Goal: Task Accomplishment & Management: Manage account settings

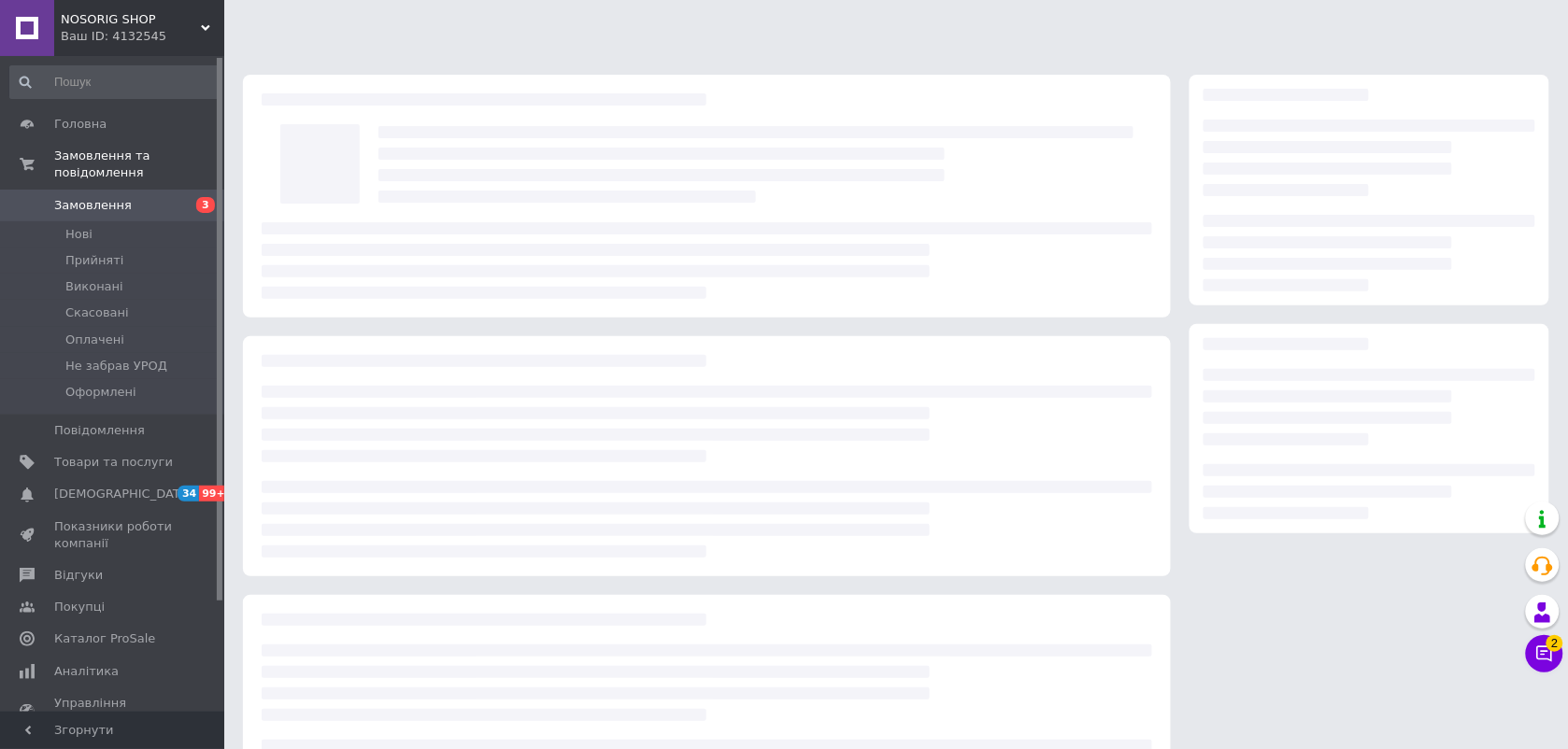
scroll to position [104, 0]
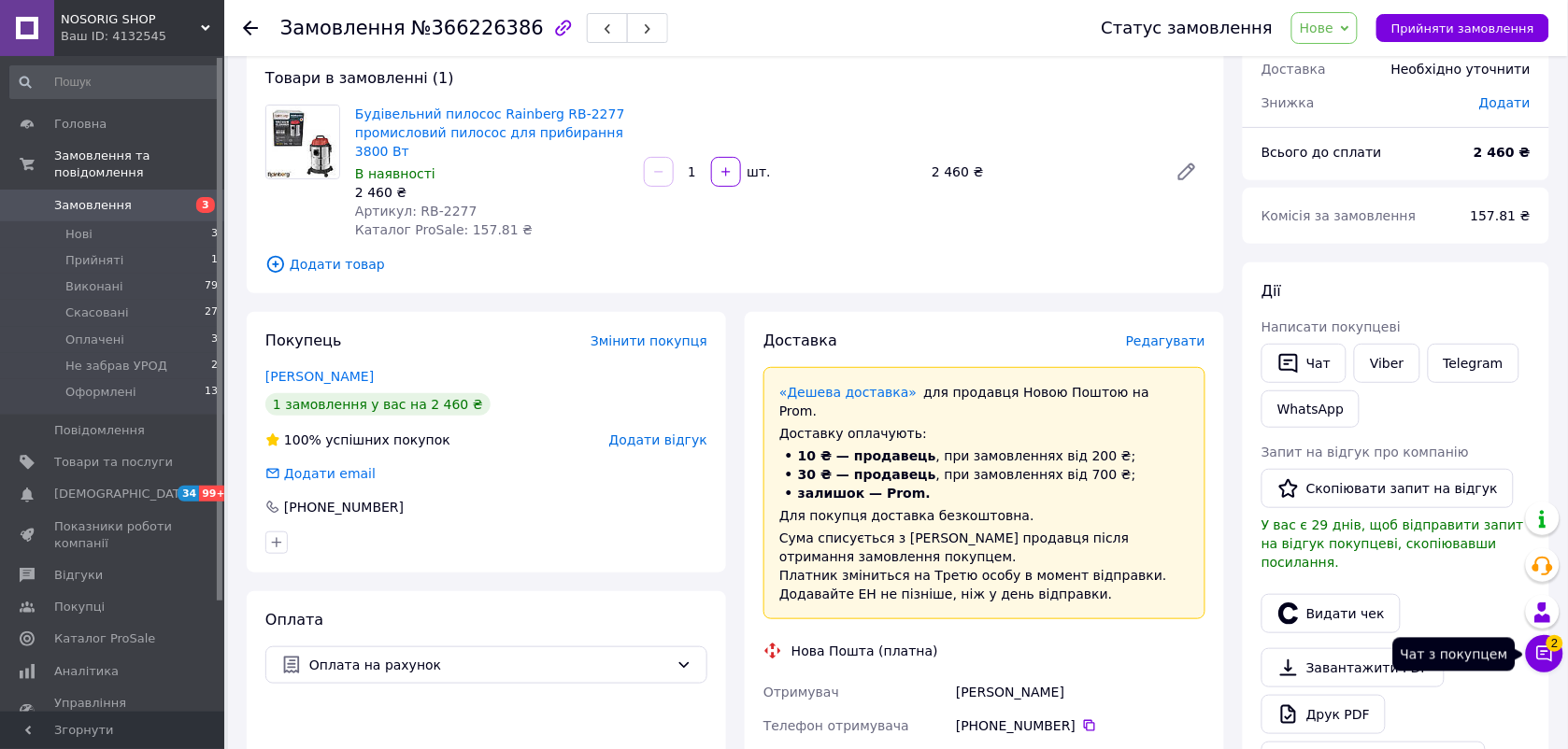
click at [1540, 663] on icon at bounding box center [1544, 653] width 18 height 18
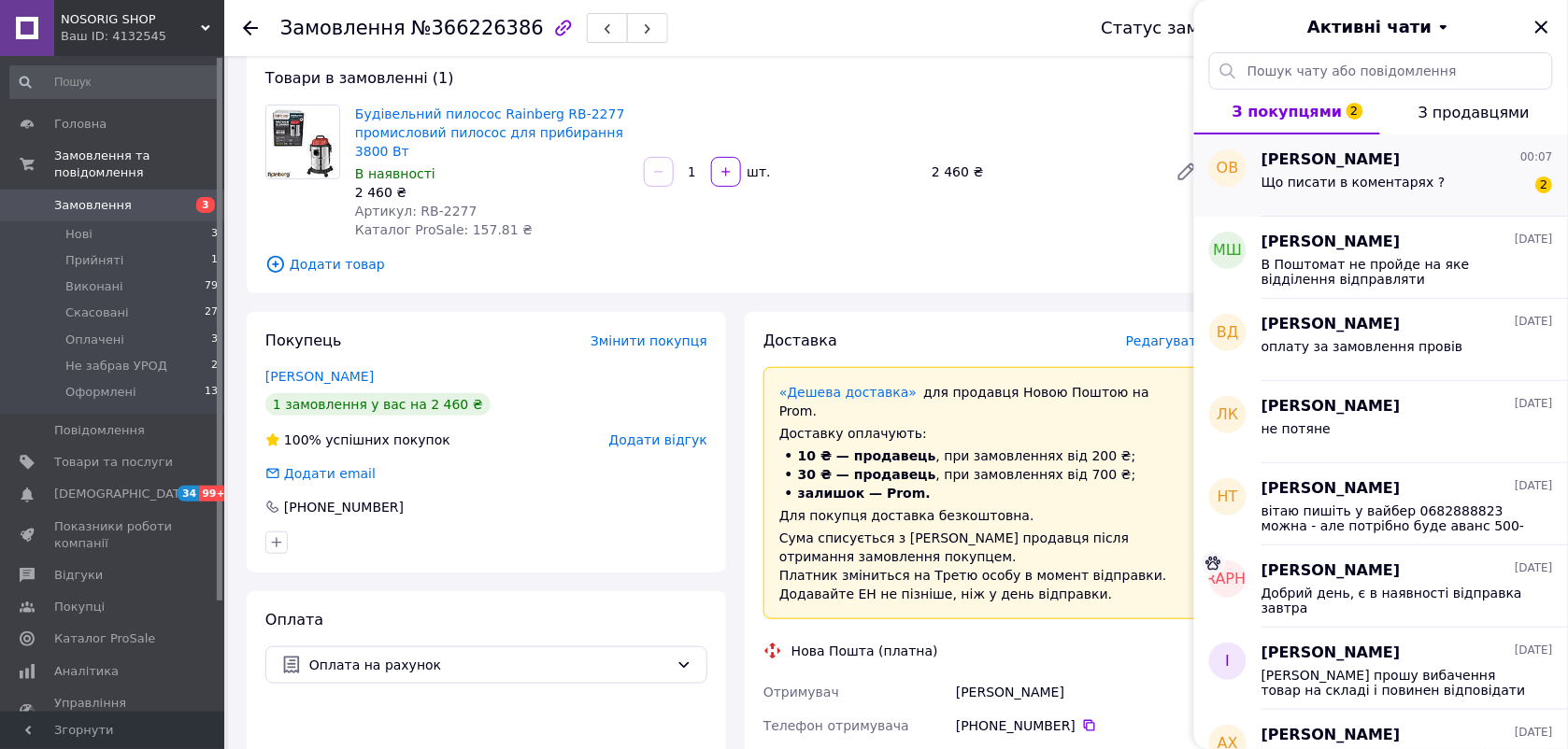
click at [1334, 201] on div "Що писати в коментарях ?" at bounding box center [1353, 187] width 184 height 26
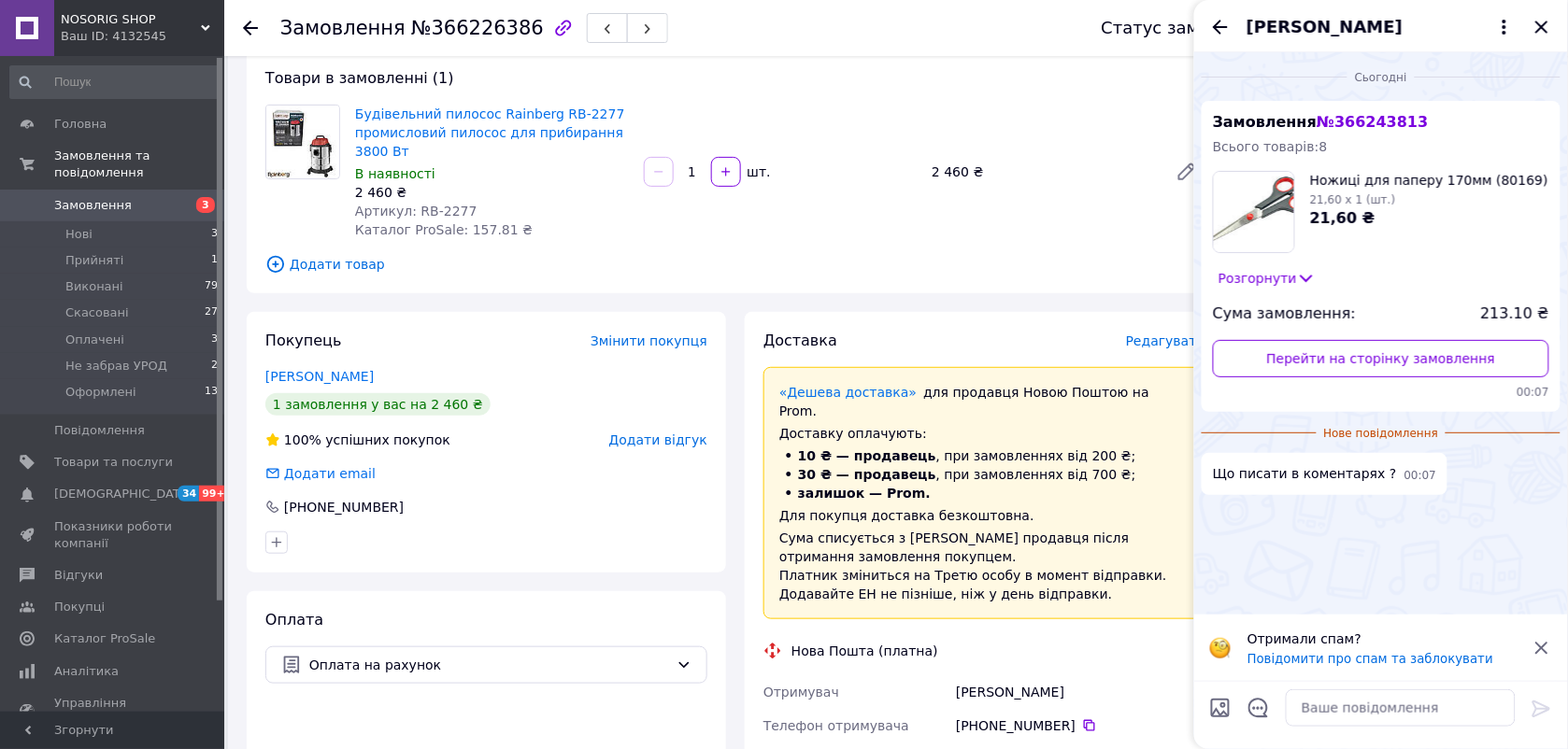
click at [1344, 117] on span "№ 366243813" at bounding box center [1373, 122] width 112 height 17
click at [1257, 225] on img at bounding box center [1254, 212] width 81 height 81
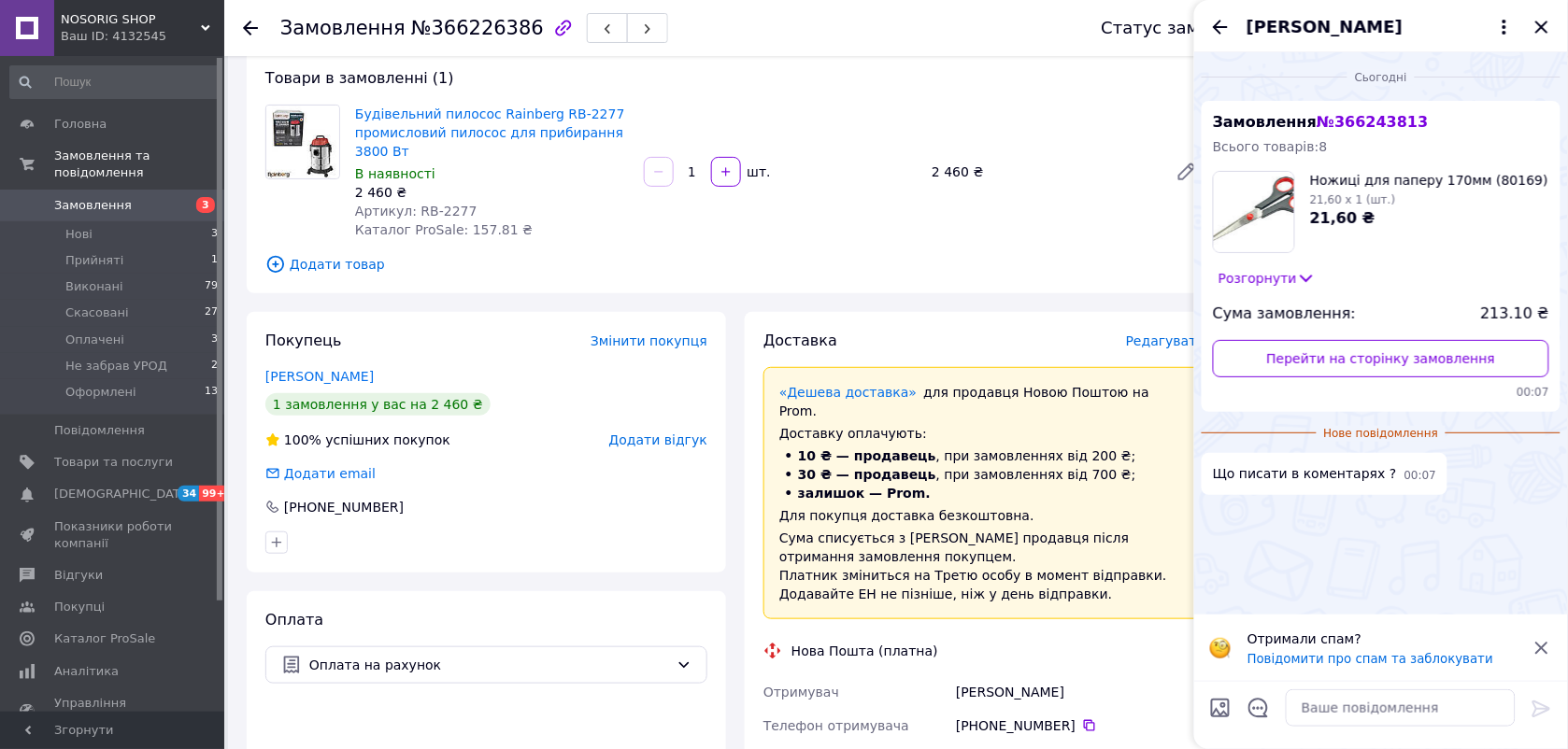
click at [1262, 281] on button "Розгорнути" at bounding box center [1267, 278] width 109 height 20
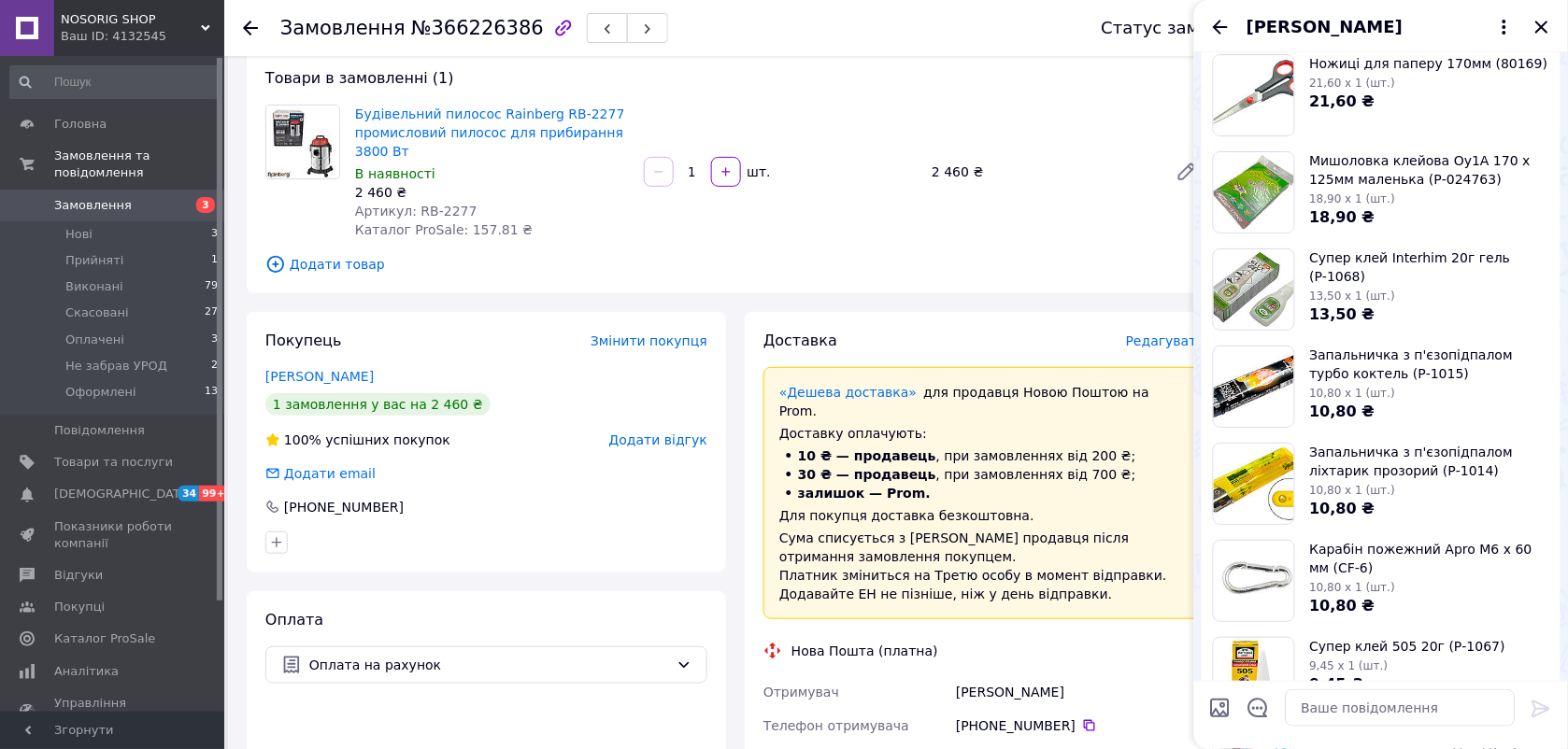
scroll to position [0, 0]
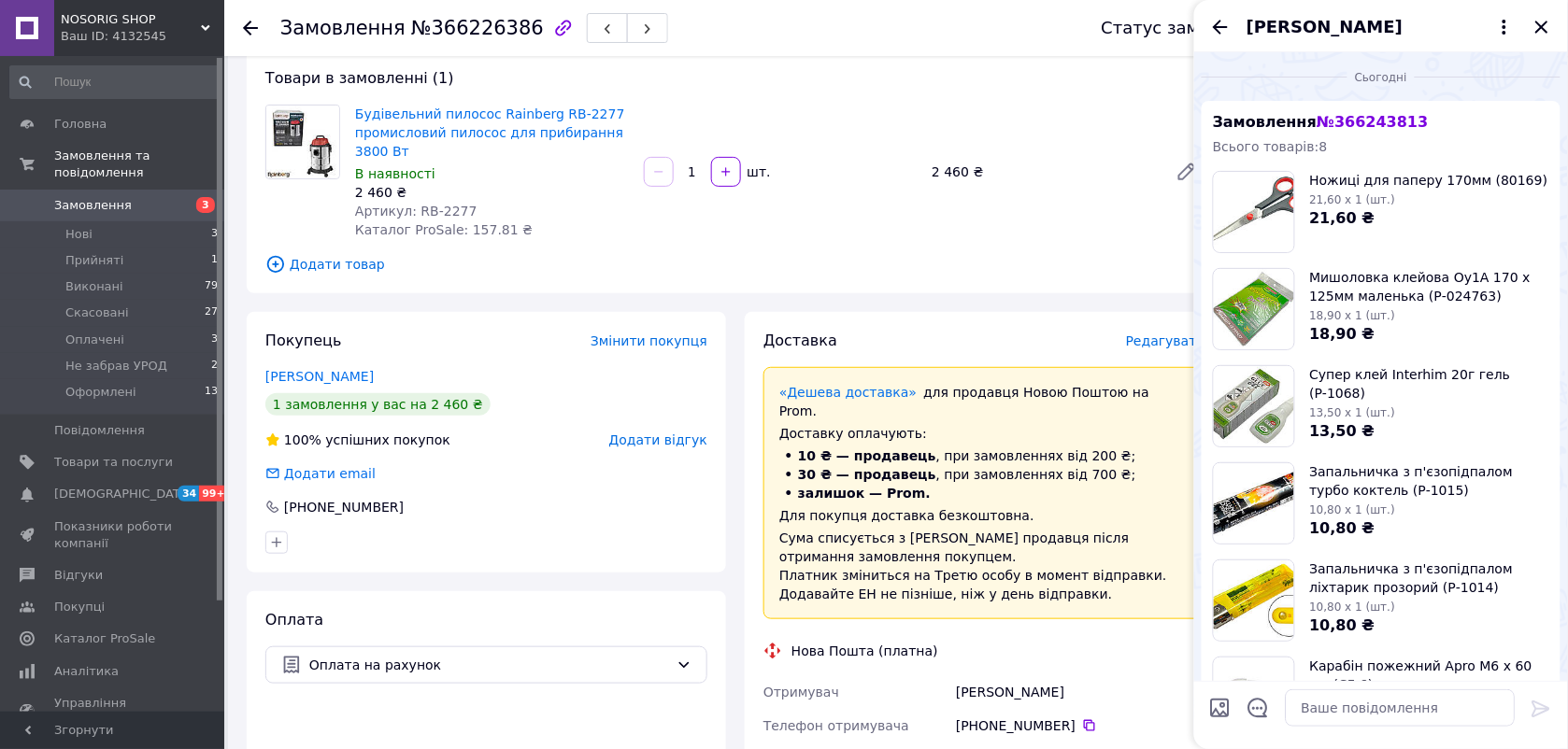
click at [116, 197] on span "Замовлення" at bounding box center [92, 205] width 78 height 16
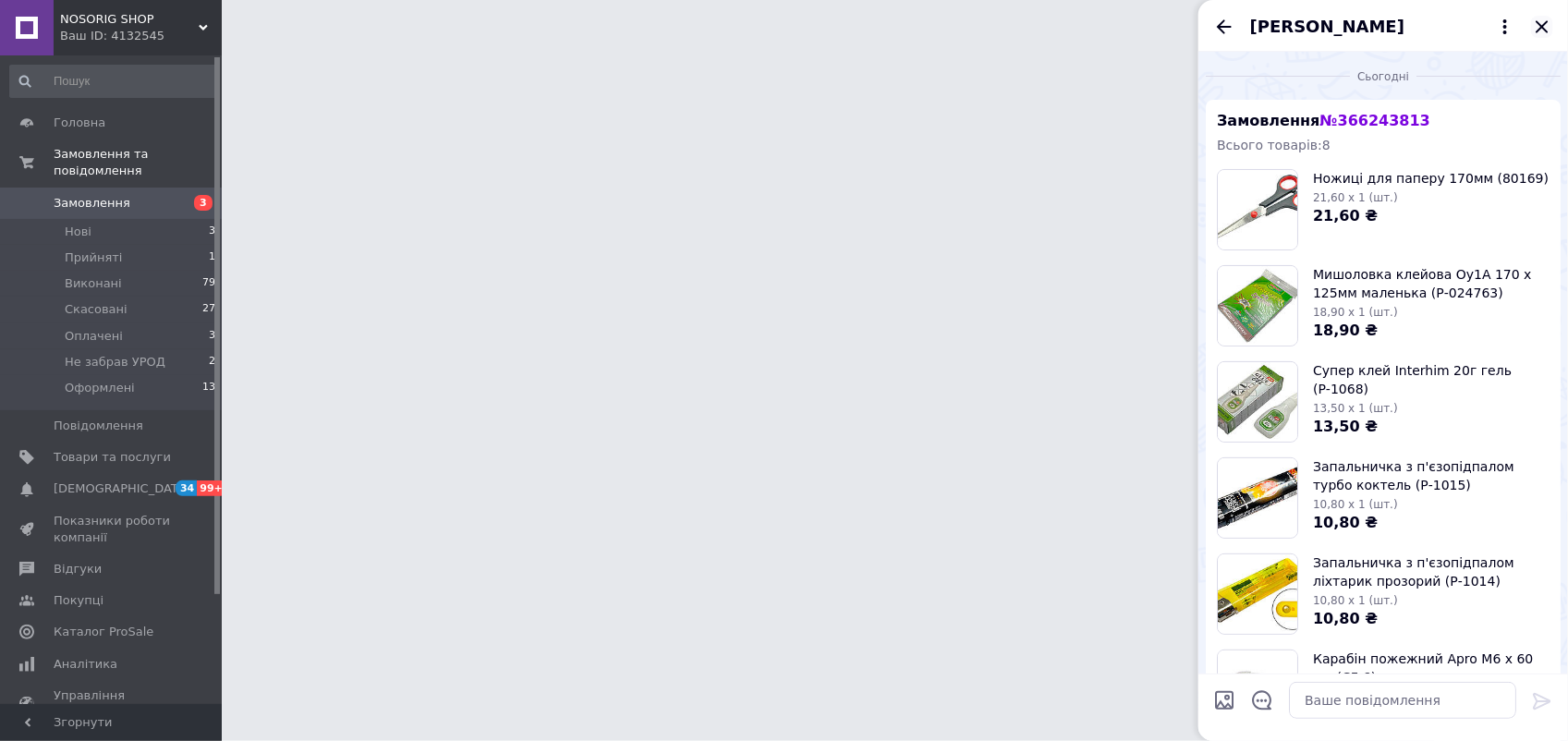
click at [1537, 24] on icon "Закрити" at bounding box center [1541, 27] width 22 height 22
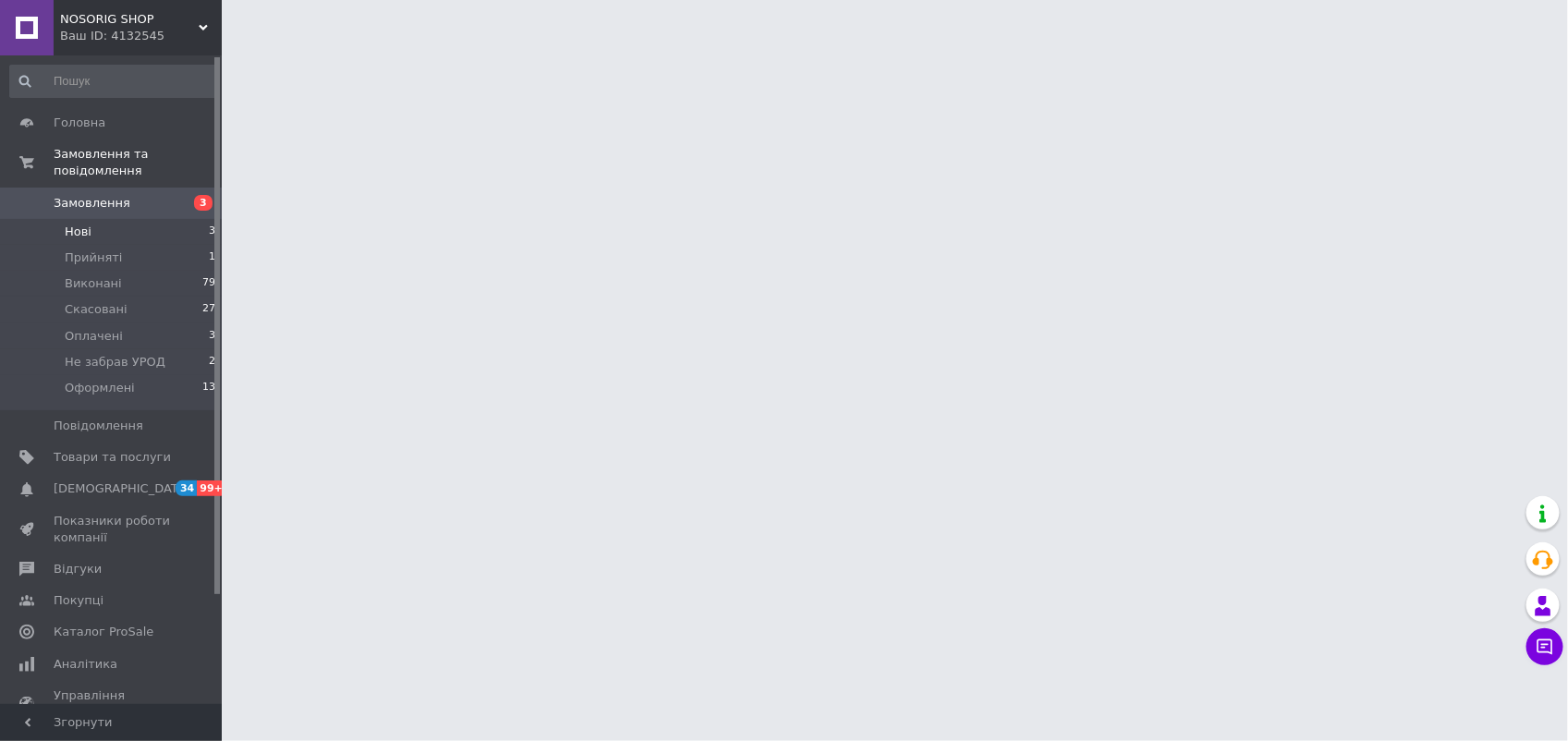
click at [67, 224] on span "Нові" at bounding box center [78, 231] width 27 height 16
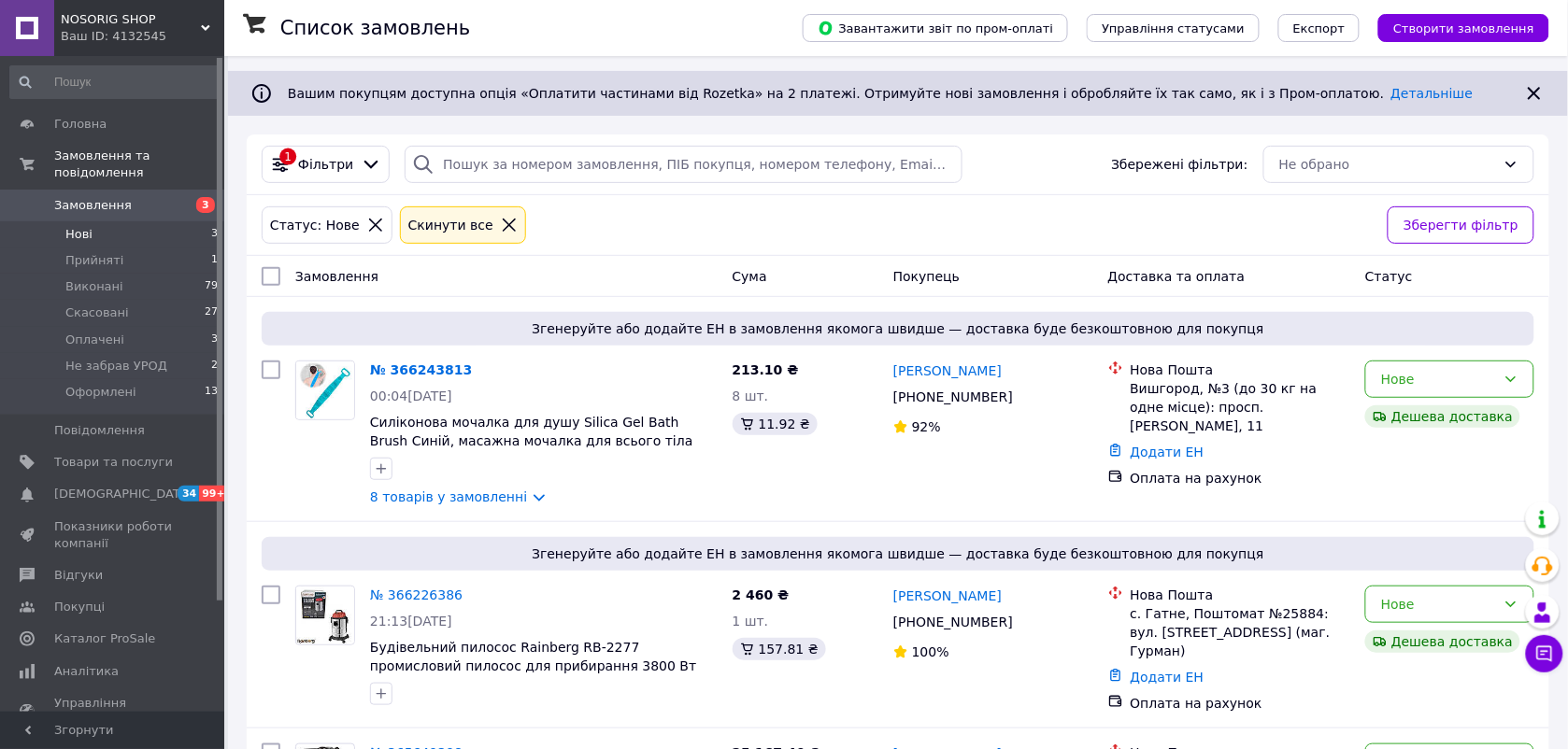
scroll to position [227, 0]
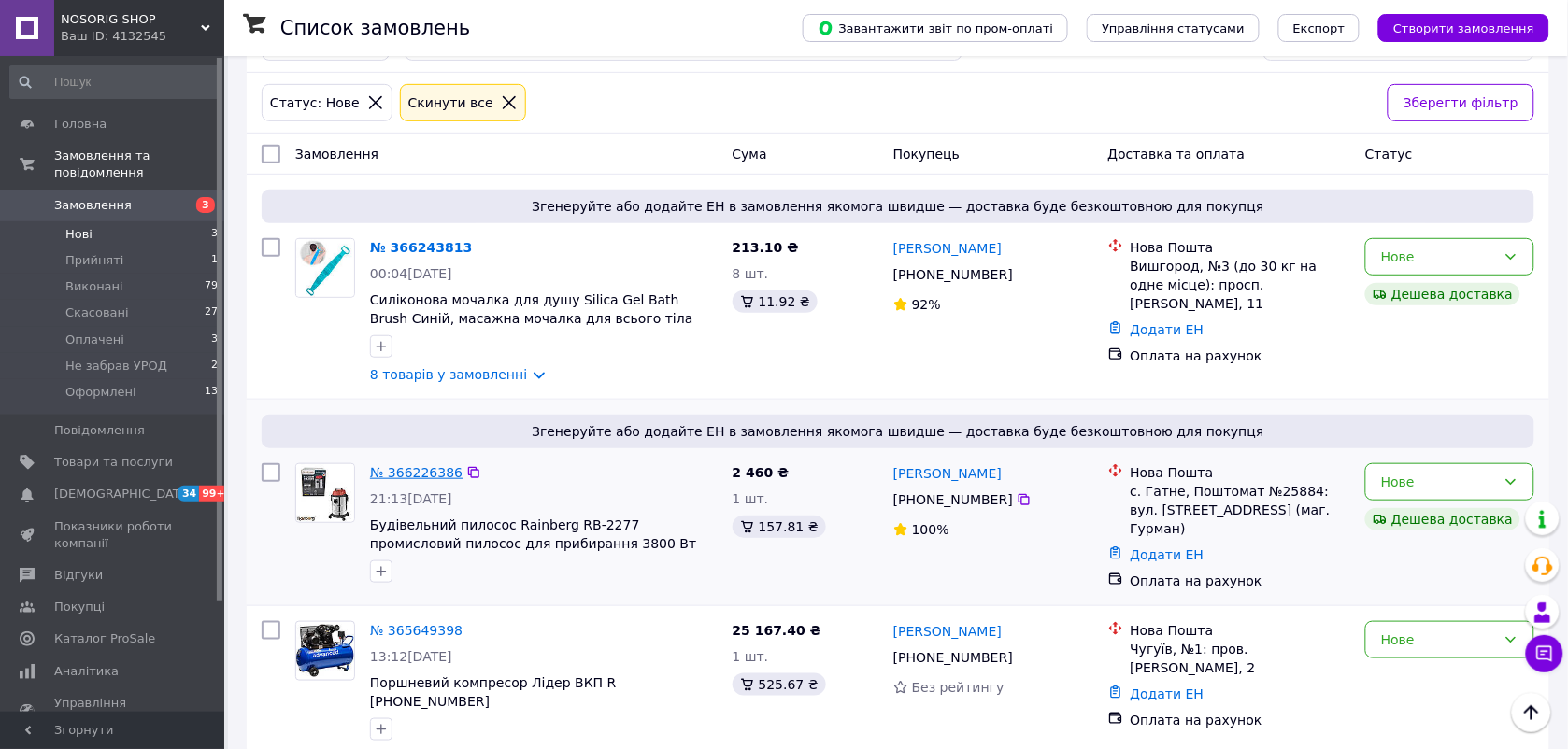
click at [392, 470] on link "№ 366226386" at bounding box center [417, 473] width 92 height 15
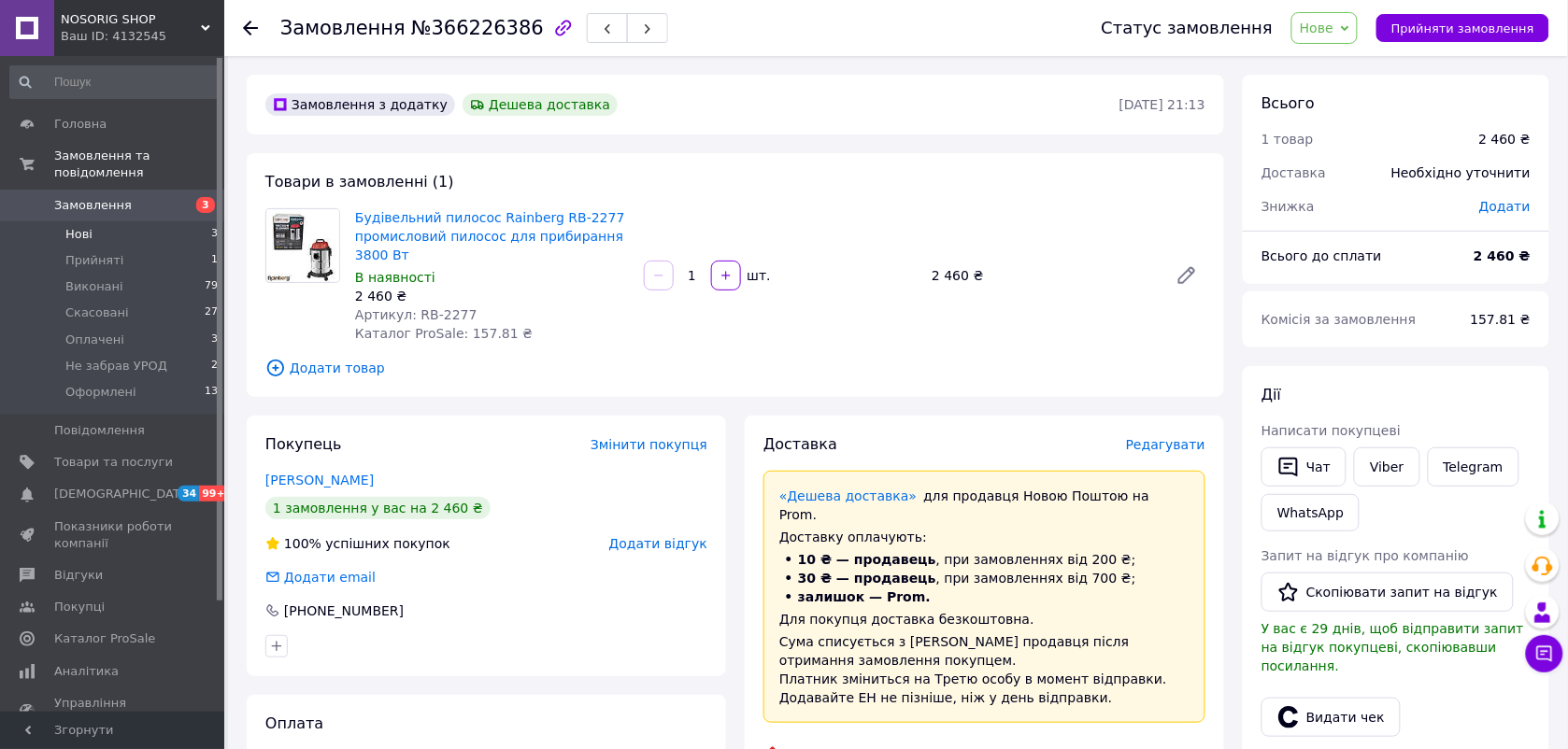
click at [85, 226] on li "Нові 3" at bounding box center [114, 234] width 229 height 26
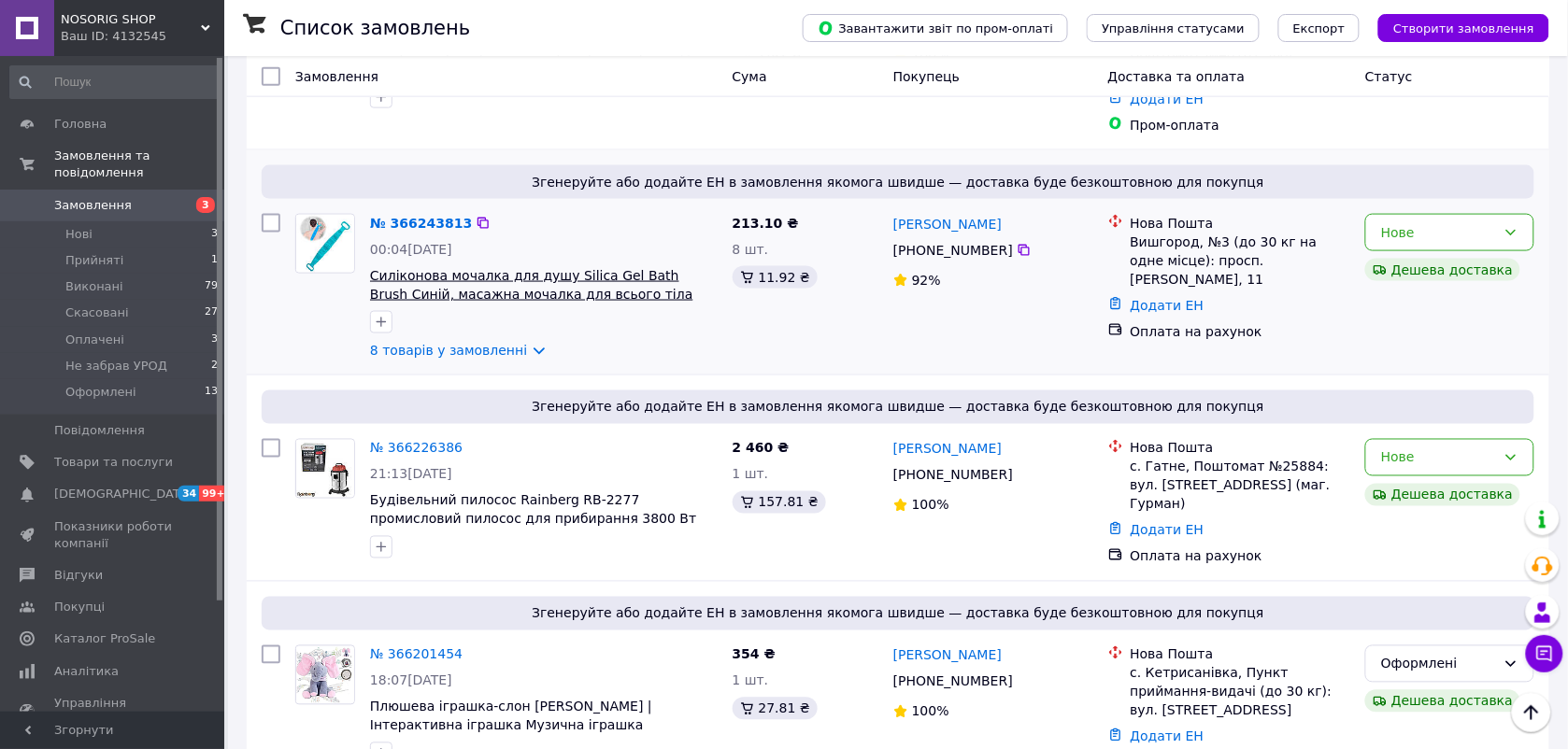
scroll to position [701, 0]
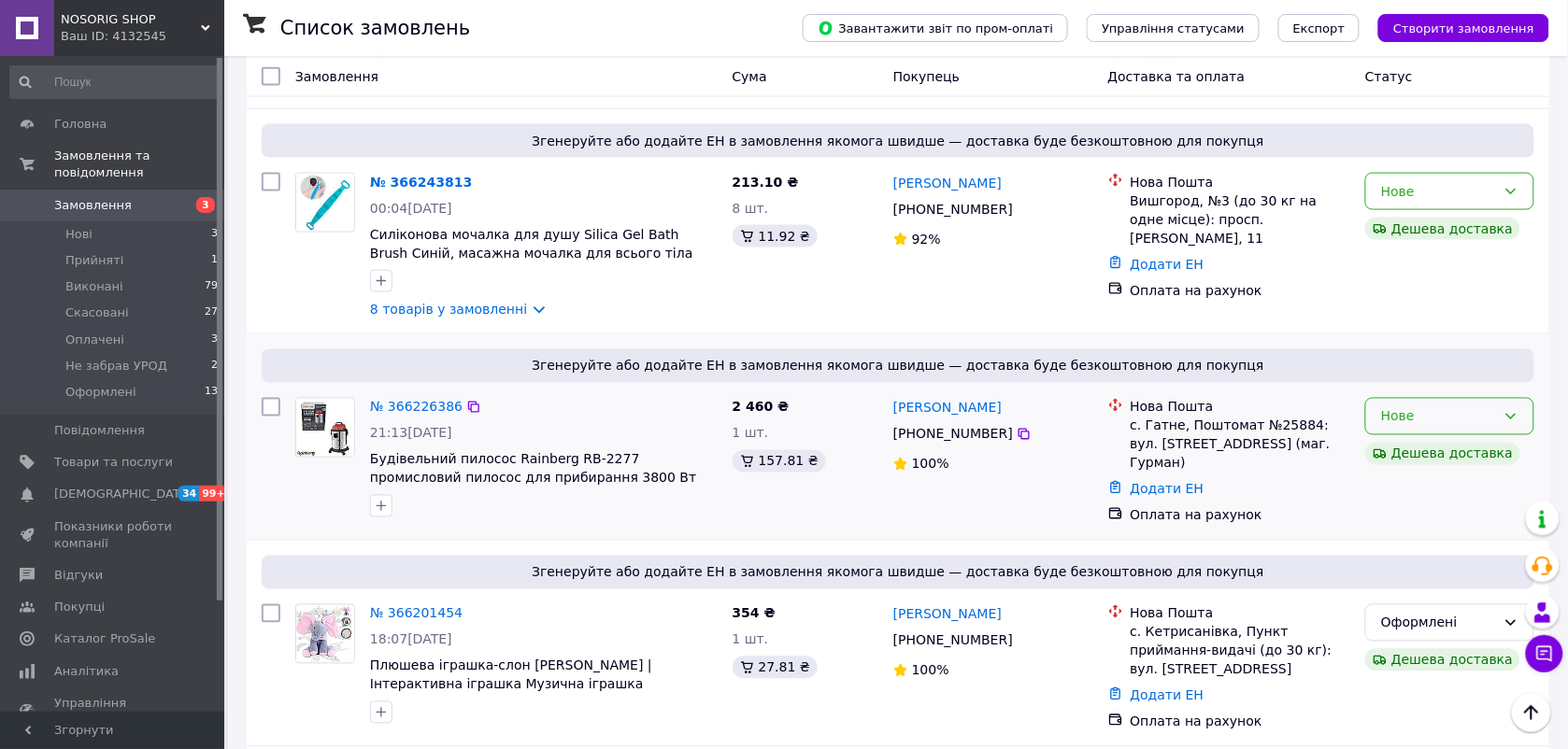
click at [1432, 398] on div "Нове" at bounding box center [1451, 416] width 169 height 37
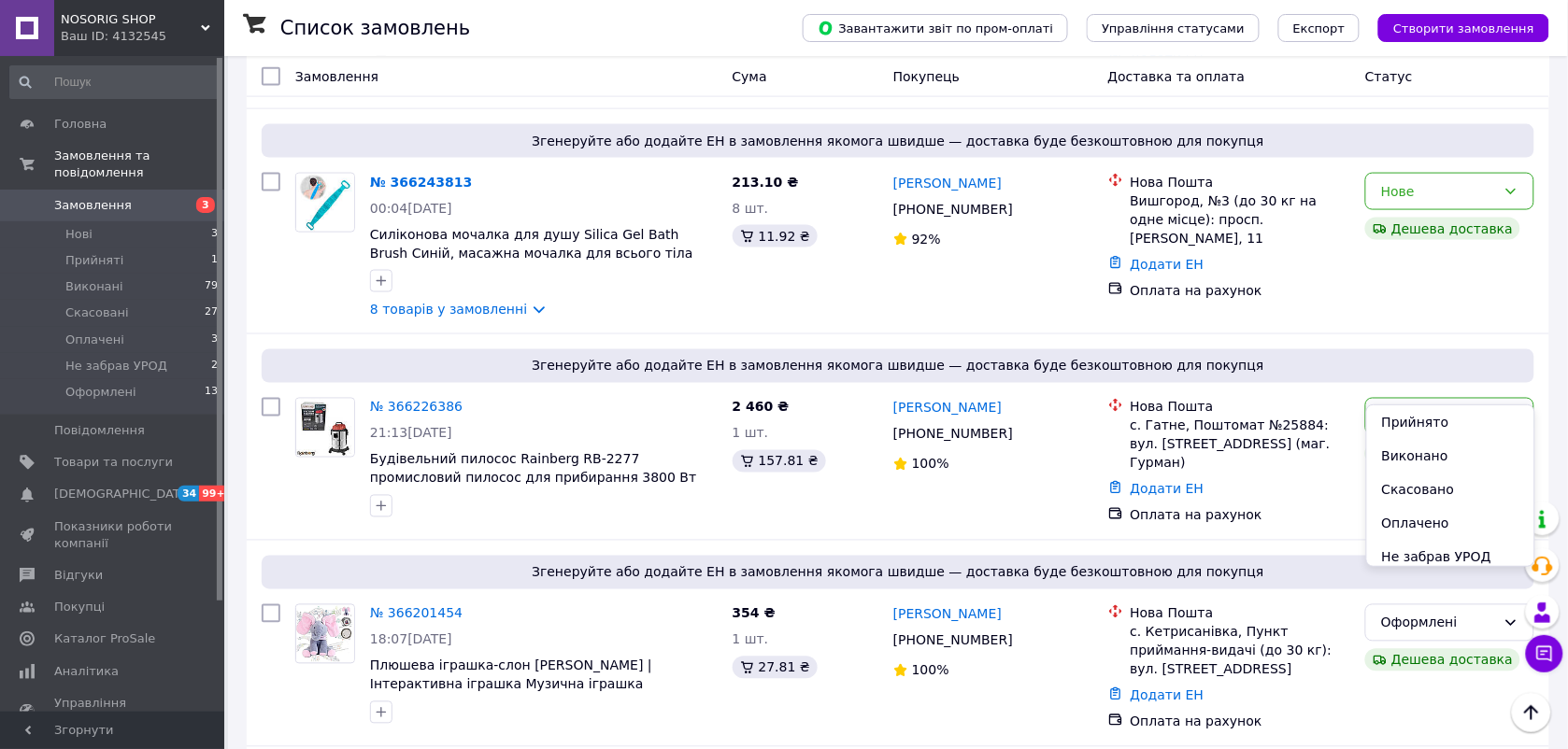
click at [1394, 405] on div "Прийнято Виконано Скасовано Оплачено Не забрав УРОД Оформлені" at bounding box center [1451, 486] width 169 height 162
click at [1394, 406] on li "Прийнято" at bounding box center [1451, 422] width 167 height 34
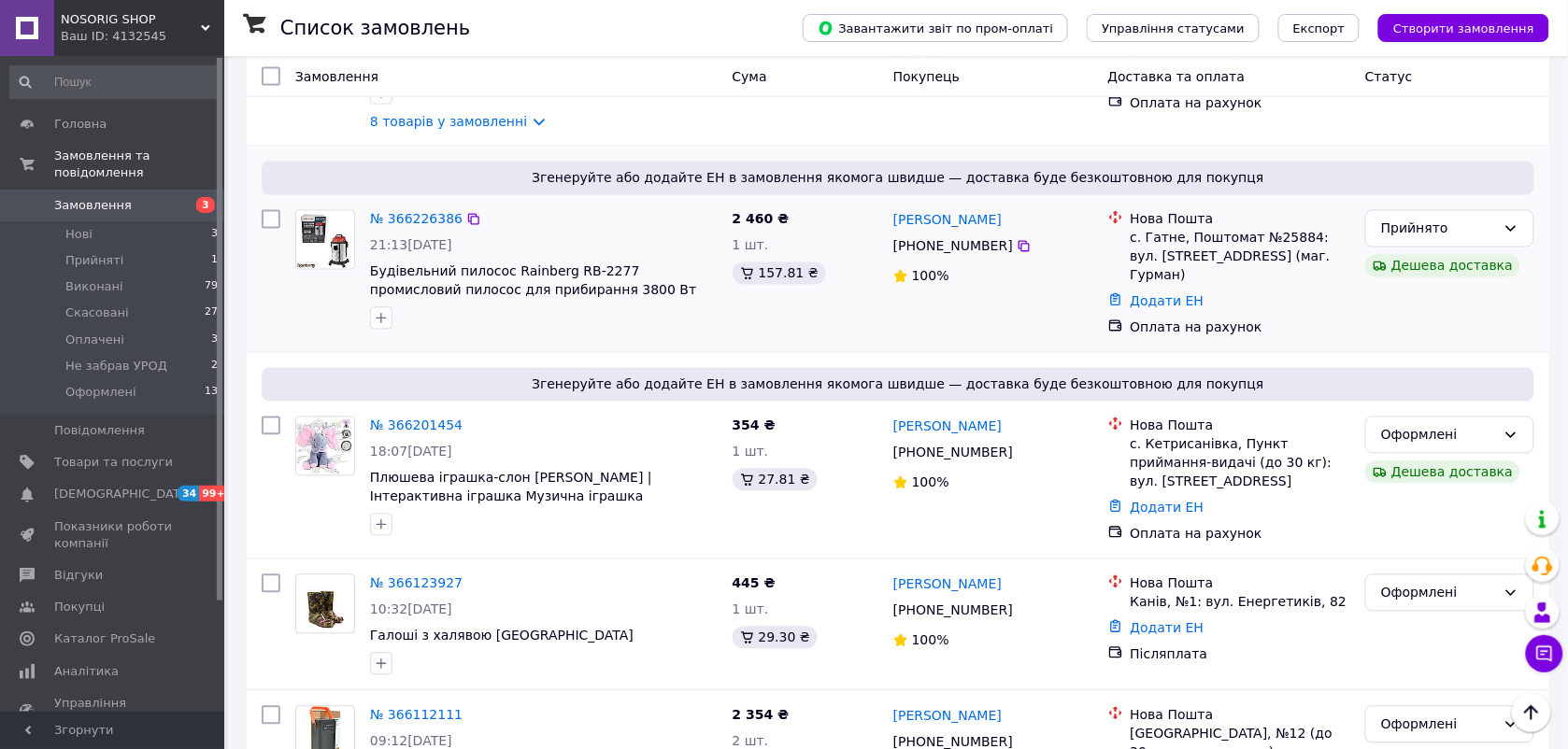
scroll to position [935, 0]
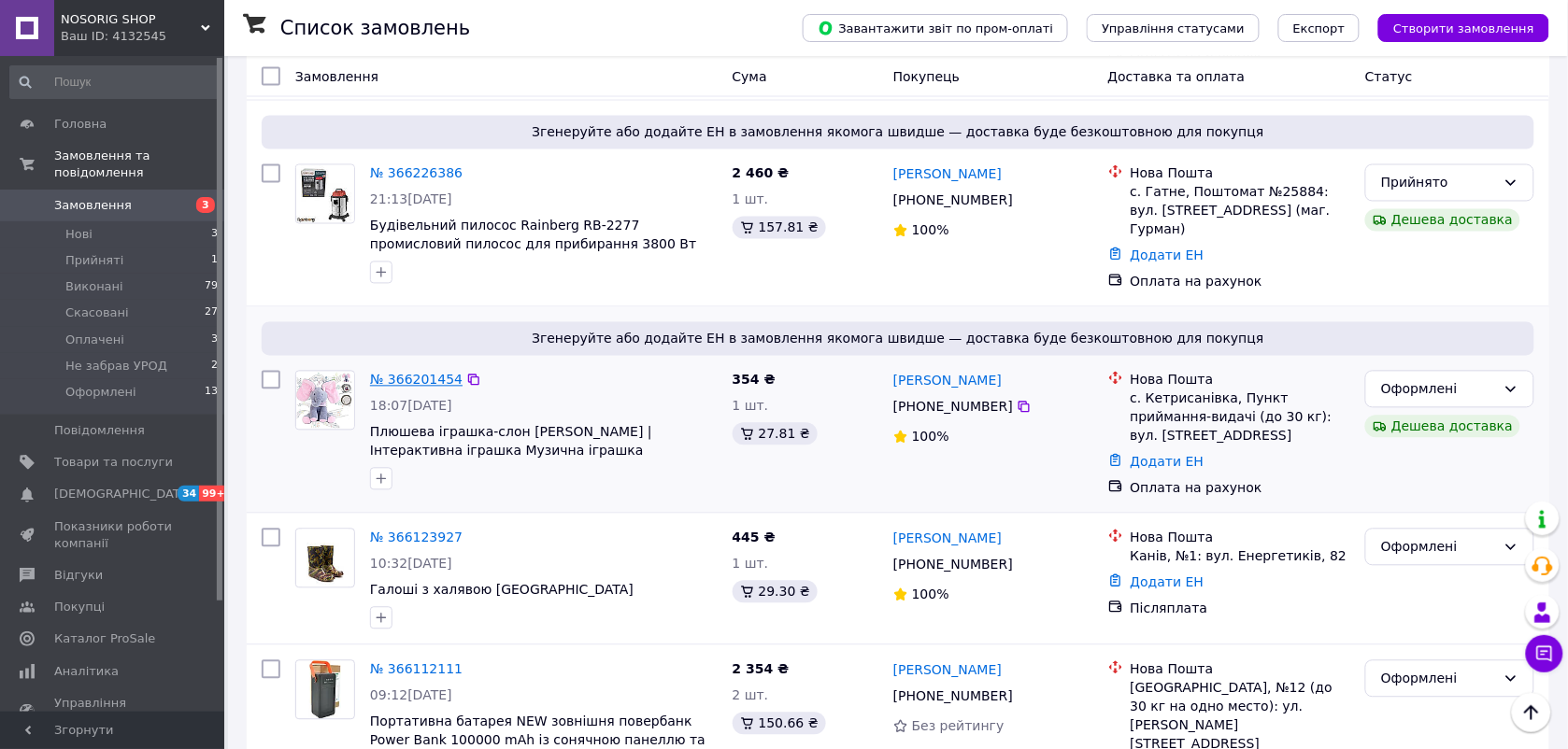
click at [410, 373] on link "№ 366201454" at bounding box center [417, 381] width 92 height 15
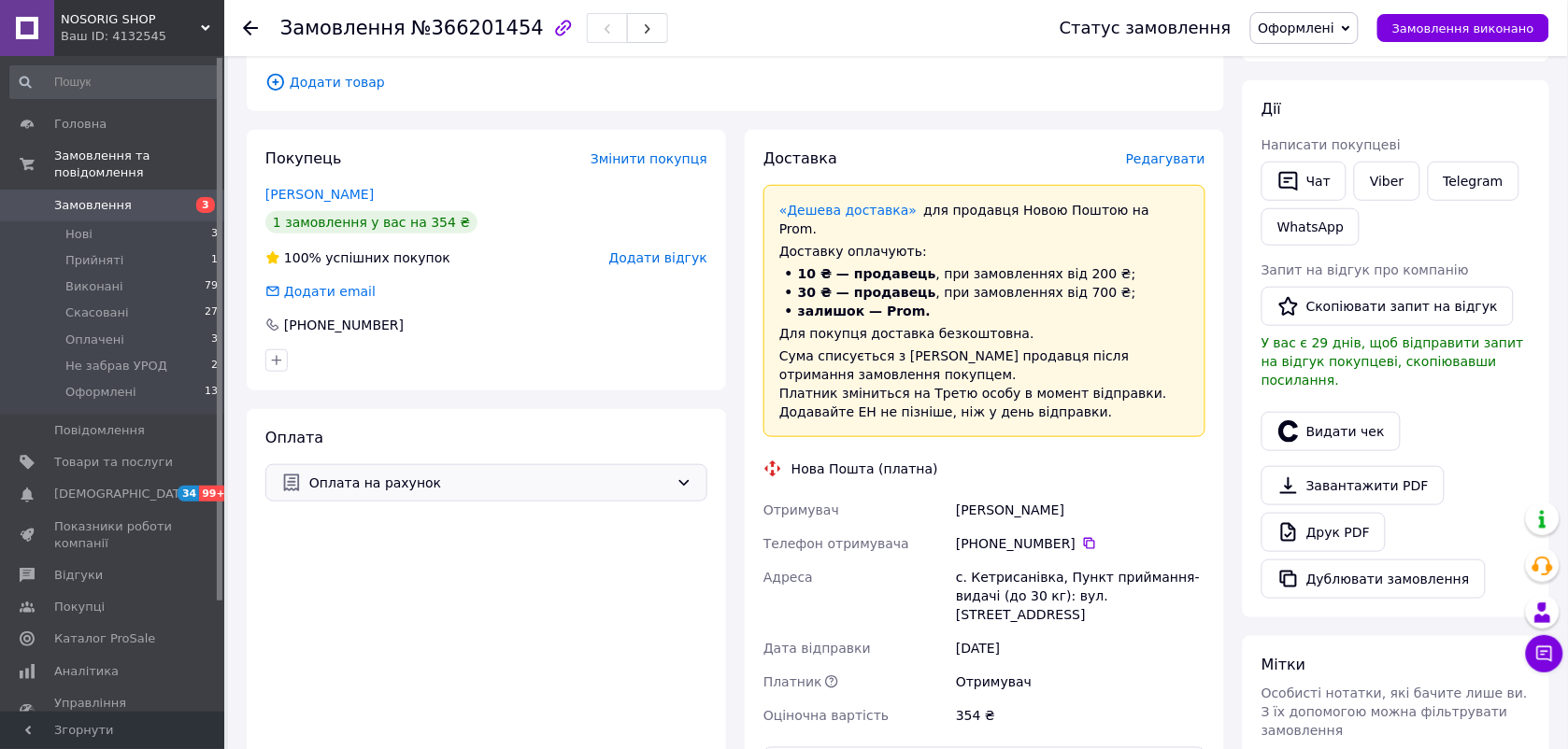
scroll to position [184, 0]
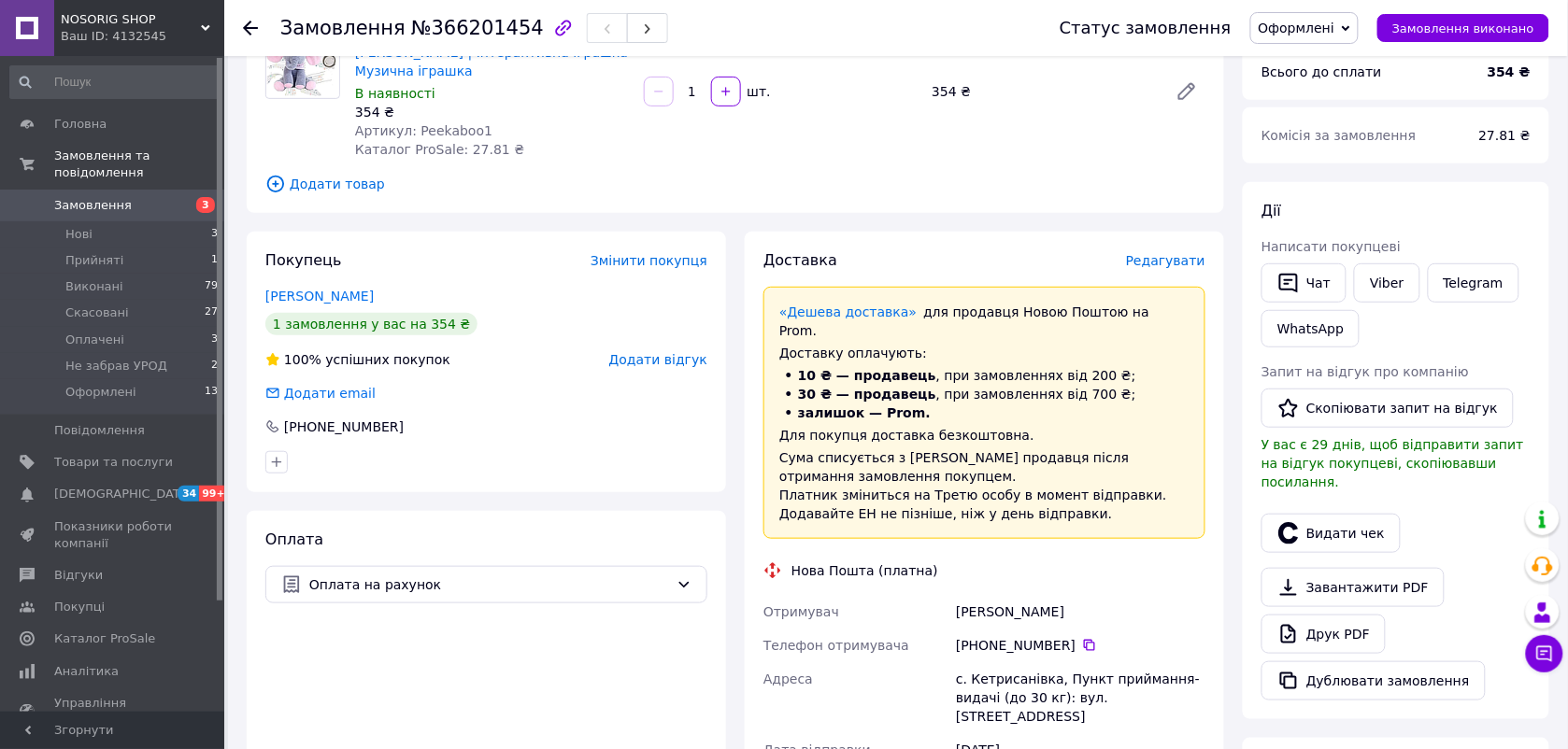
drag, startPoint x: 1021, startPoint y: 572, endPoint x: 953, endPoint y: 568, distance: 68.1
click at [953, 595] on div "[PERSON_NAME]" at bounding box center [1080, 612] width 257 height 34
drag, startPoint x: 953, startPoint y: 568, endPoint x: 1084, endPoint y: 572, distance: 131.1
click at [1084, 595] on div "[PERSON_NAME]" at bounding box center [1080, 612] width 257 height 34
drag, startPoint x: 1084, startPoint y: 571, endPoint x: 953, endPoint y: 571, distance: 131.0
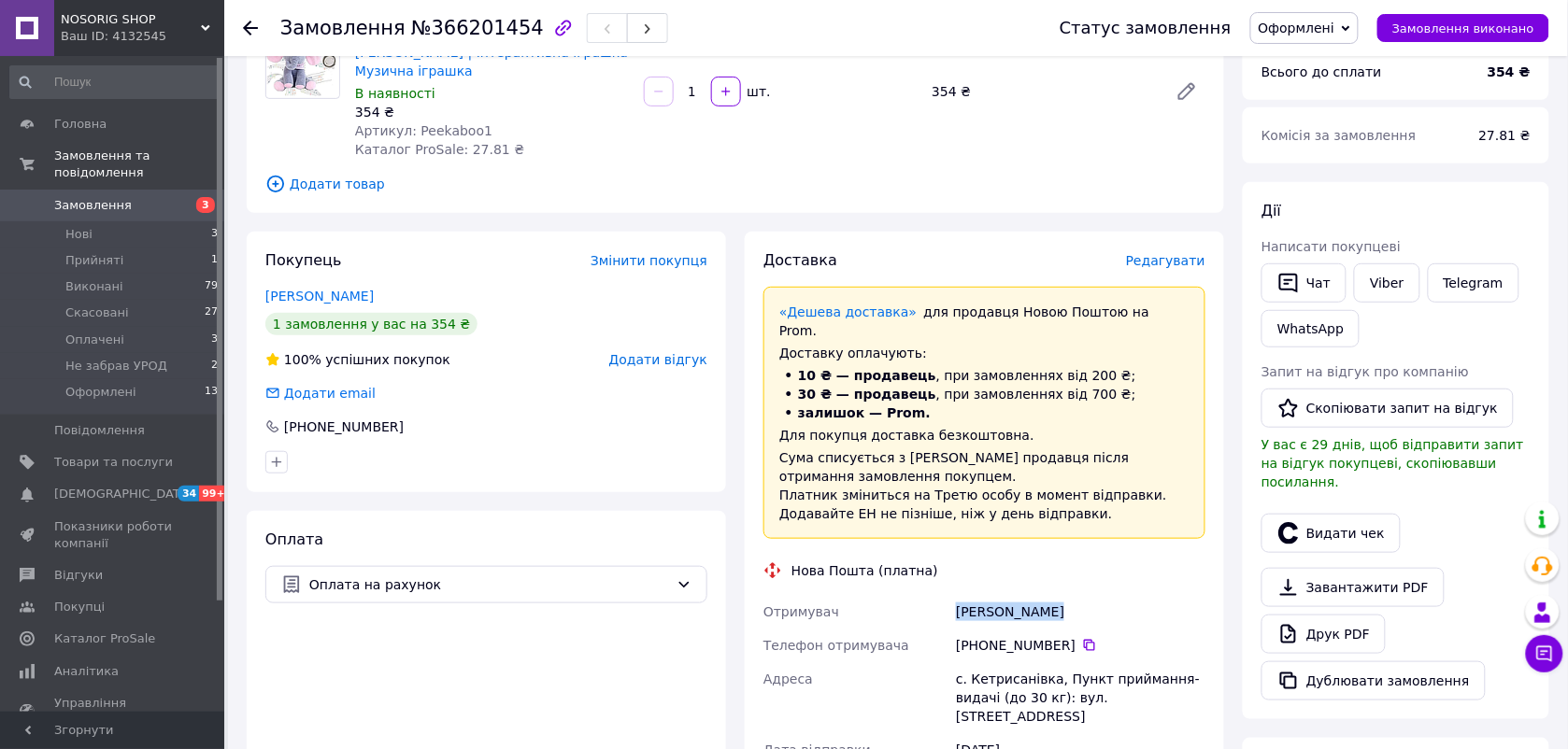
click at [953, 595] on div "[PERSON_NAME]" at bounding box center [1080, 612] width 257 height 34
drag, startPoint x: 953, startPoint y: 571, endPoint x: 987, endPoint y: 573, distance: 34.1
copy div "[PERSON_NAME]"
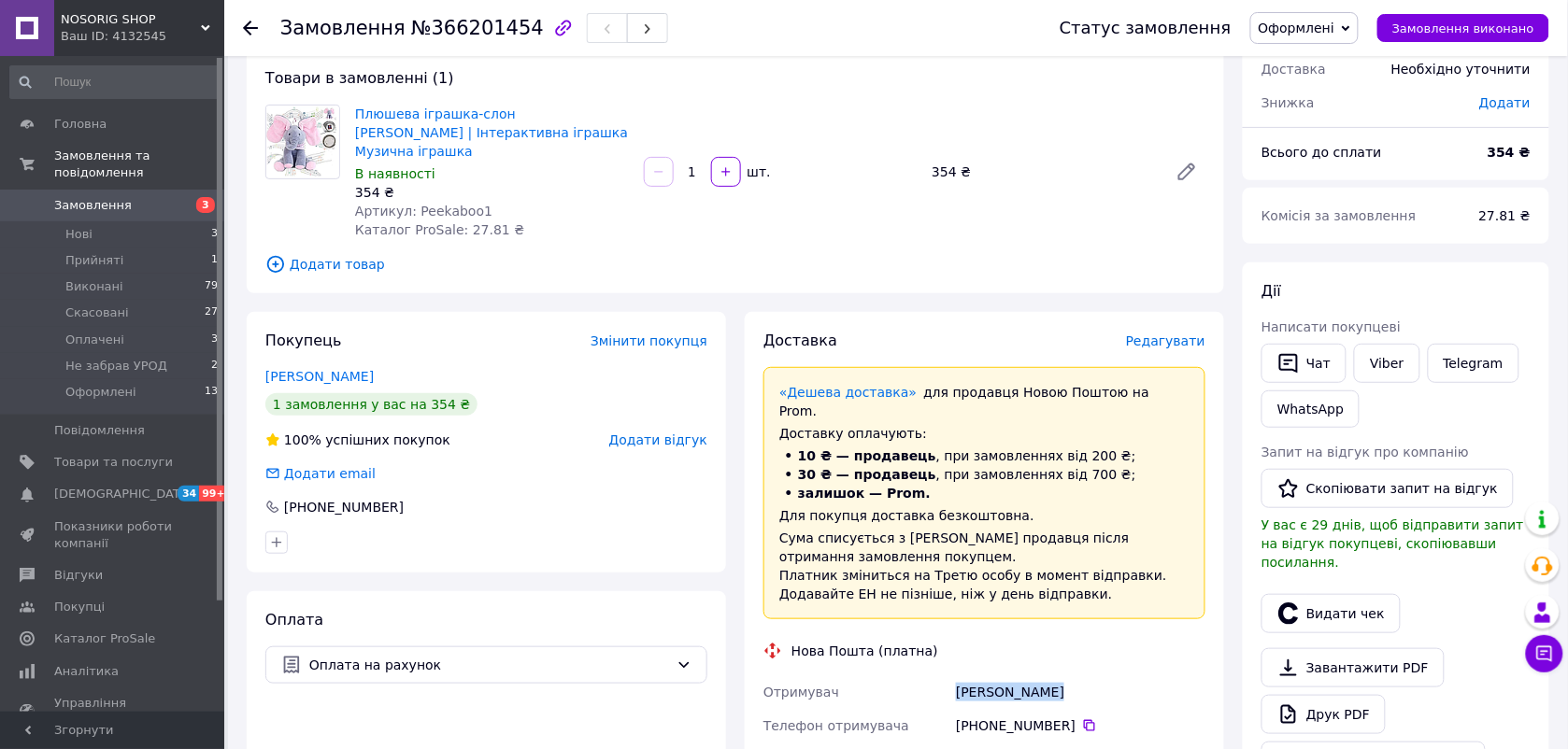
scroll to position [0, 0]
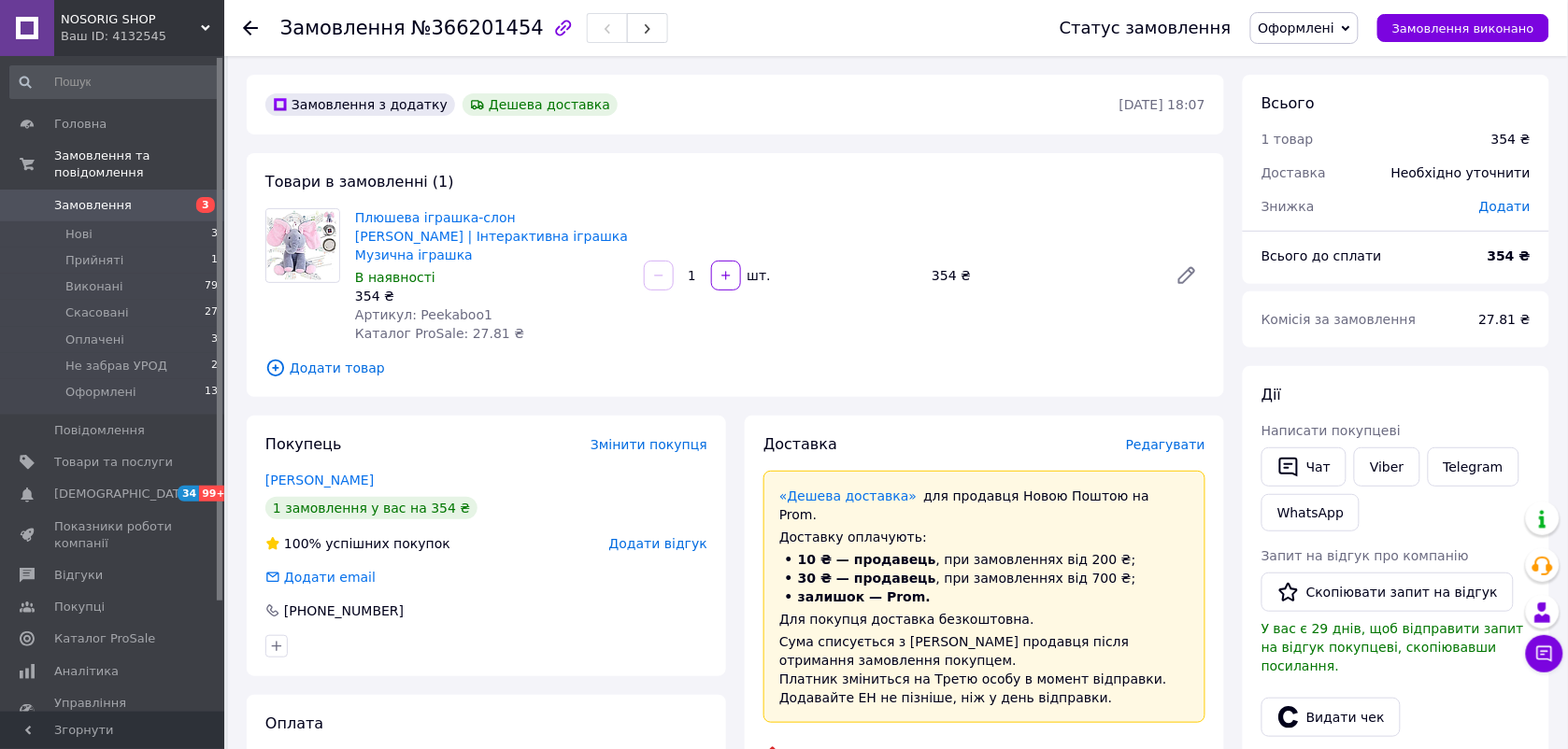
click at [132, 197] on span "Замовлення" at bounding box center [113, 205] width 118 height 16
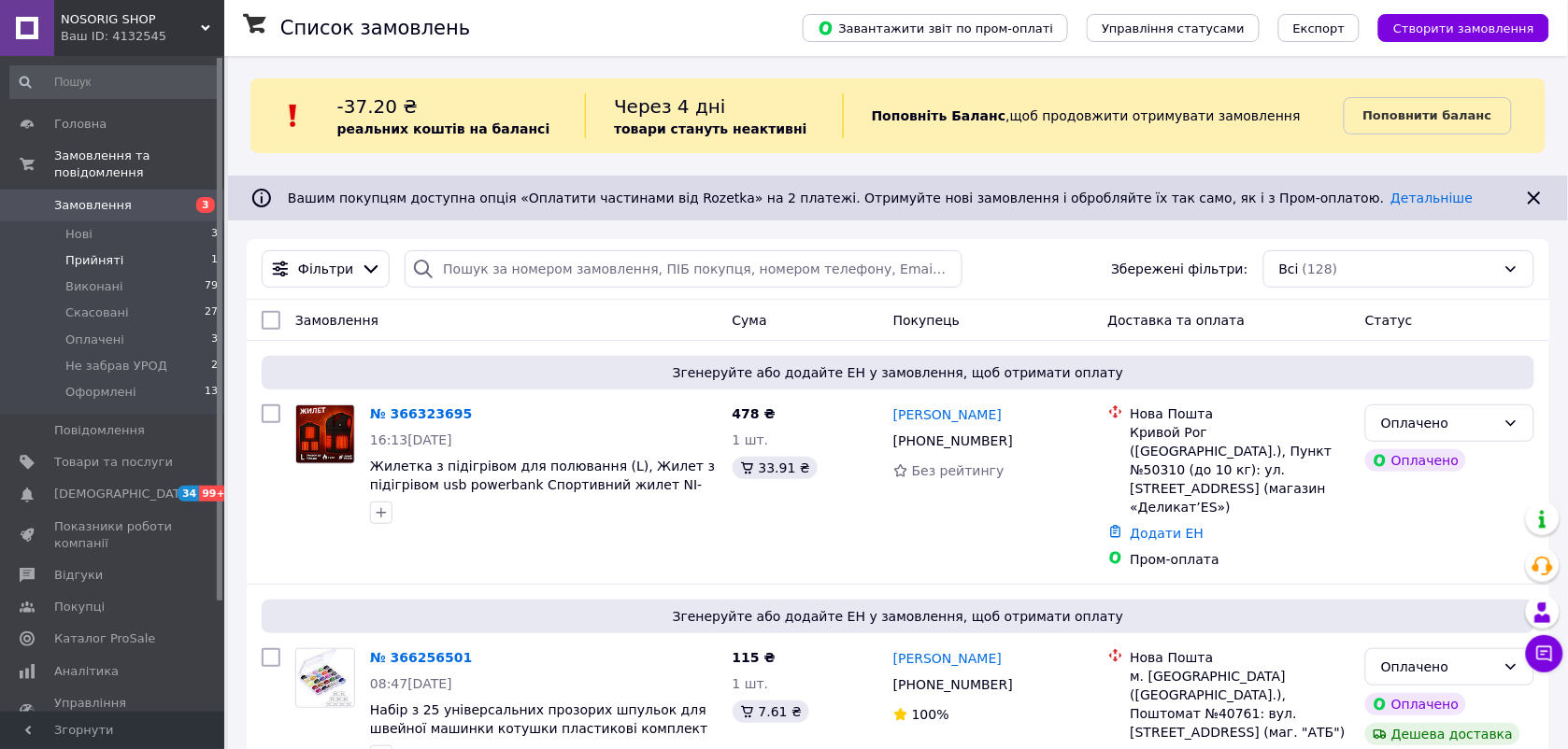
click at [111, 252] on span "Прийняті" at bounding box center [94, 260] width 58 height 16
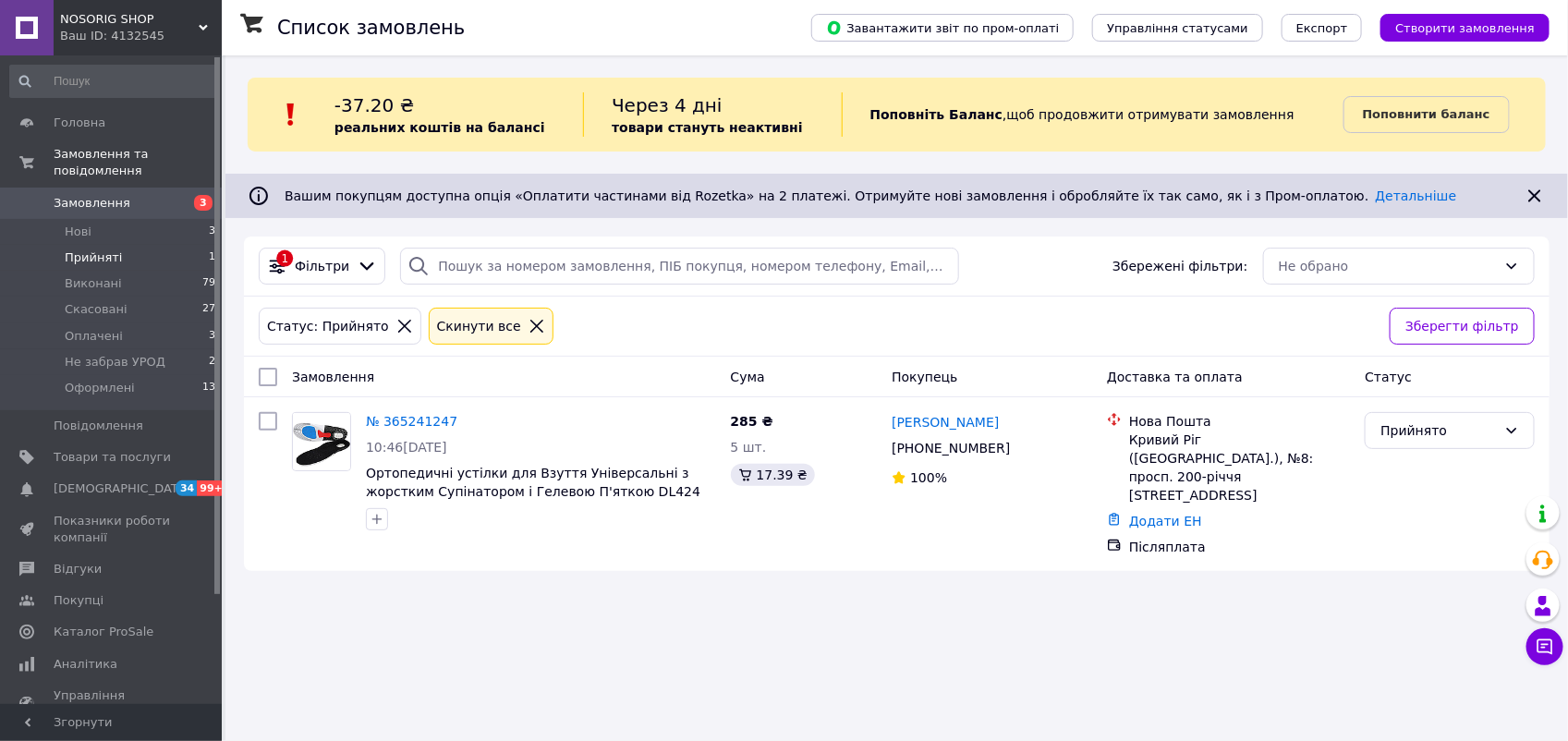
click at [113, 249] on span "Прийняті" at bounding box center [93, 257] width 57 height 16
click at [125, 380] on span "Оформлені" at bounding box center [100, 387] width 70 height 16
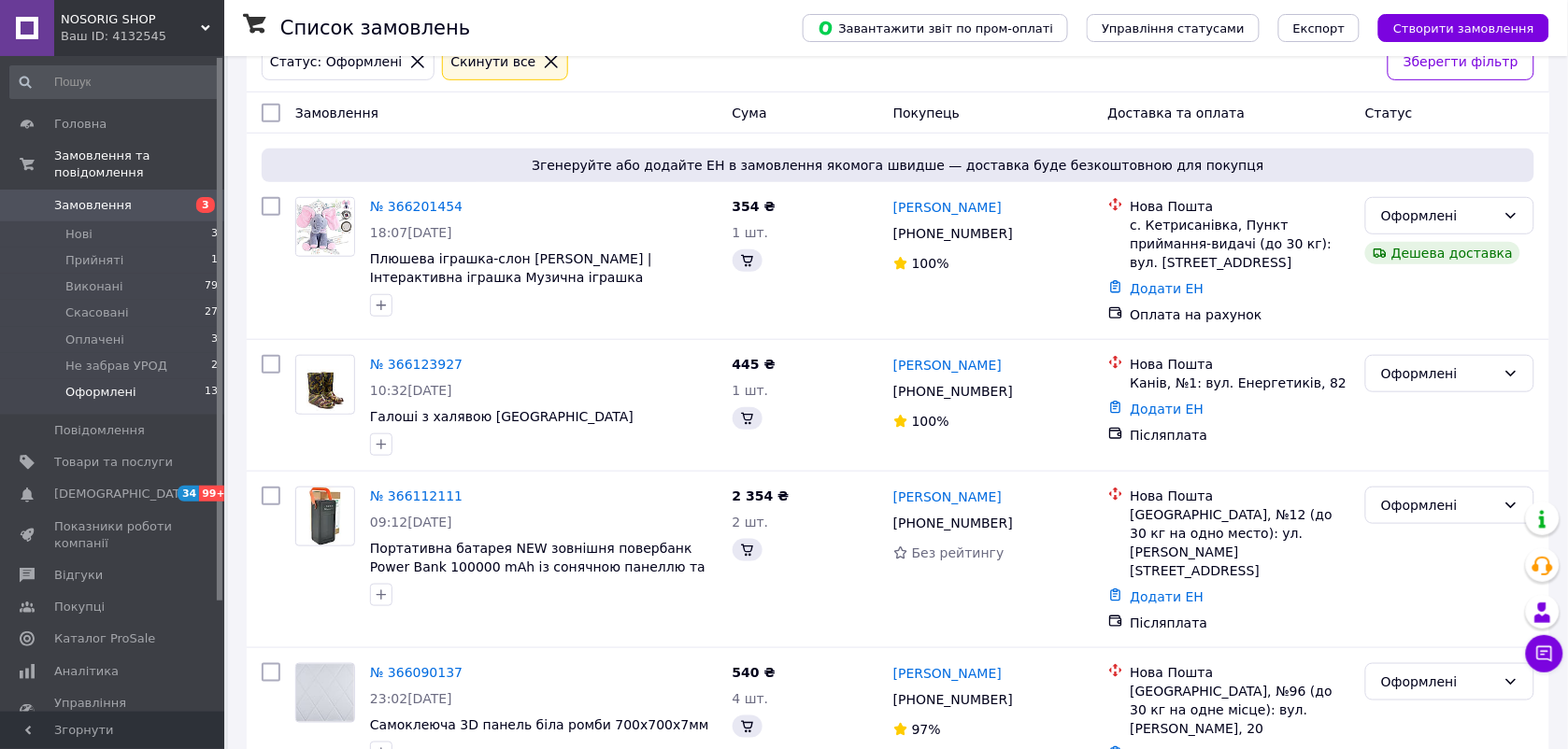
scroll to position [334, 0]
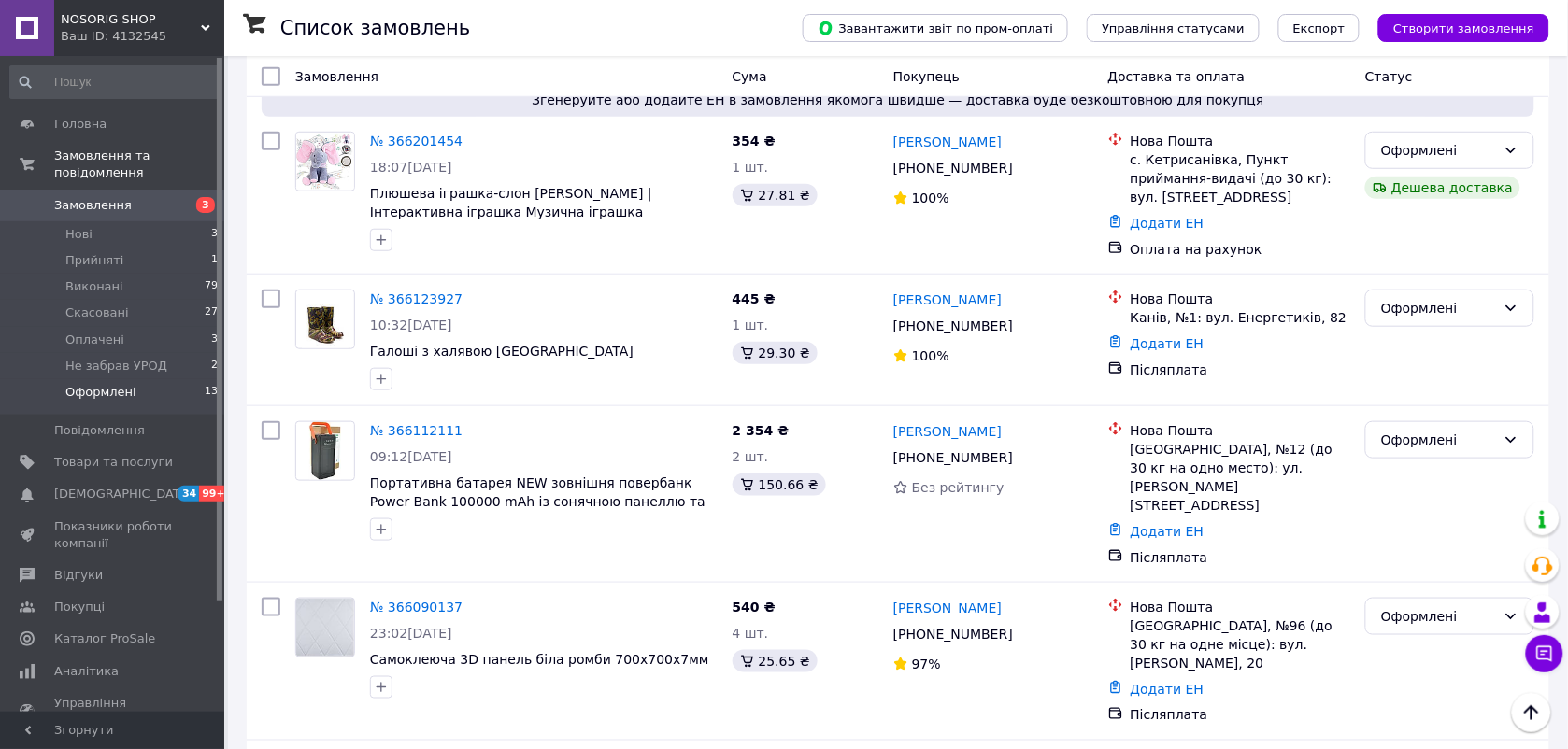
click at [101, 197] on span "Замовлення" at bounding box center [92, 205] width 78 height 16
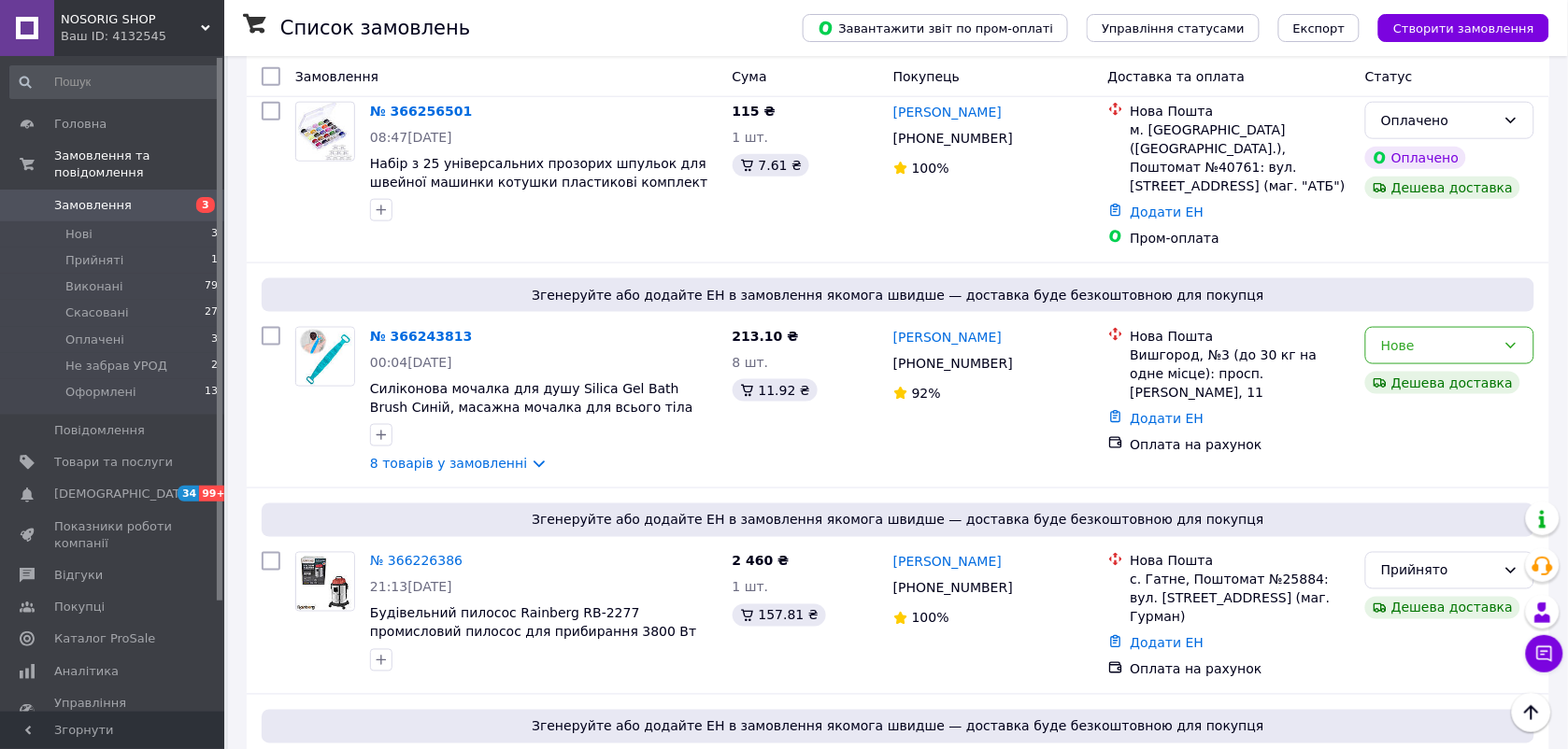
scroll to position [584, 0]
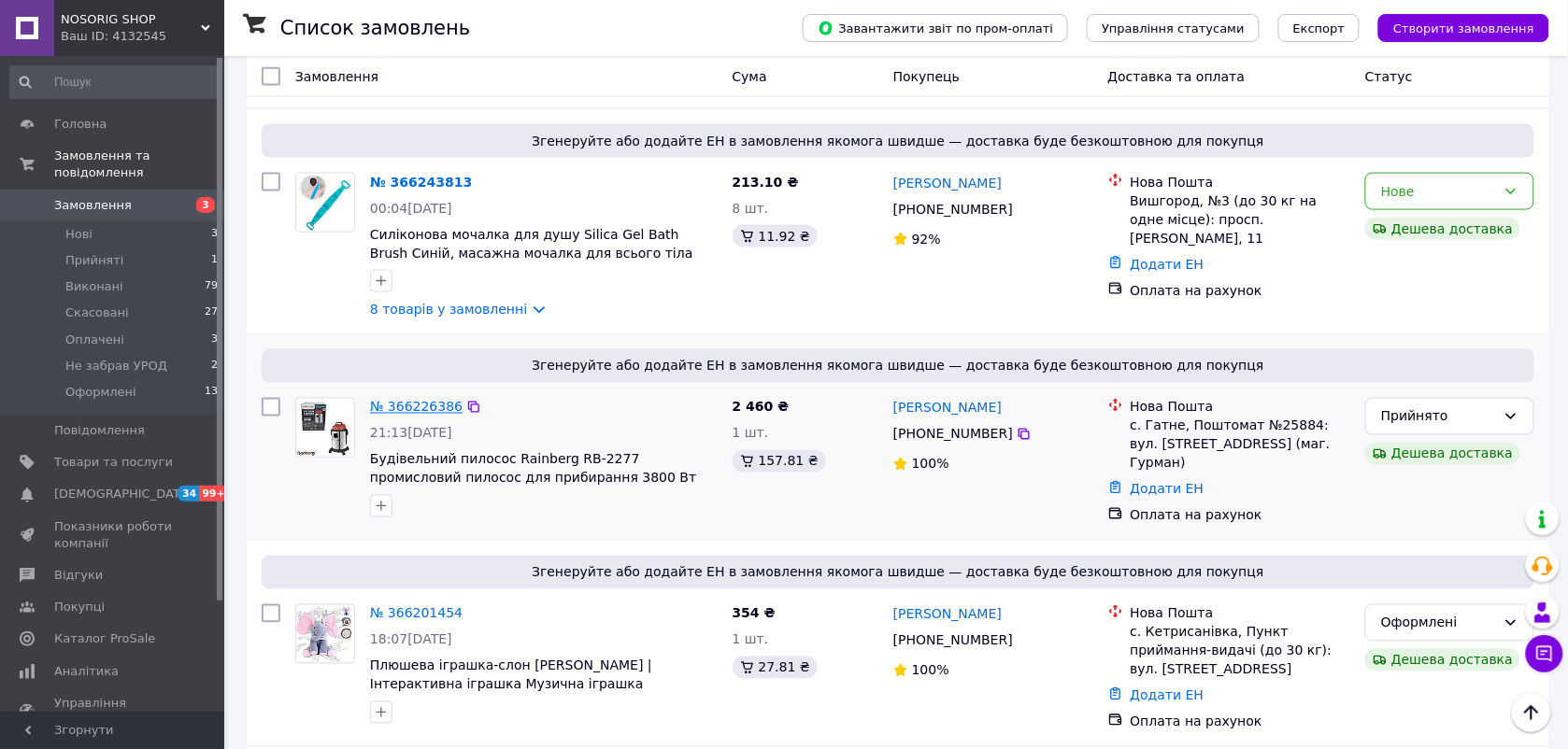
click at [418, 400] on link "№ 366226386" at bounding box center [417, 408] width 92 height 15
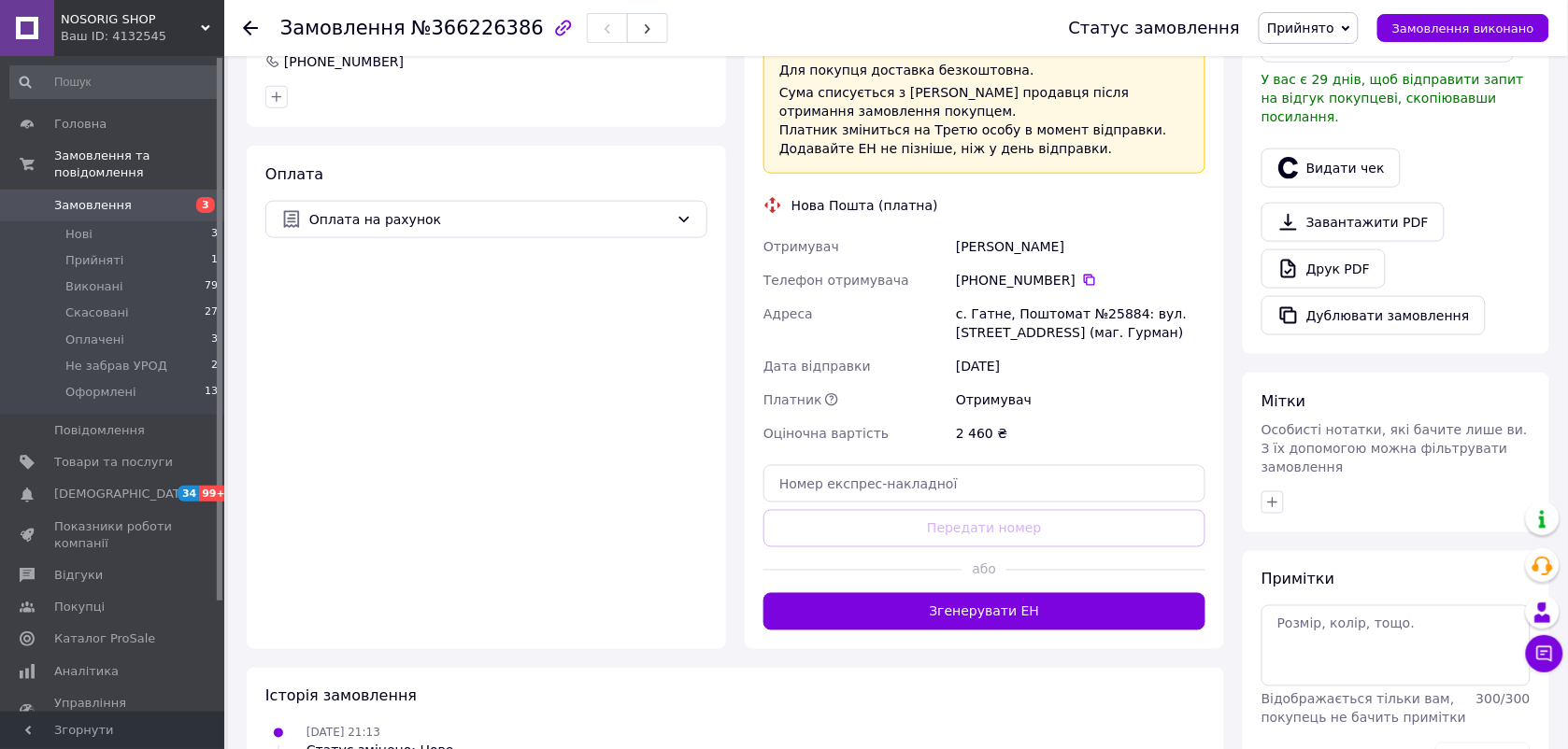
scroll to position [508, 0]
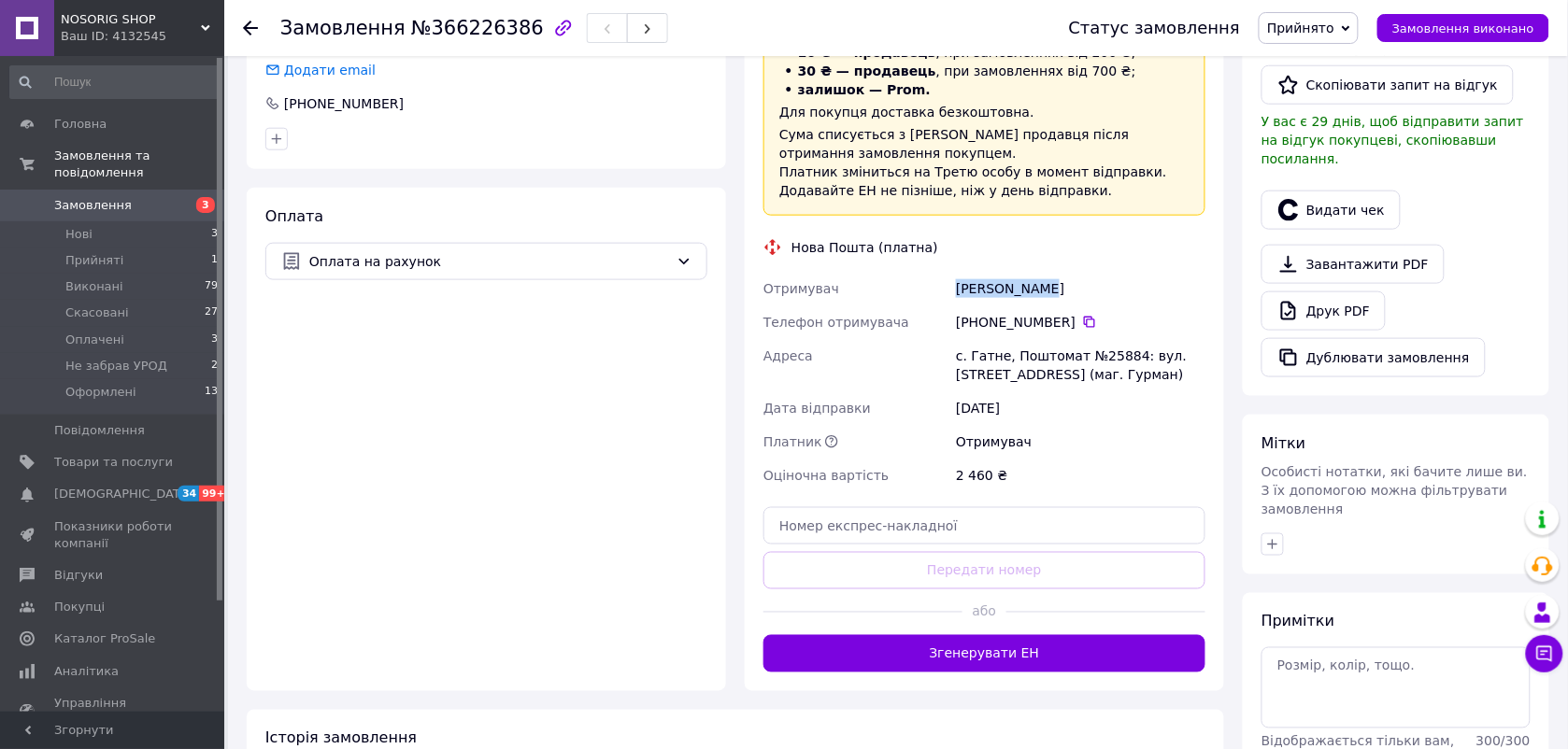
drag, startPoint x: 1053, startPoint y: 273, endPoint x: 916, endPoint y: 283, distance: 137.4
click at [916, 283] on div "Отримувач [PERSON_NAME] Телефон отримувача [PHONE_NUMBER]   [GEOGRAPHIC_DATA] […" at bounding box center [984, 382] width 449 height 220
drag, startPoint x: 916, startPoint y: 283, endPoint x: 969, endPoint y: 277, distance: 53.3
copy div "Отримувач [PERSON_NAME]"
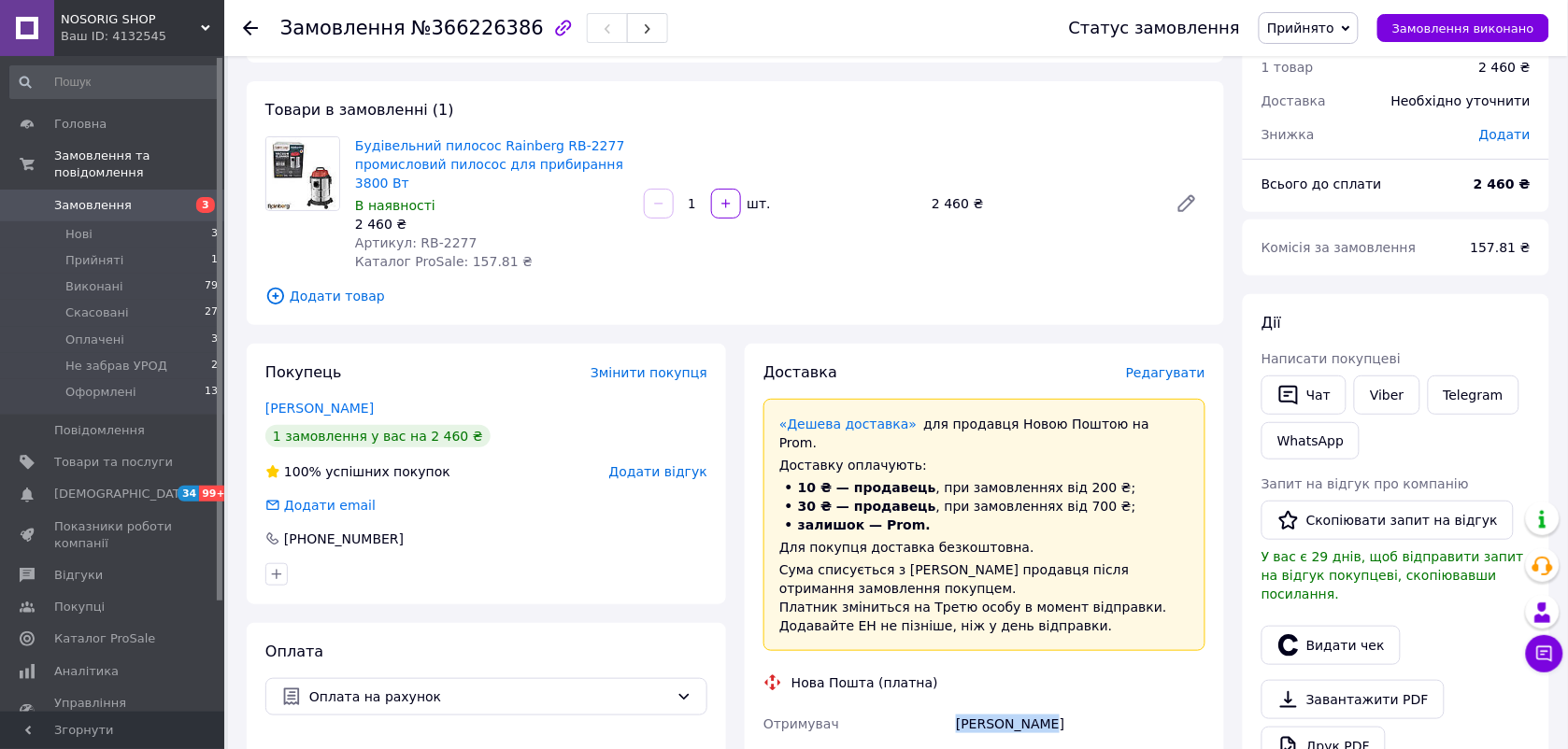
scroll to position [40, 0]
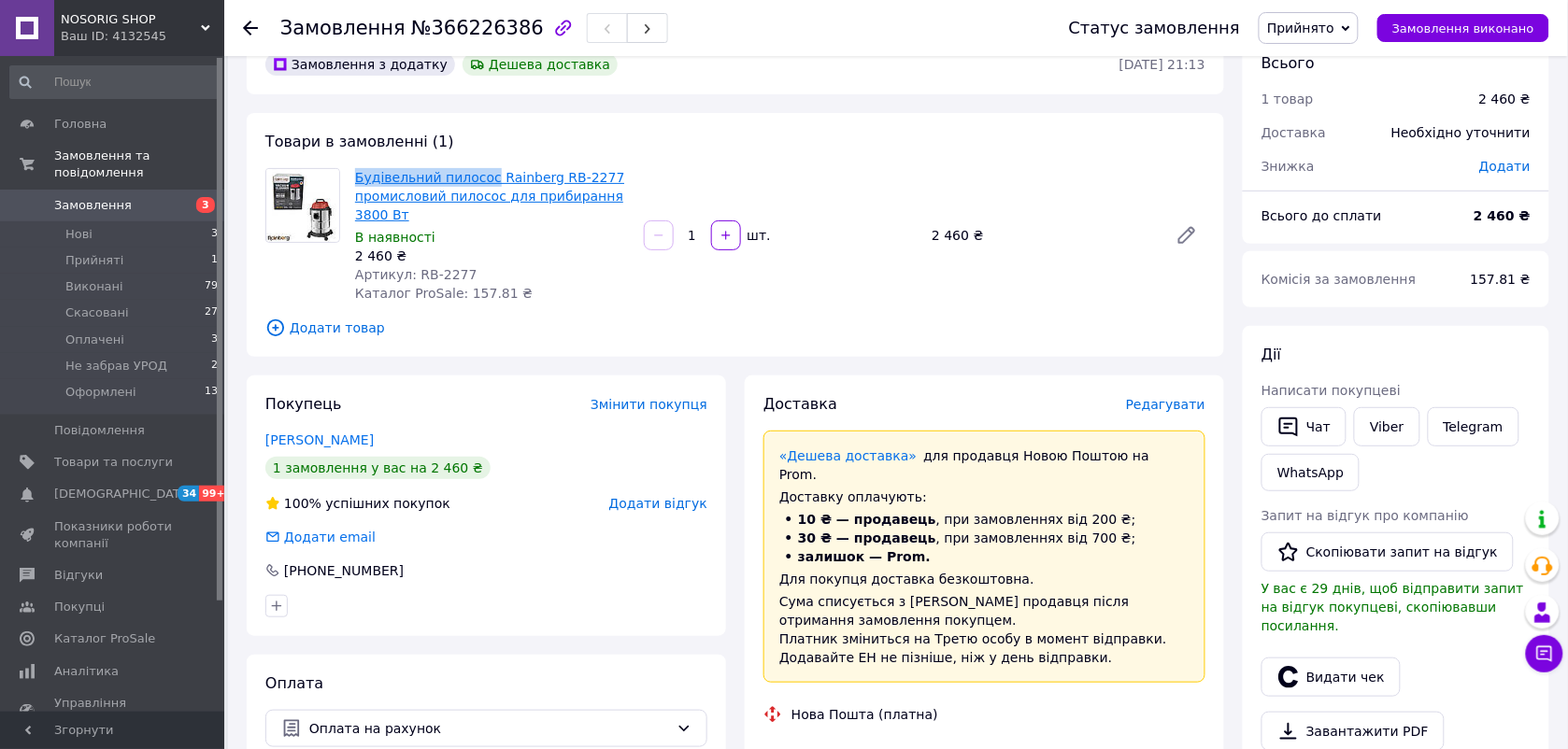
drag, startPoint x: 366, startPoint y: 173, endPoint x: 479, endPoint y: 180, distance: 113.2
click at [479, 180] on div "Будівельний пилосос Rainberg RB-2277 промисловий пилосос для прибирання 3800 Вт…" at bounding box center [492, 236] width 289 height 142
drag, startPoint x: 479, startPoint y: 180, endPoint x: 466, endPoint y: 178, distance: 13.2
copy link "Будівельний пилосос"
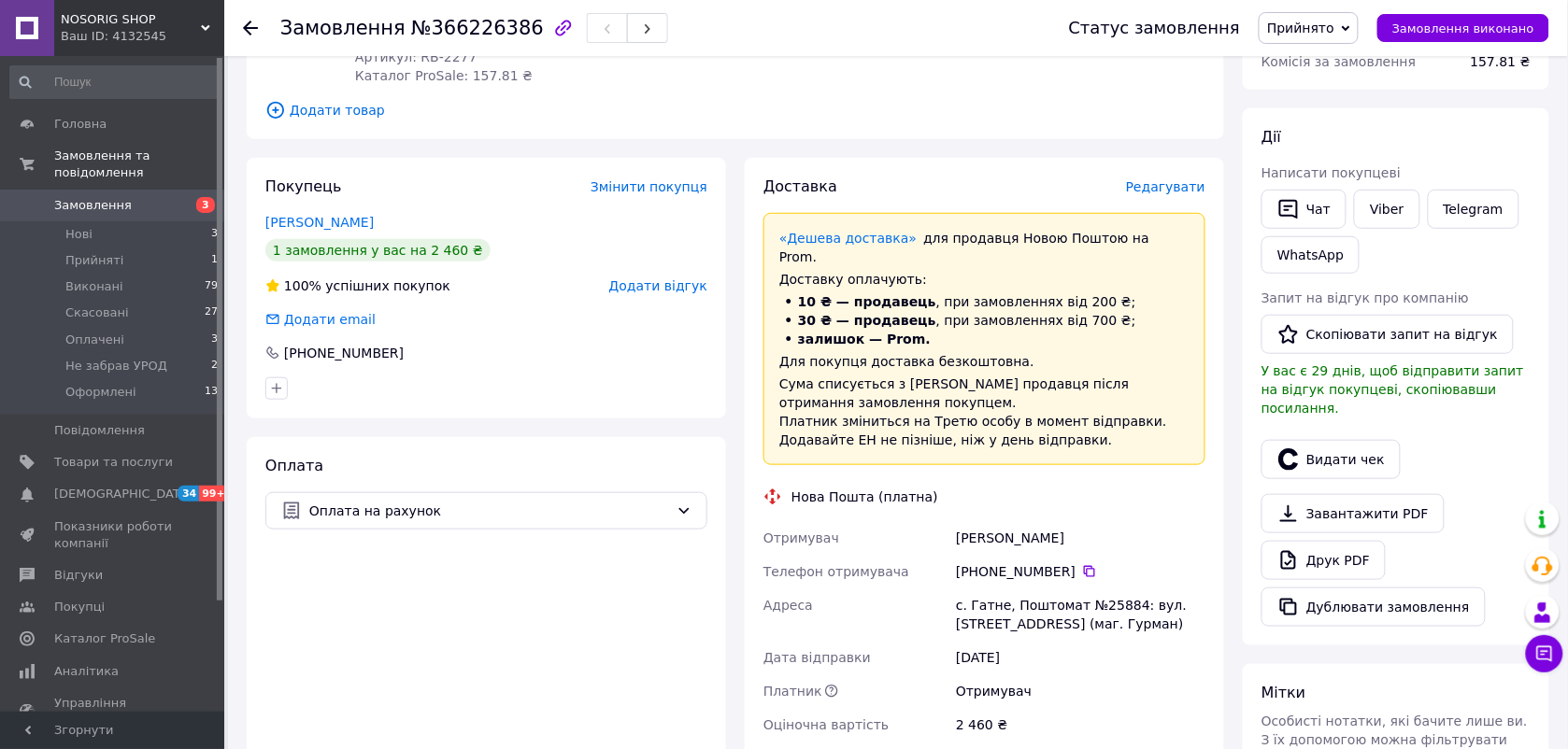
scroll to position [274, 0]
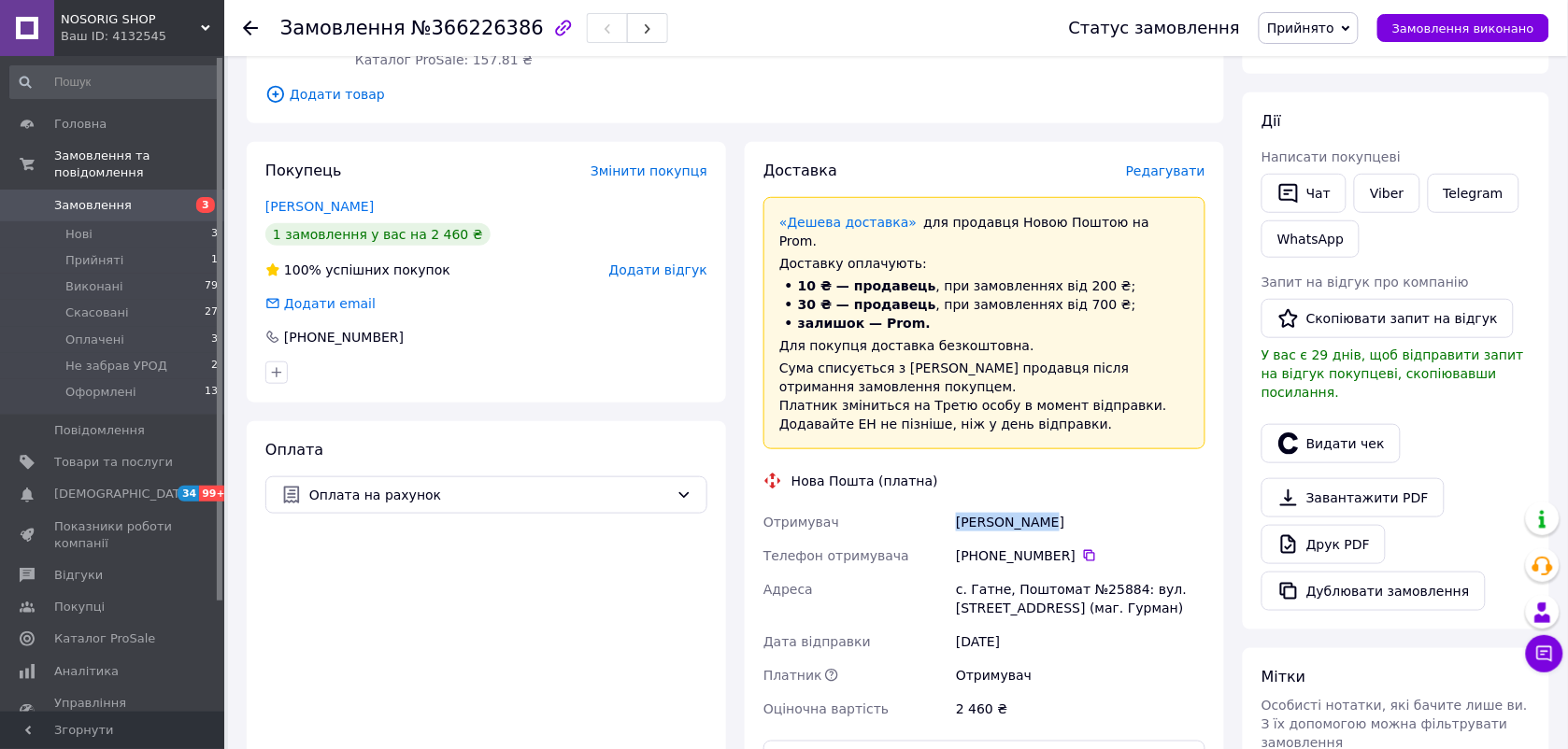
drag, startPoint x: 1051, startPoint y: 503, endPoint x: 930, endPoint y: 506, distance: 121.0
click at [930, 506] on div "Отримувач [PERSON_NAME] Телефон отримувача [PHONE_NUMBER]   [GEOGRAPHIC_DATA] […" at bounding box center [984, 615] width 449 height 220
drag, startPoint x: 930, startPoint y: 506, endPoint x: 963, endPoint y: 510, distance: 33.2
copy div "Отримувач [PERSON_NAME]"
click at [1082, 548] on icon at bounding box center [1090, 556] width 15 height 15
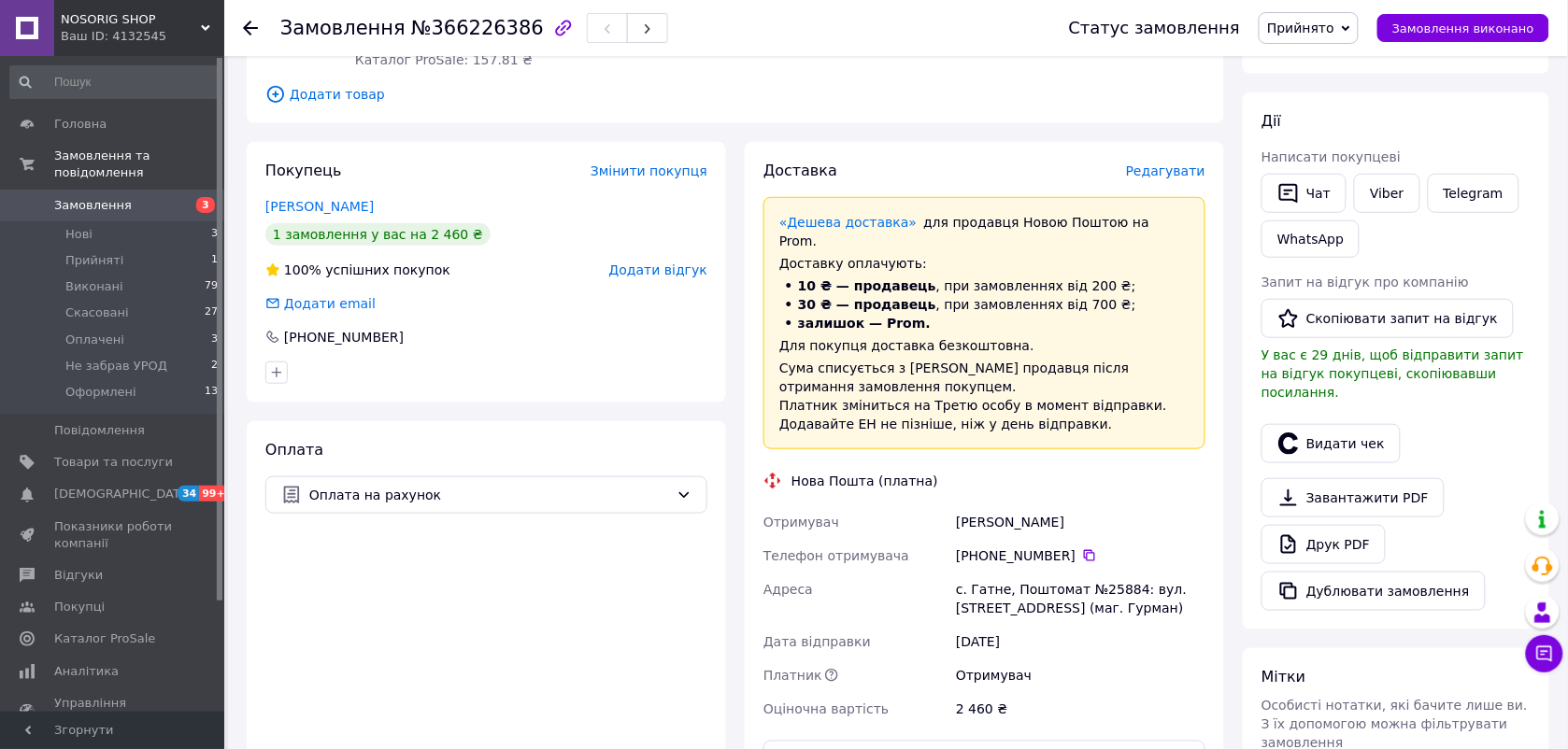
click at [978, 573] on div "с. Гатне, Поштомат №25884: вул. [STREET_ADDRESS] (маг. Гурман)" at bounding box center [1080, 599] width 257 height 52
copy div "Гатне"
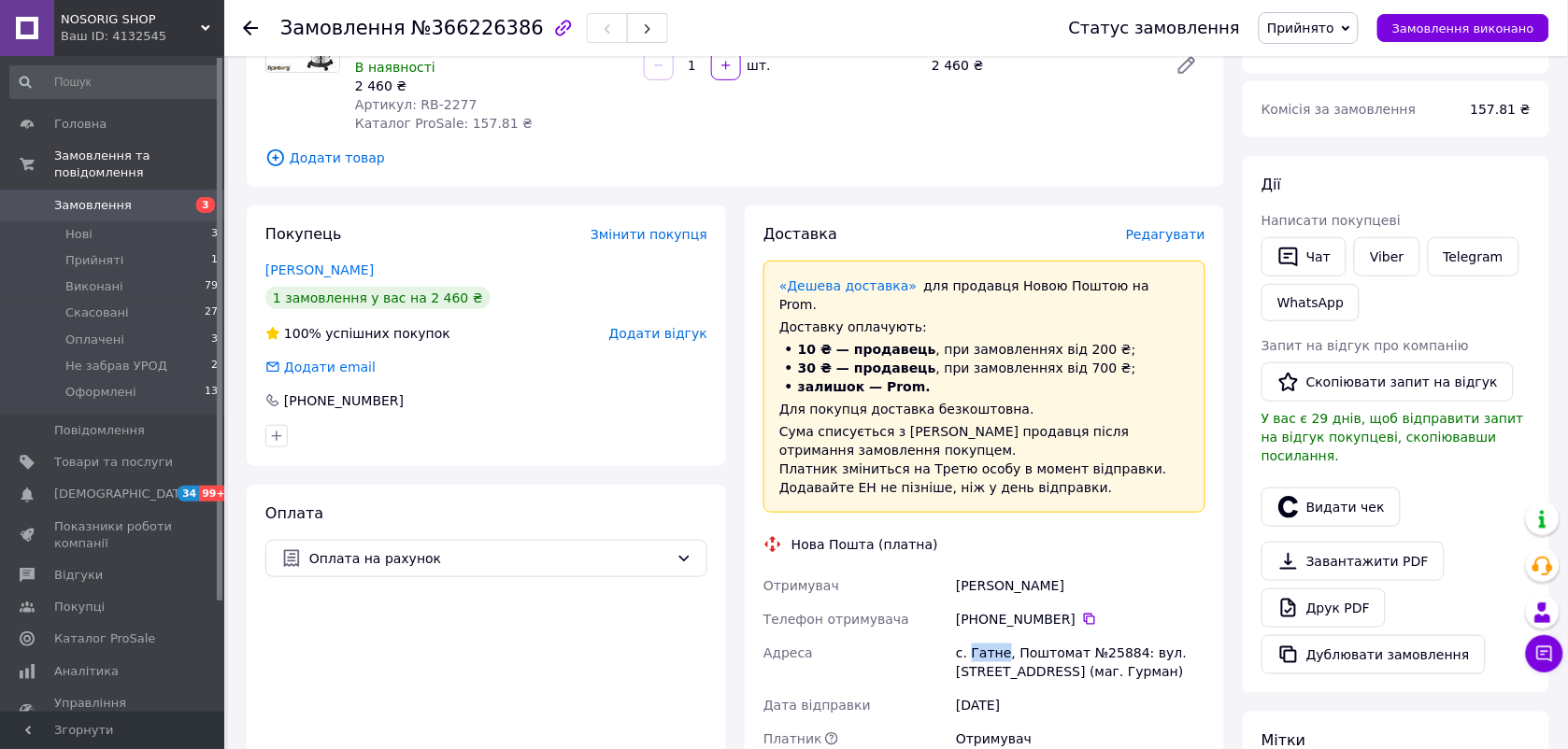
scroll to position [40, 0]
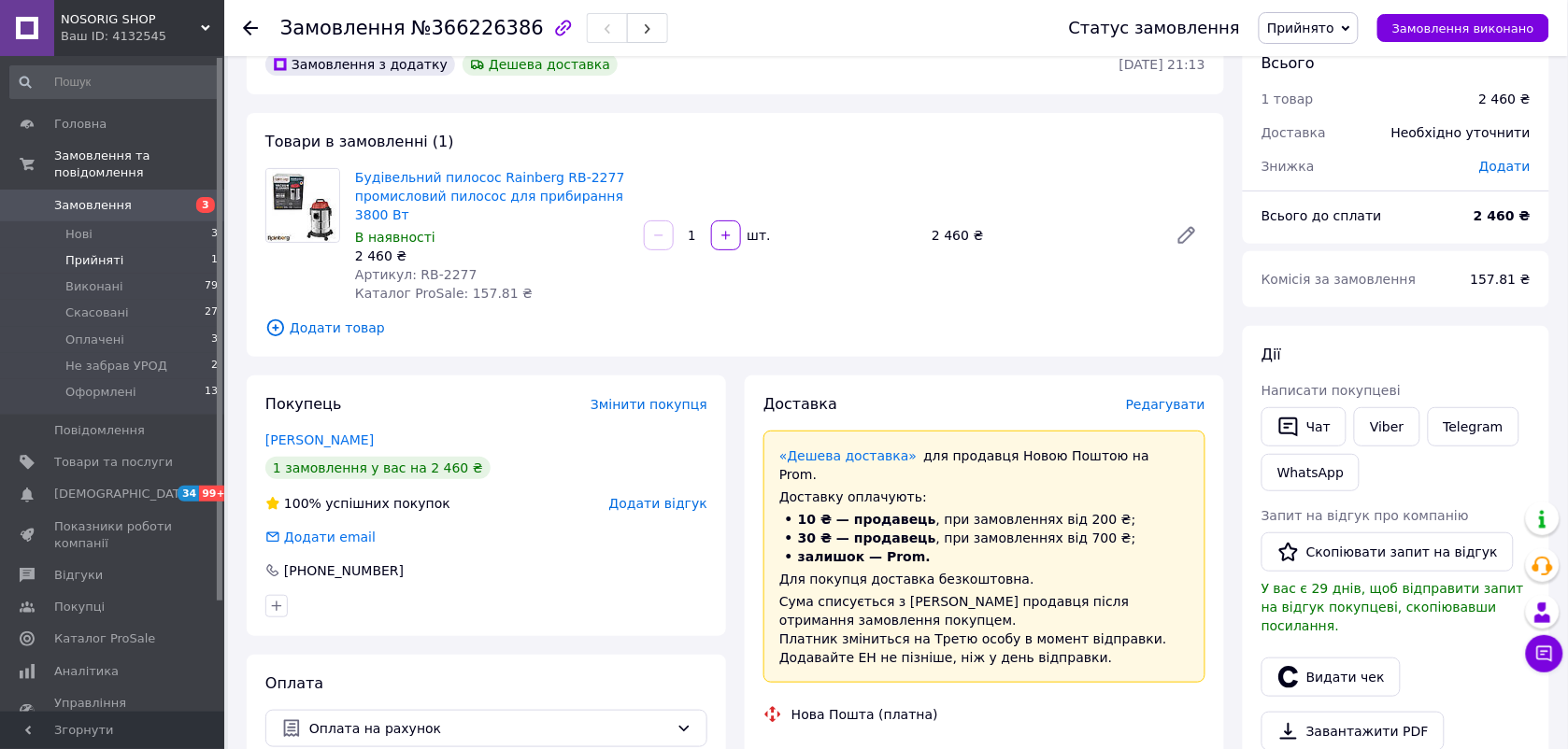
click at [114, 252] on span "Прийняті" at bounding box center [94, 260] width 58 height 16
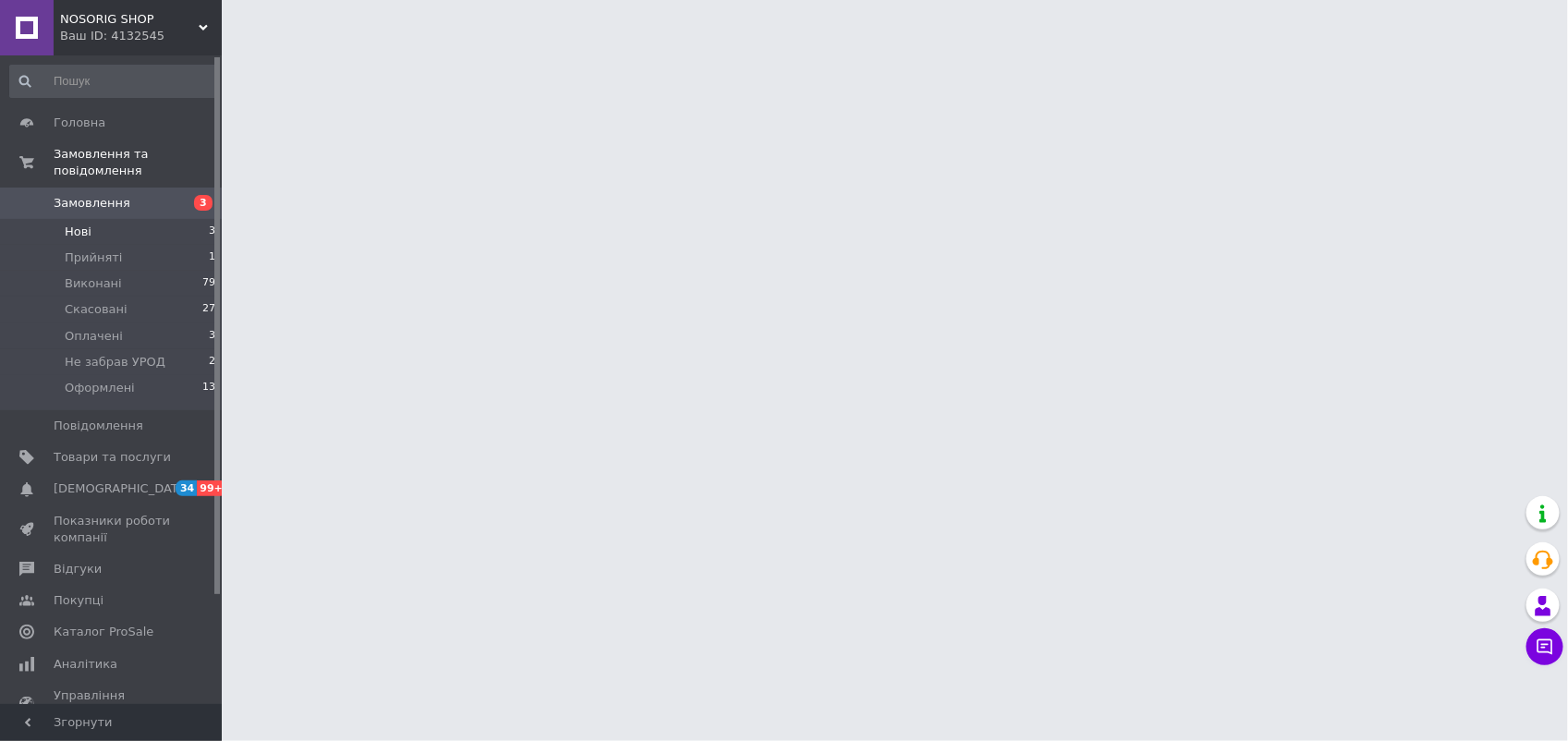
click at [77, 224] on span "Нові" at bounding box center [78, 231] width 27 height 16
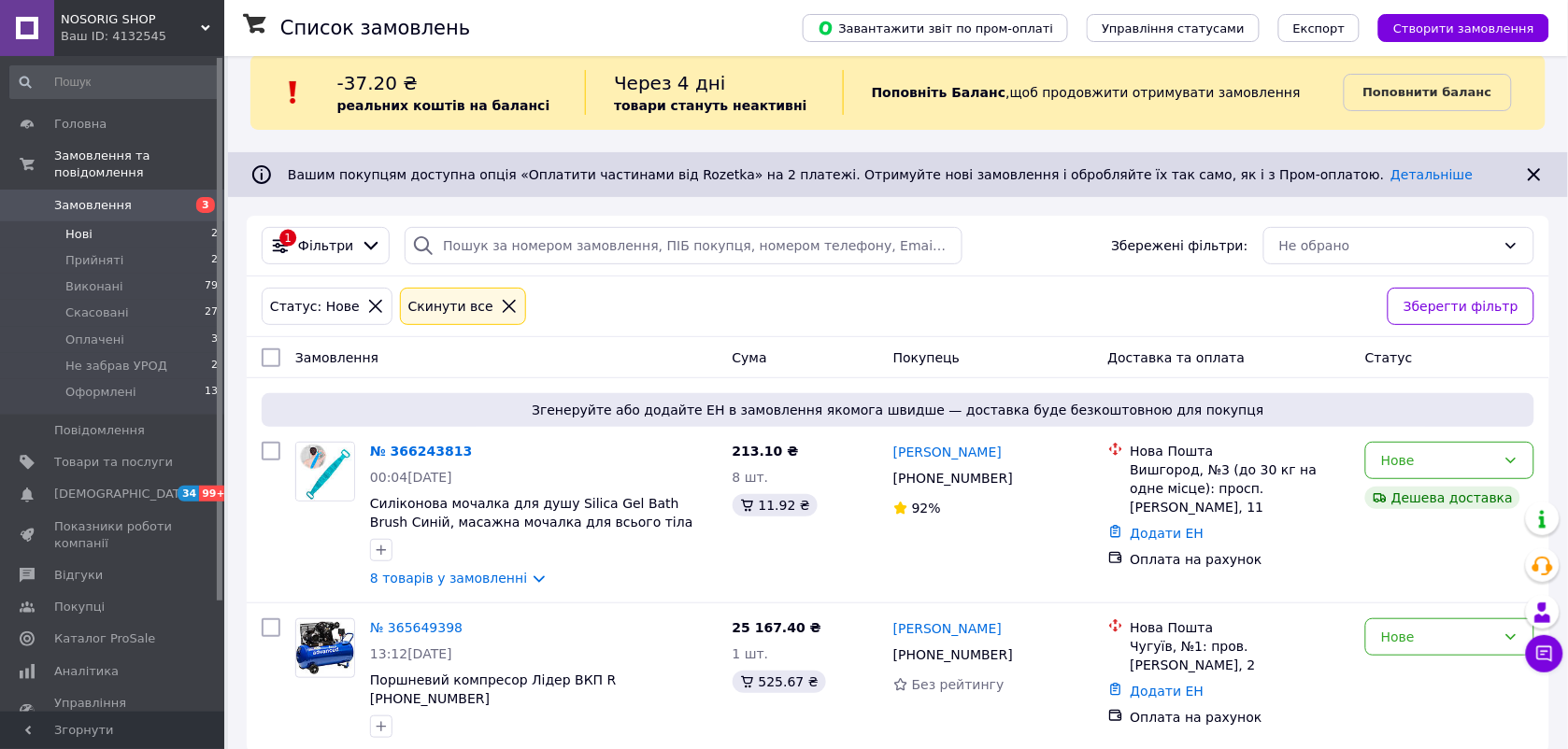
scroll to position [29, 0]
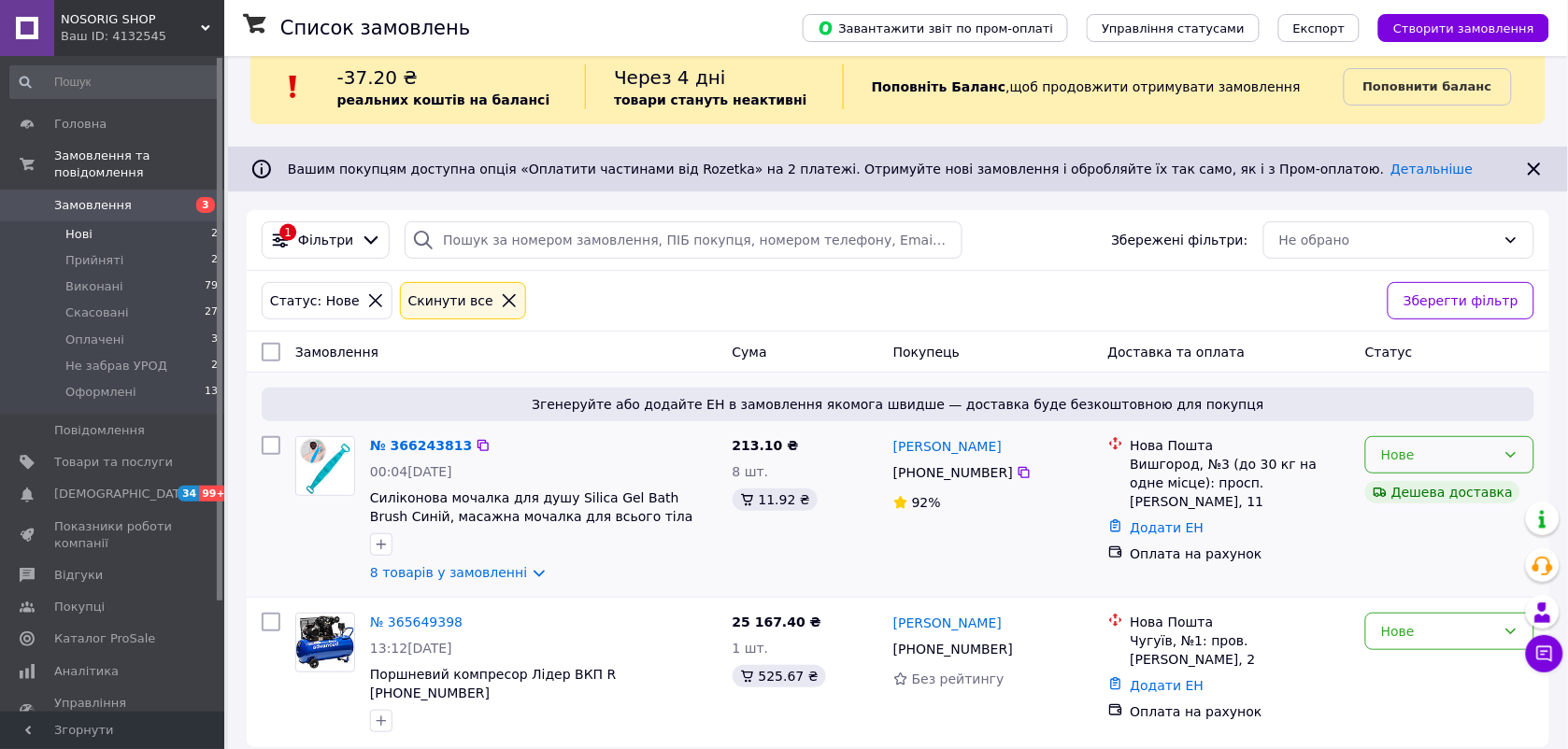
click at [1442, 444] on div "Нове" at bounding box center [1451, 455] width 169 height 37
click at [1408, 493] on li "Прийнято" at bounding box center [1451, 496] width 167 height 34
click at [103, 252] on span "Прийняті" at bounding box center [94, 260] width 58 height 16
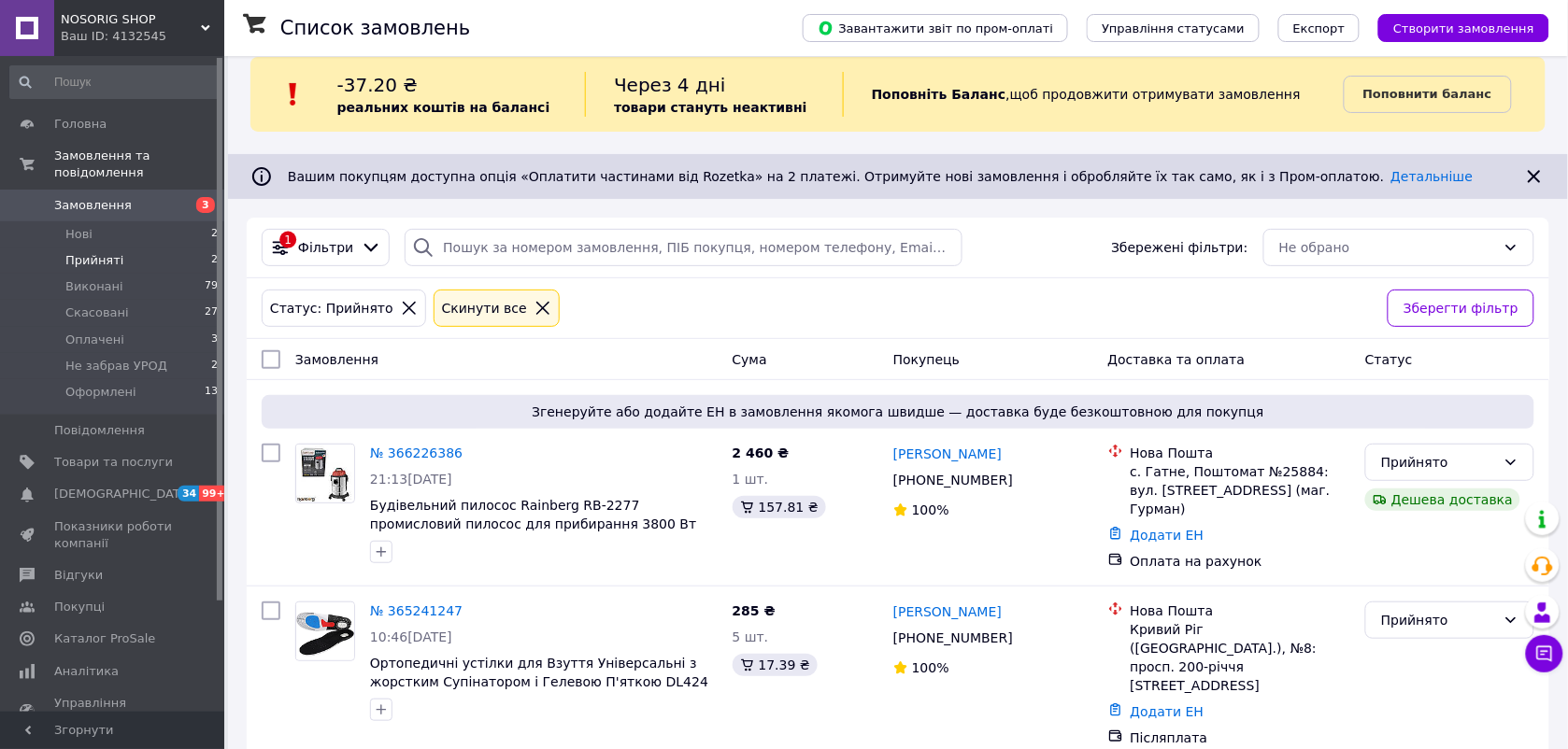
scroll to position [28, 0]
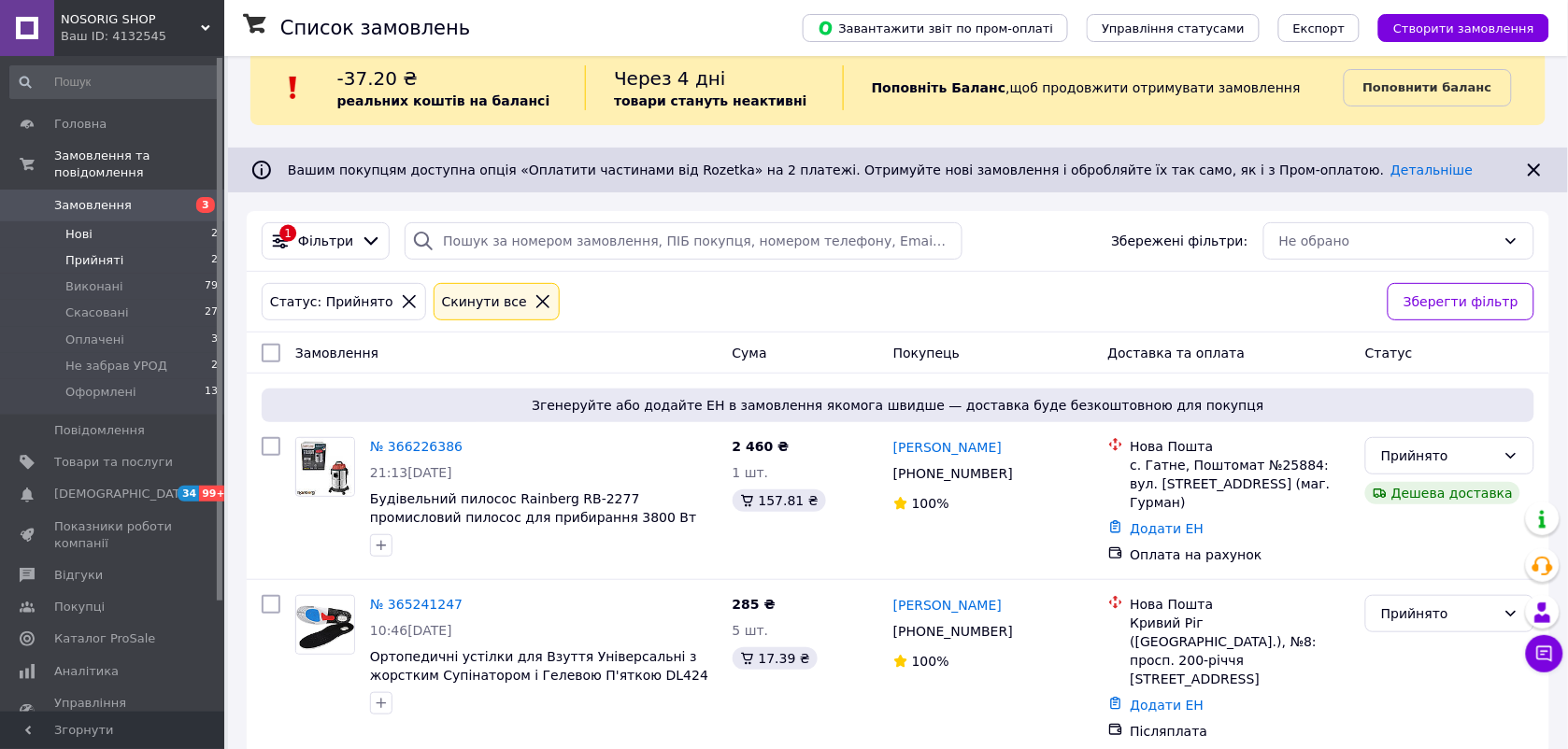
click at [110, 224] on li "Нові 2" at bounding box center [114, 234] width 229 height 26
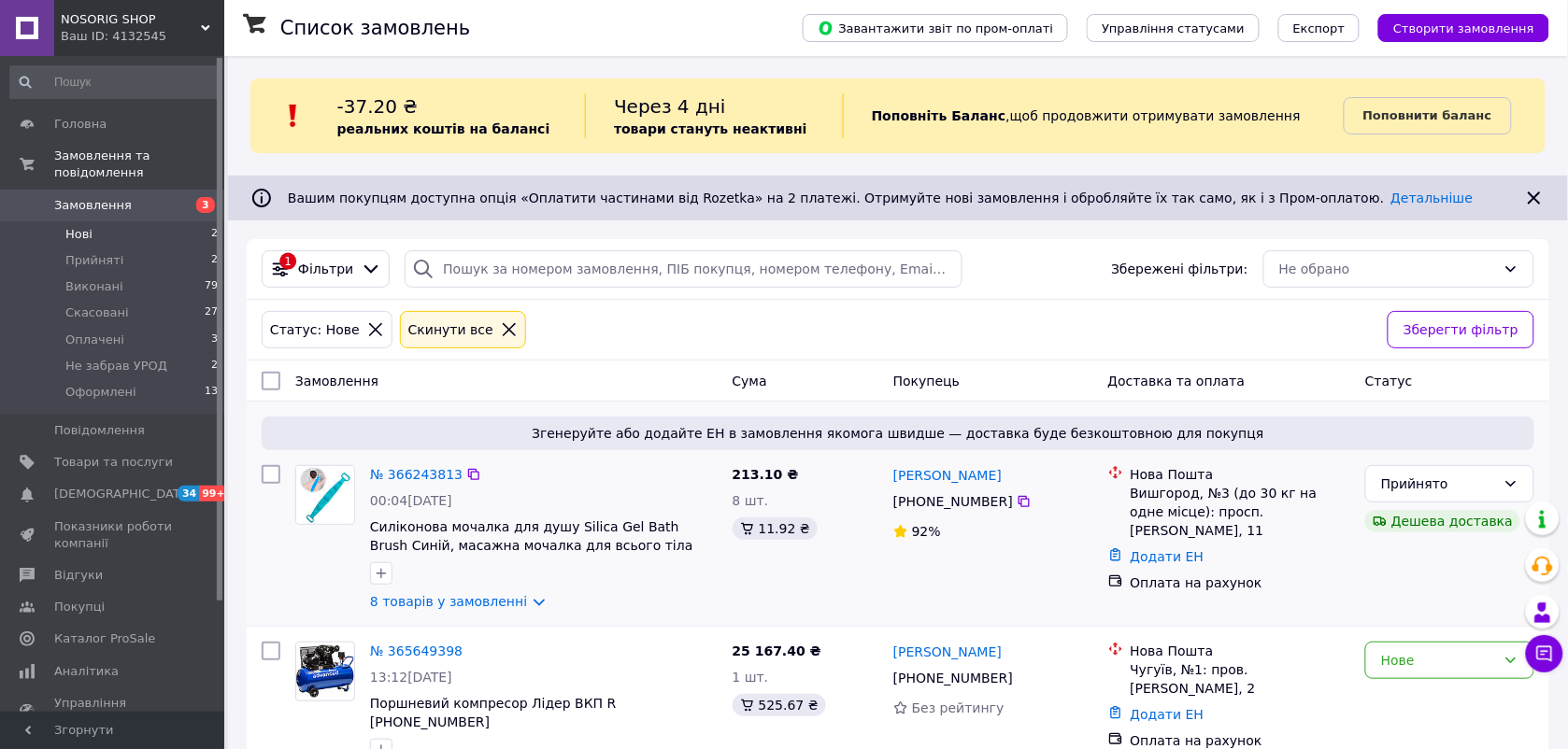
click at [423, 464] on div "№ 366243813" at bounding box center [417, 474] width 96 height 22
click at [423, 467] on link "№ 366243813" at bounding box center [417, 475] width 92 height 15
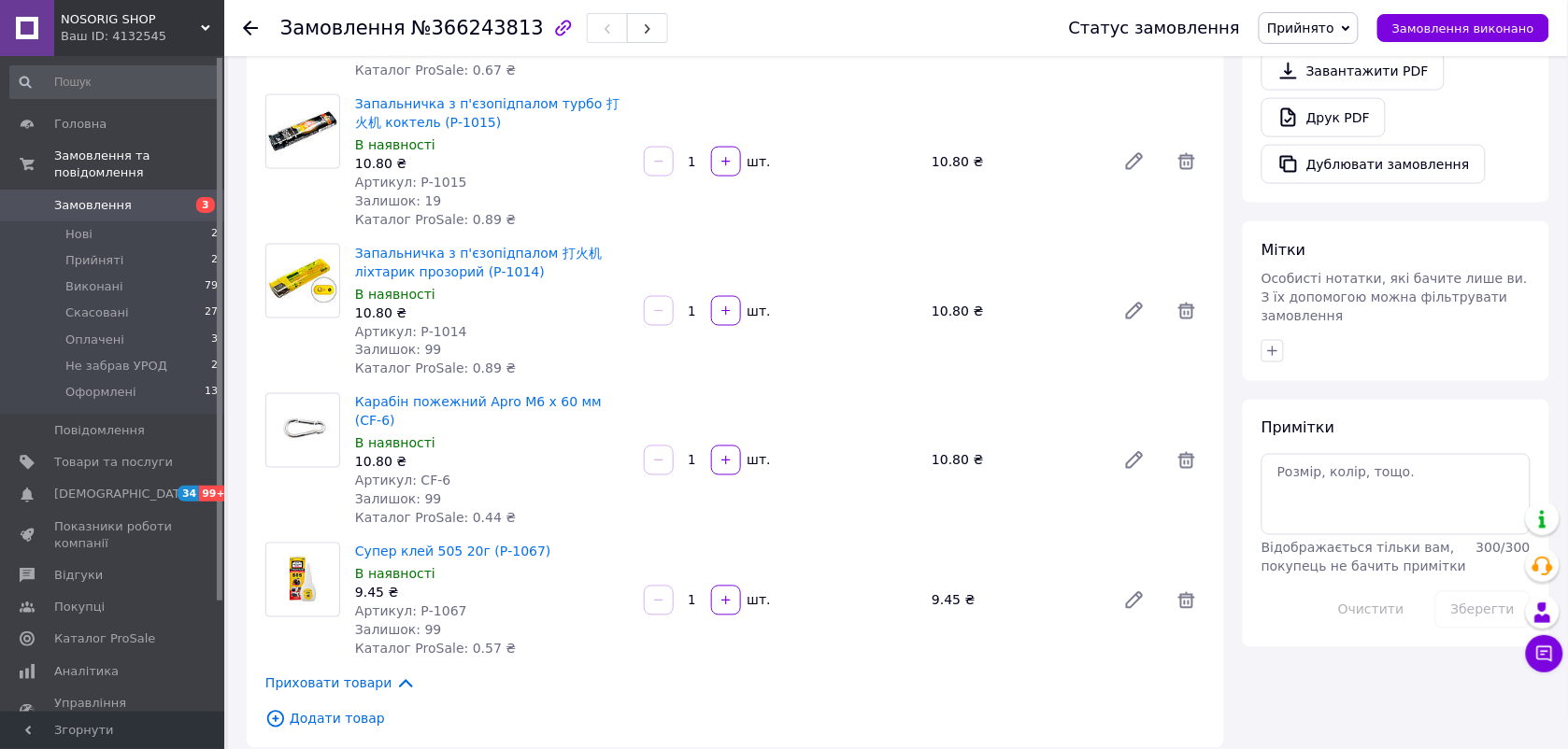
scroll to position [584, 0]
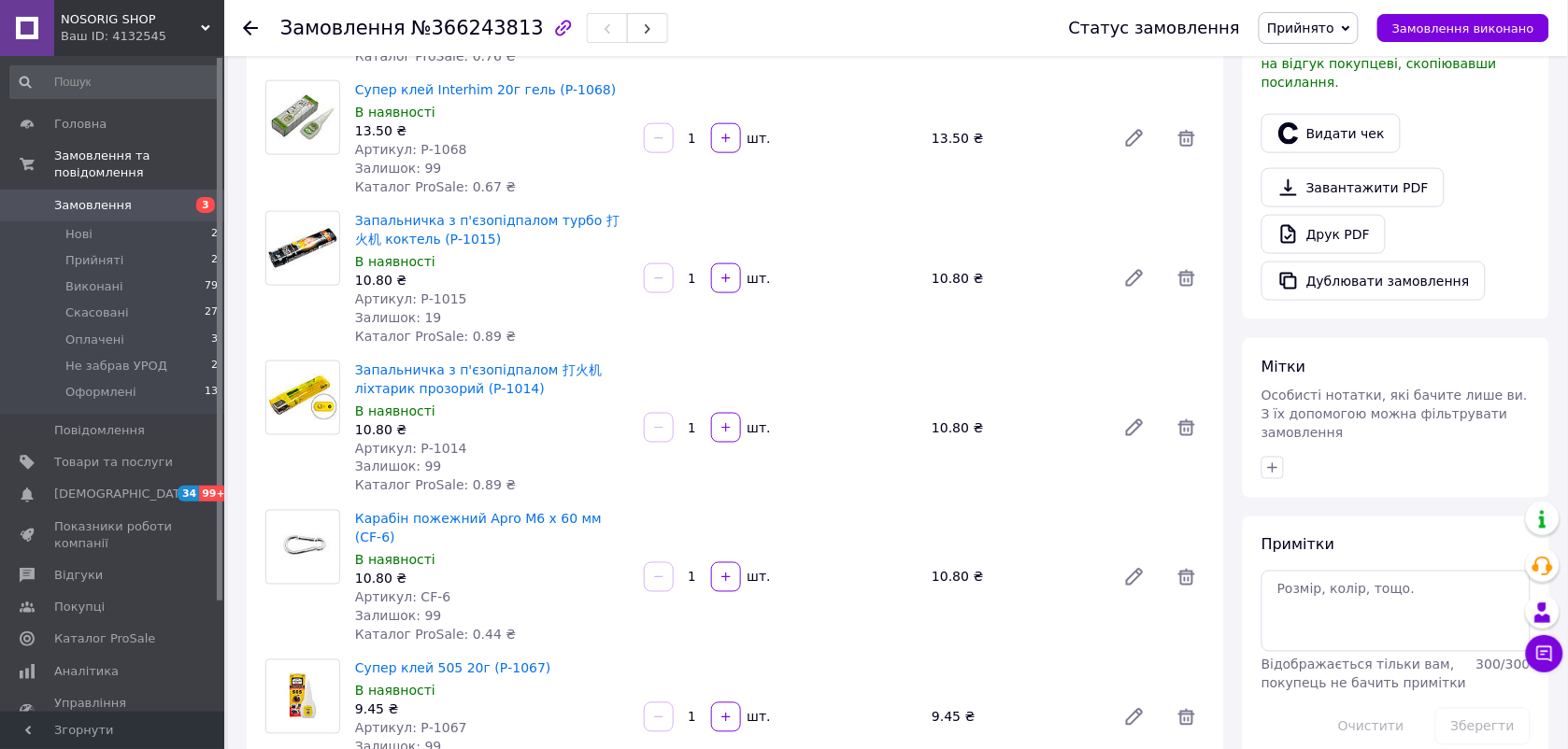
click at [143, 197] on span "Замовлення" at bounding box center [113, 205] width 118 height 16
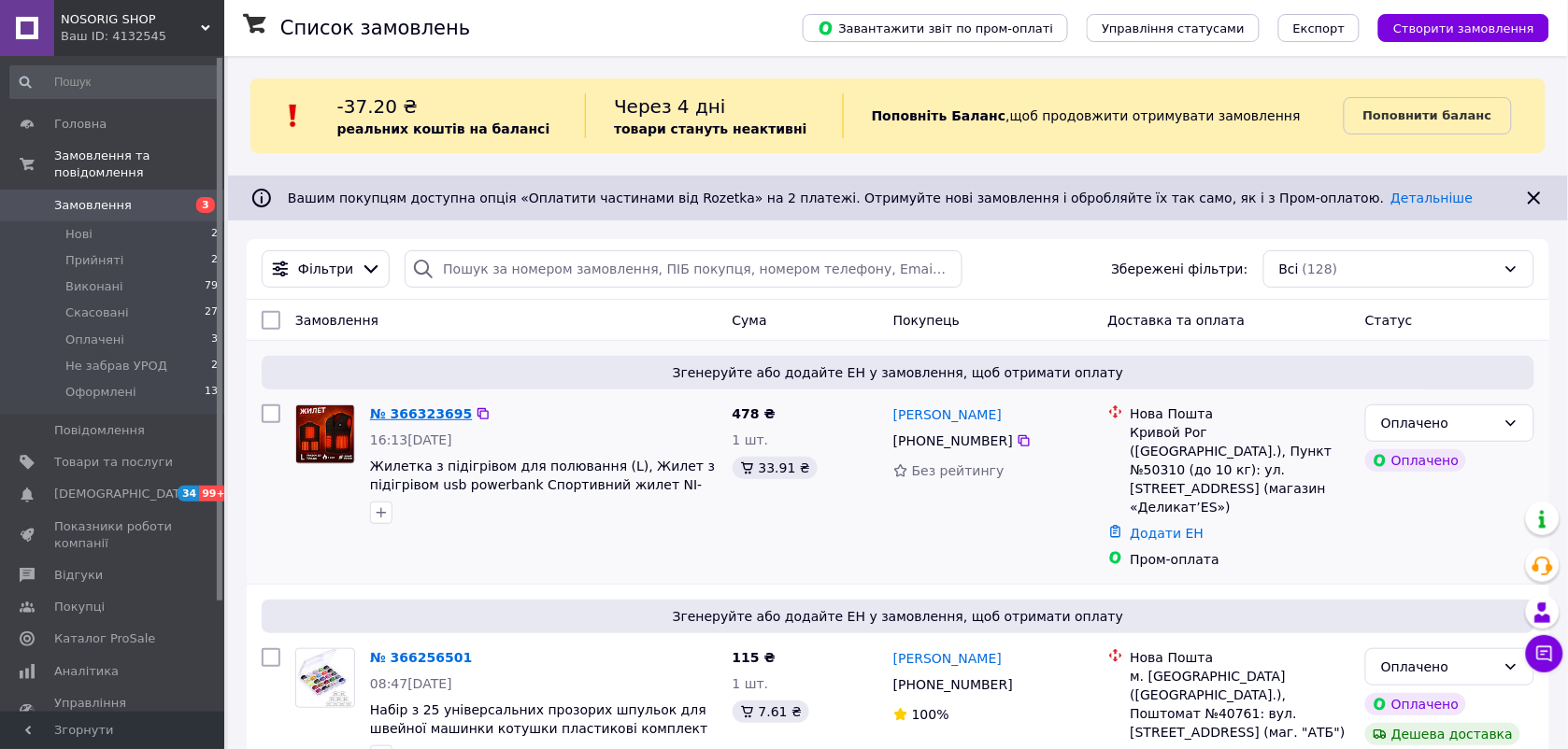
click at [417, 408] on link "№ 366323695" at bounding box center [421, 414] width 102 height 15
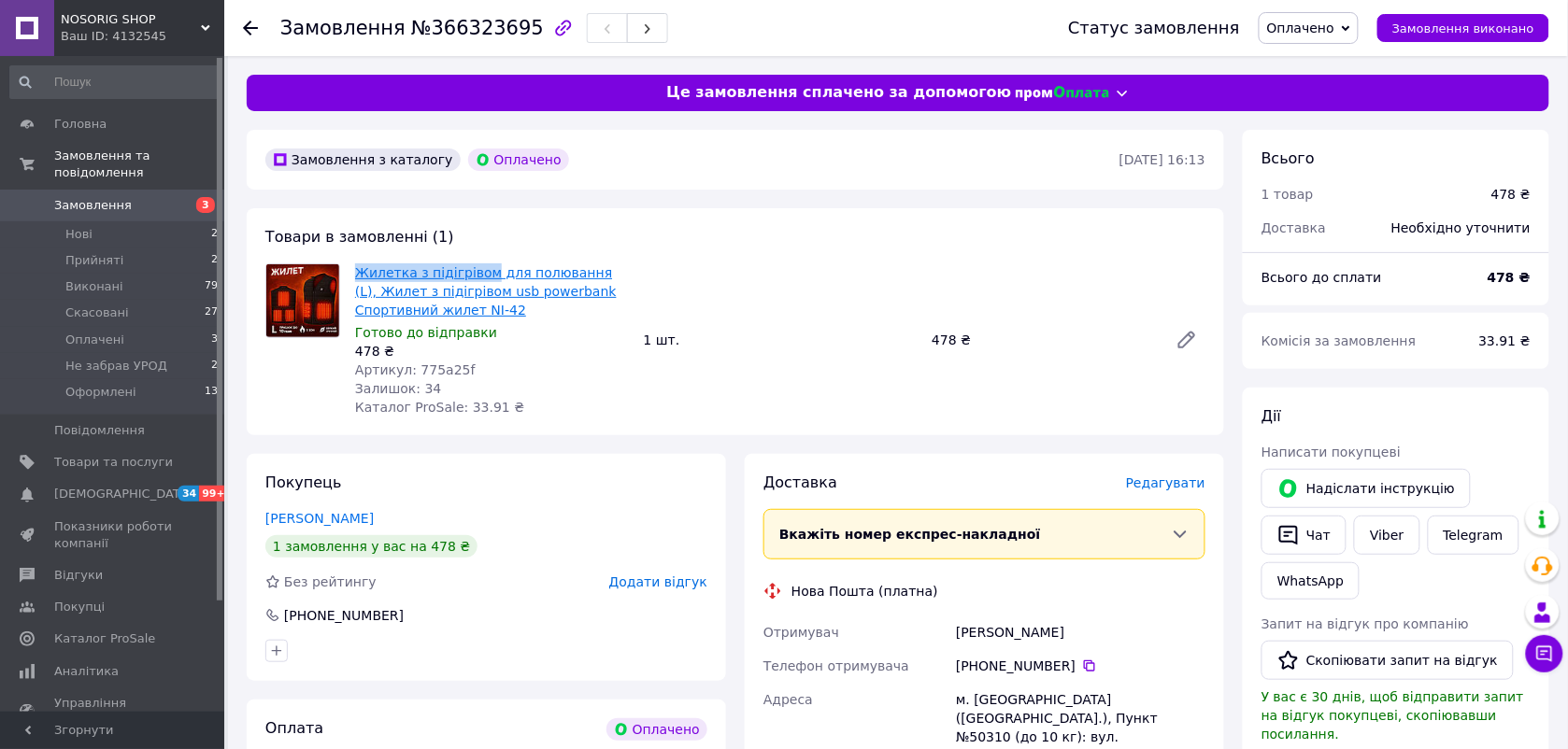
drag, startPoint x: 352, startPoint y: 267, endPoint x: 478, endPoint y: 266, distance: 126.0
click at [478, 266] on div "Жилетка з підігрівом для полювання (L), Жилет з підігрівом usb powerbank Спорти…" at bounding box center [492, 339] width 289 height 161
copy link "Жилетка з підігрівом"
click at [443, 366] on span "Артикул: 775a25f" at bounding box center [415, 370] width 120 height 15
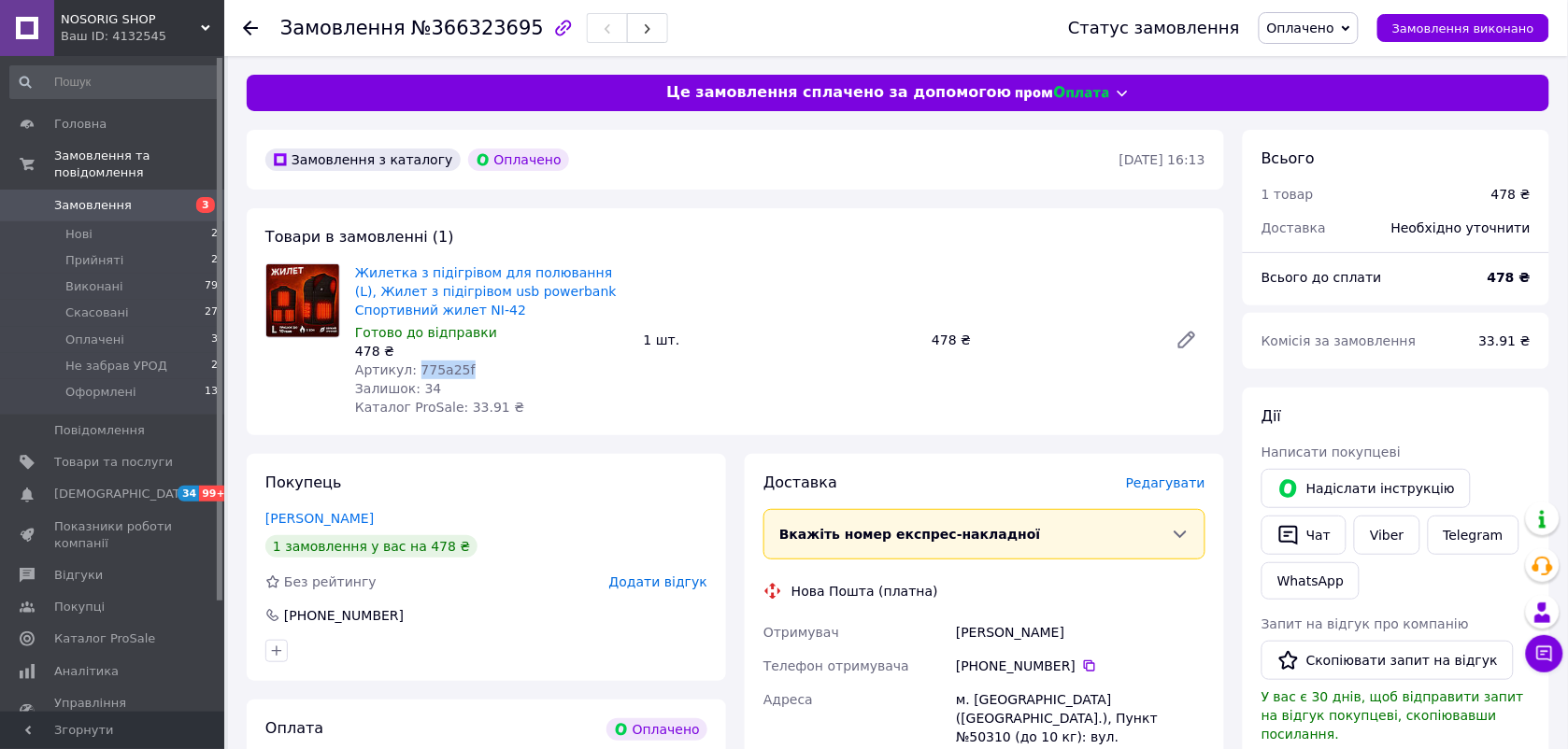
copy span "775a25f"
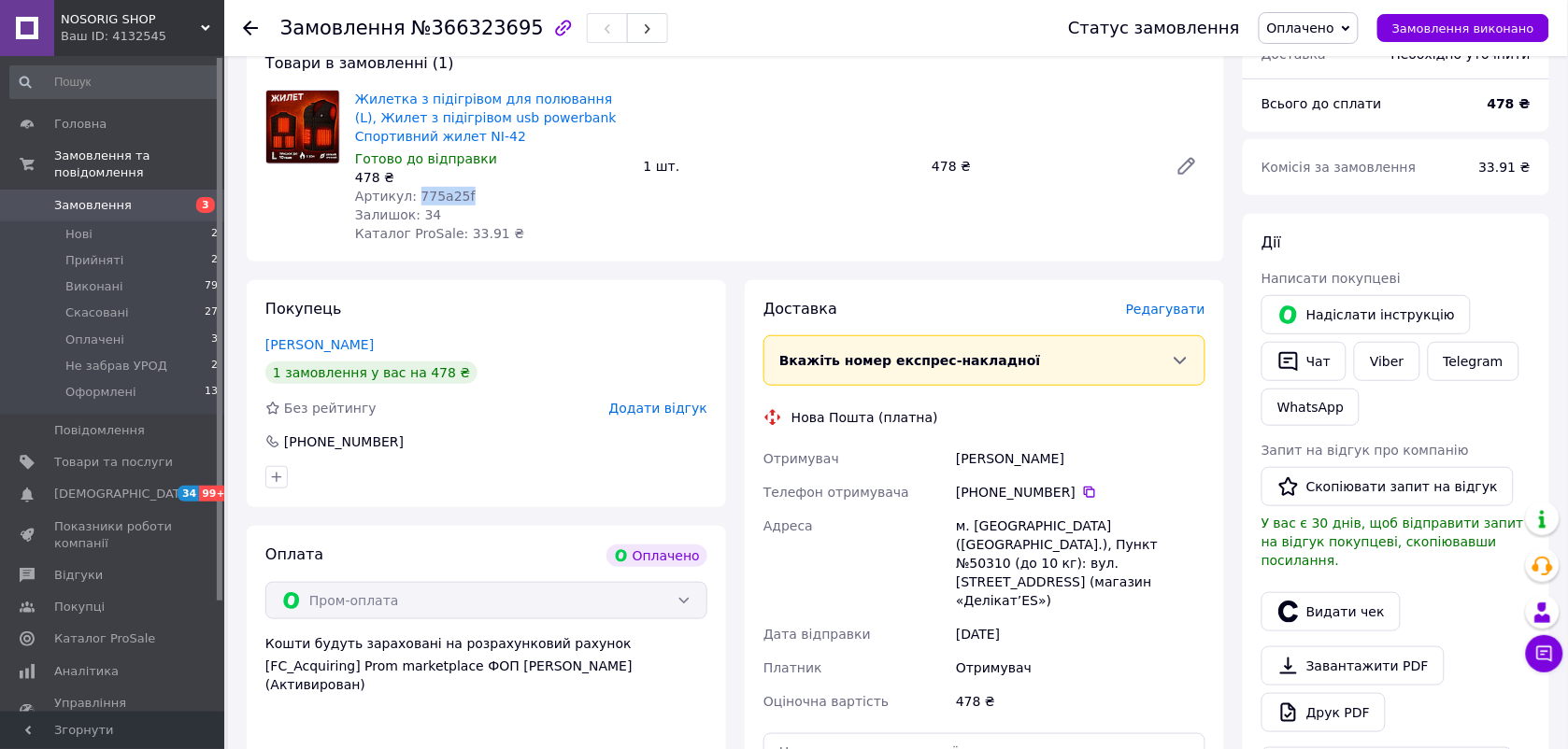
scroll to position [234, 0]
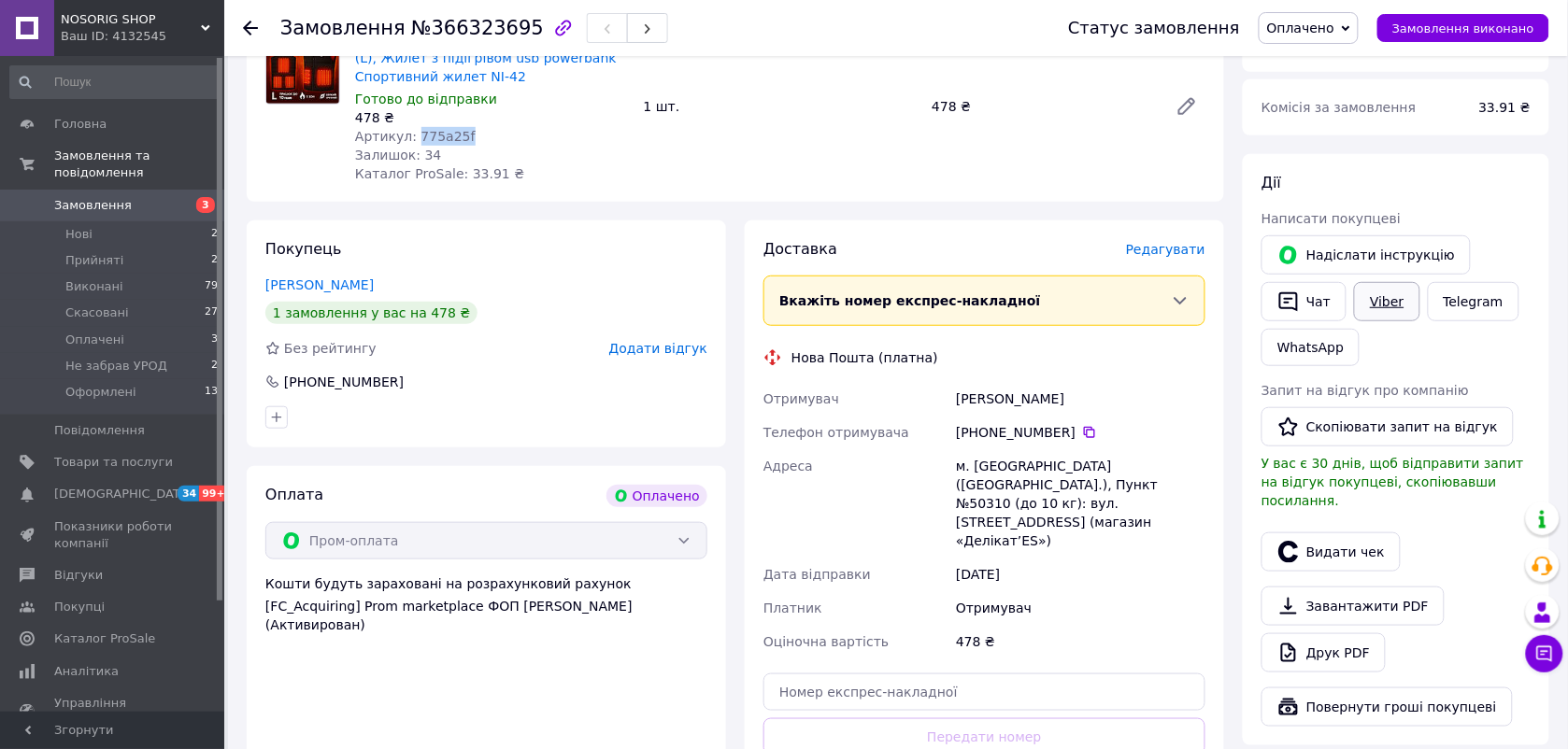
click at [1379, 301] on link "Viber" at bounding box center [1387, 301] width 65 height 39
click at [117, 197] on span "Замовлення" at bounding box center [92, 205] width 78 height 16
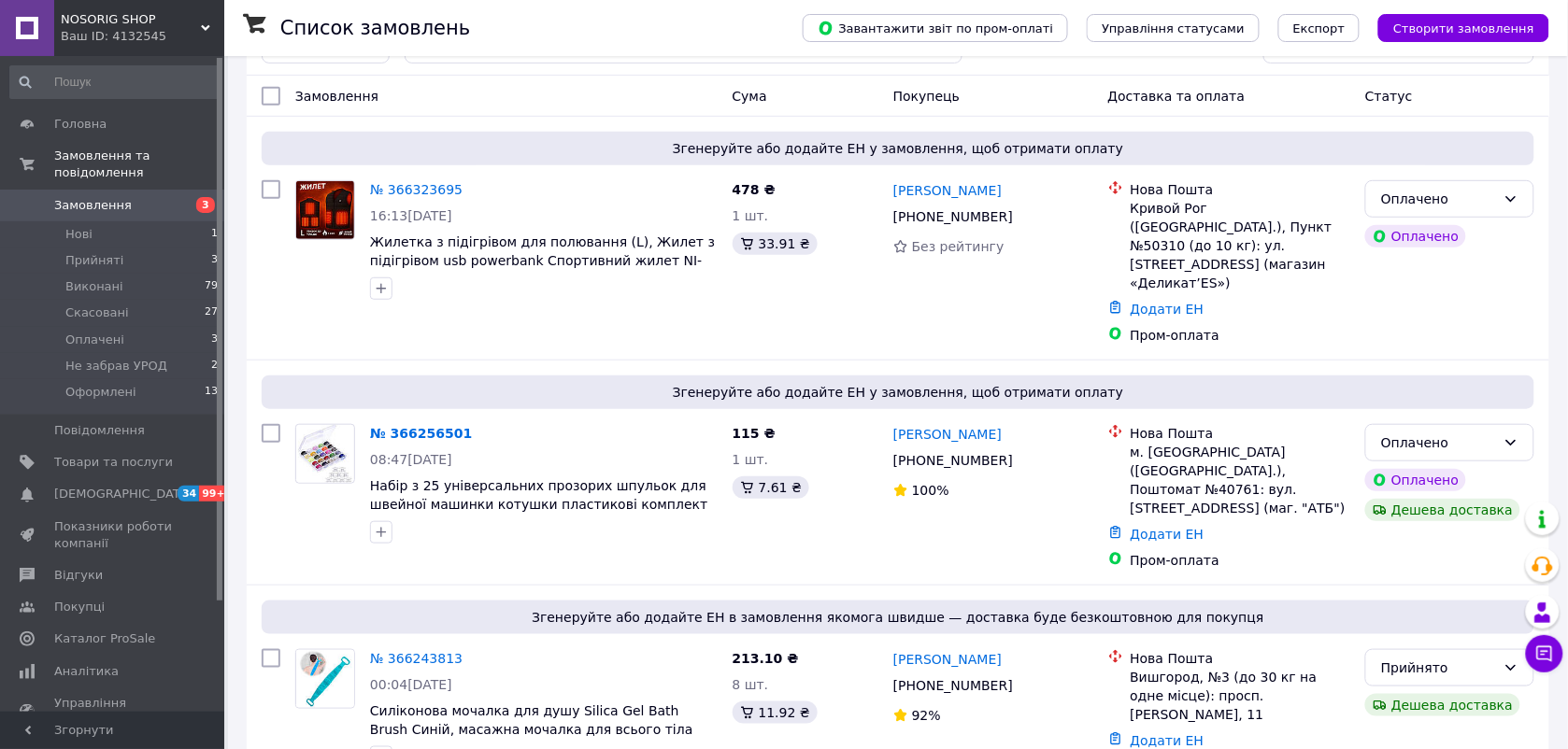
scroll to position [234, 0]
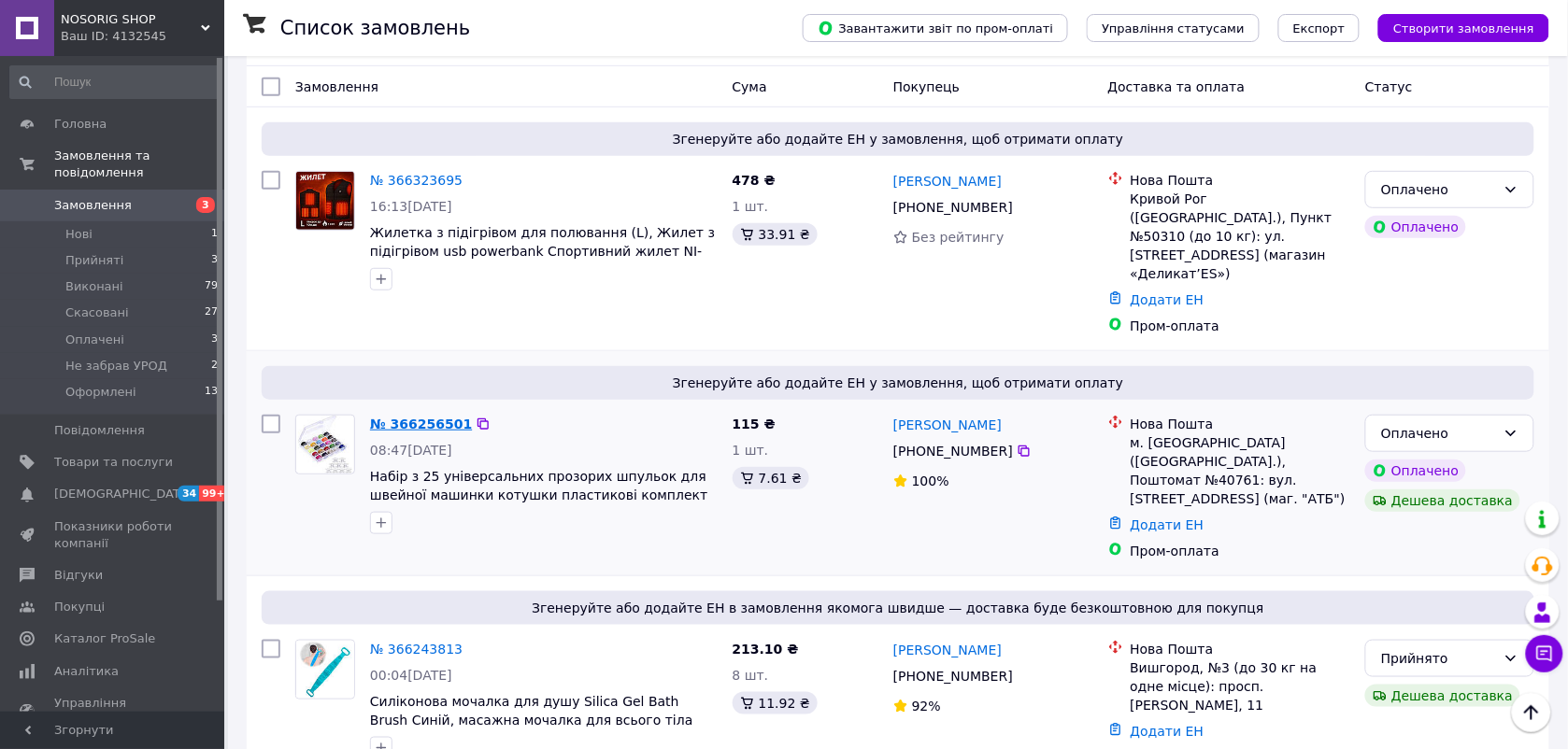
click at [408, 416] on link "№ 366256501" at bounding box center [421, 424] width 102 height 15
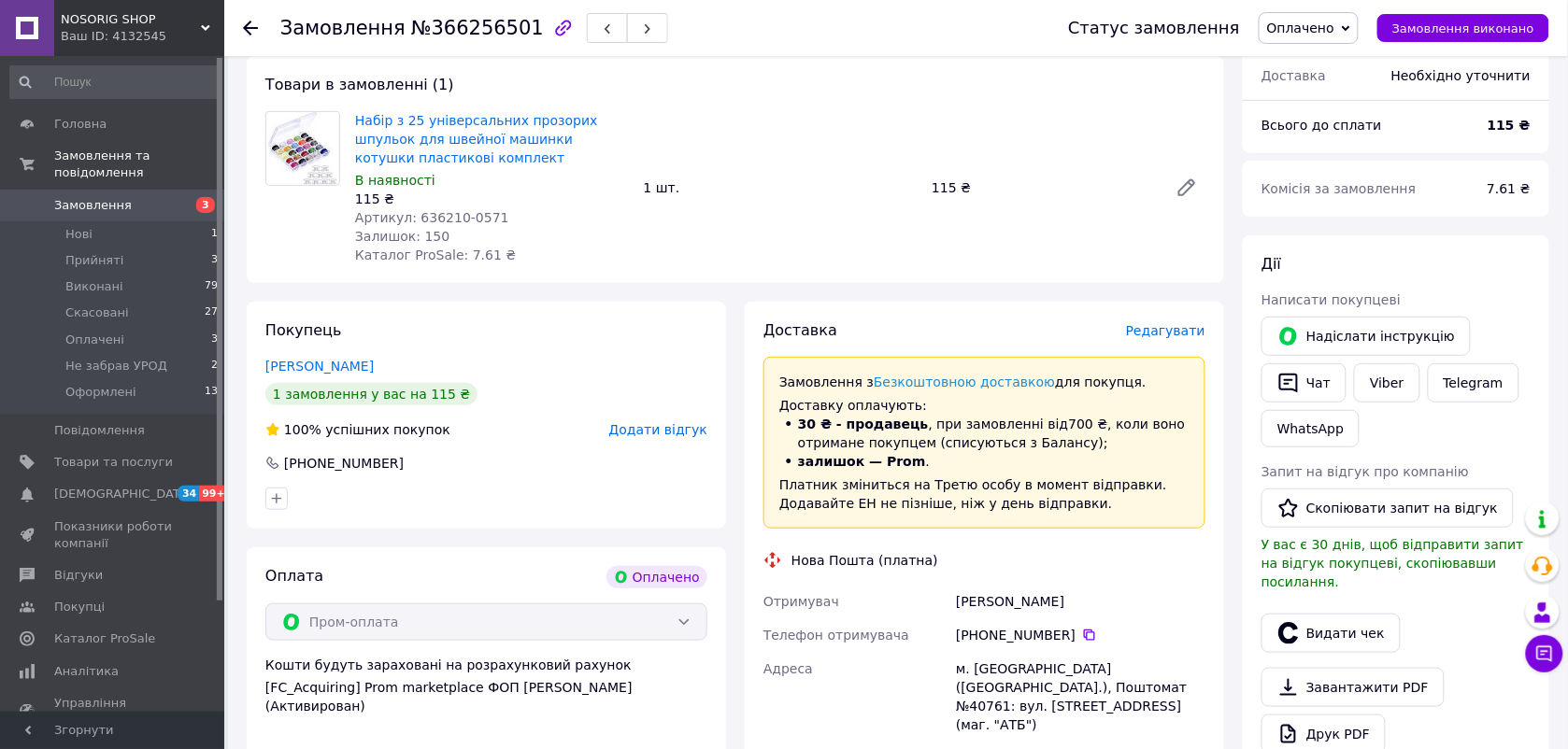
scroll to position [116, 0]
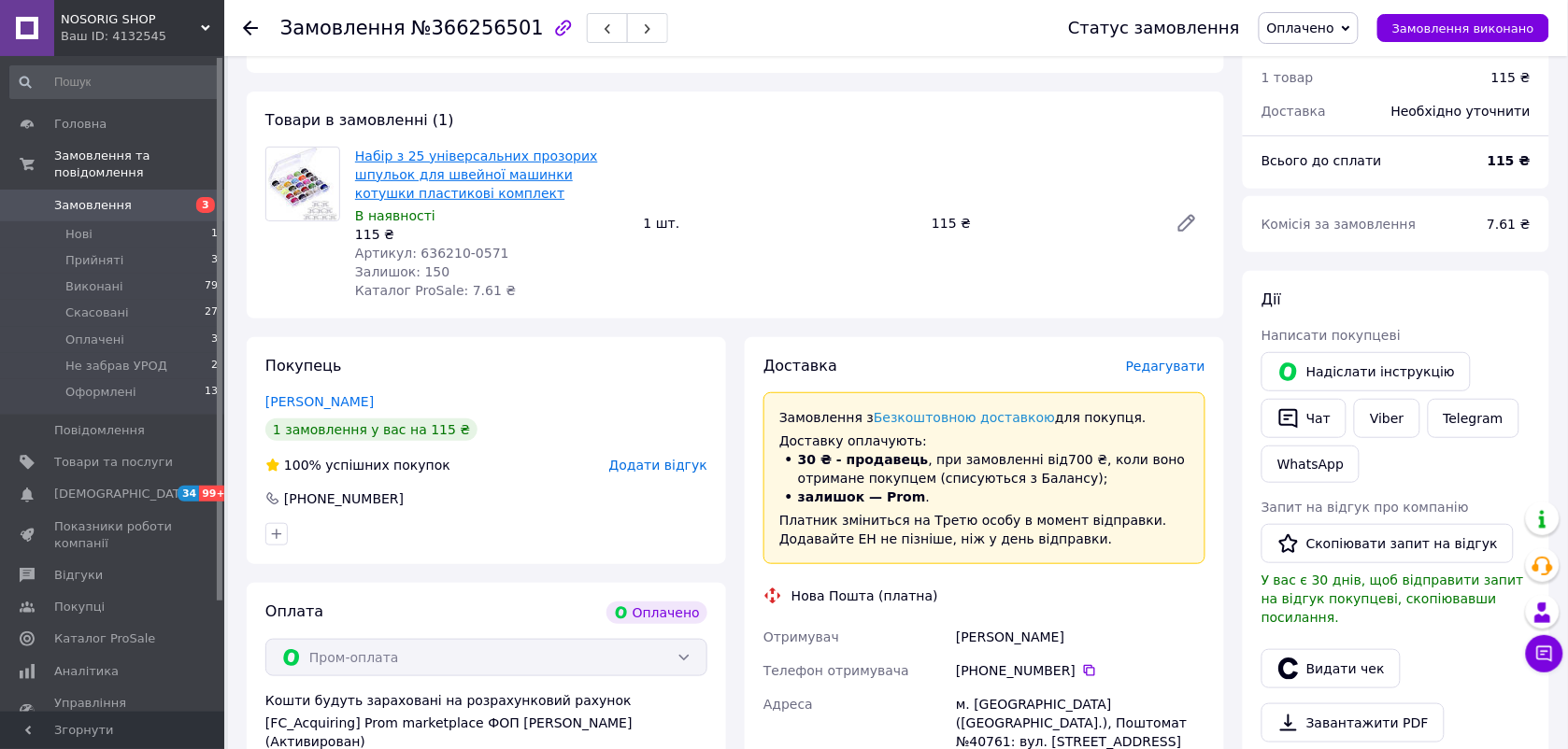
click at [454, 170] on link "Набір з 25 універсальних прозорих шпульок для швейної машинки котушки пластиков…" at bounding box center [476, 174] width 243 height 52
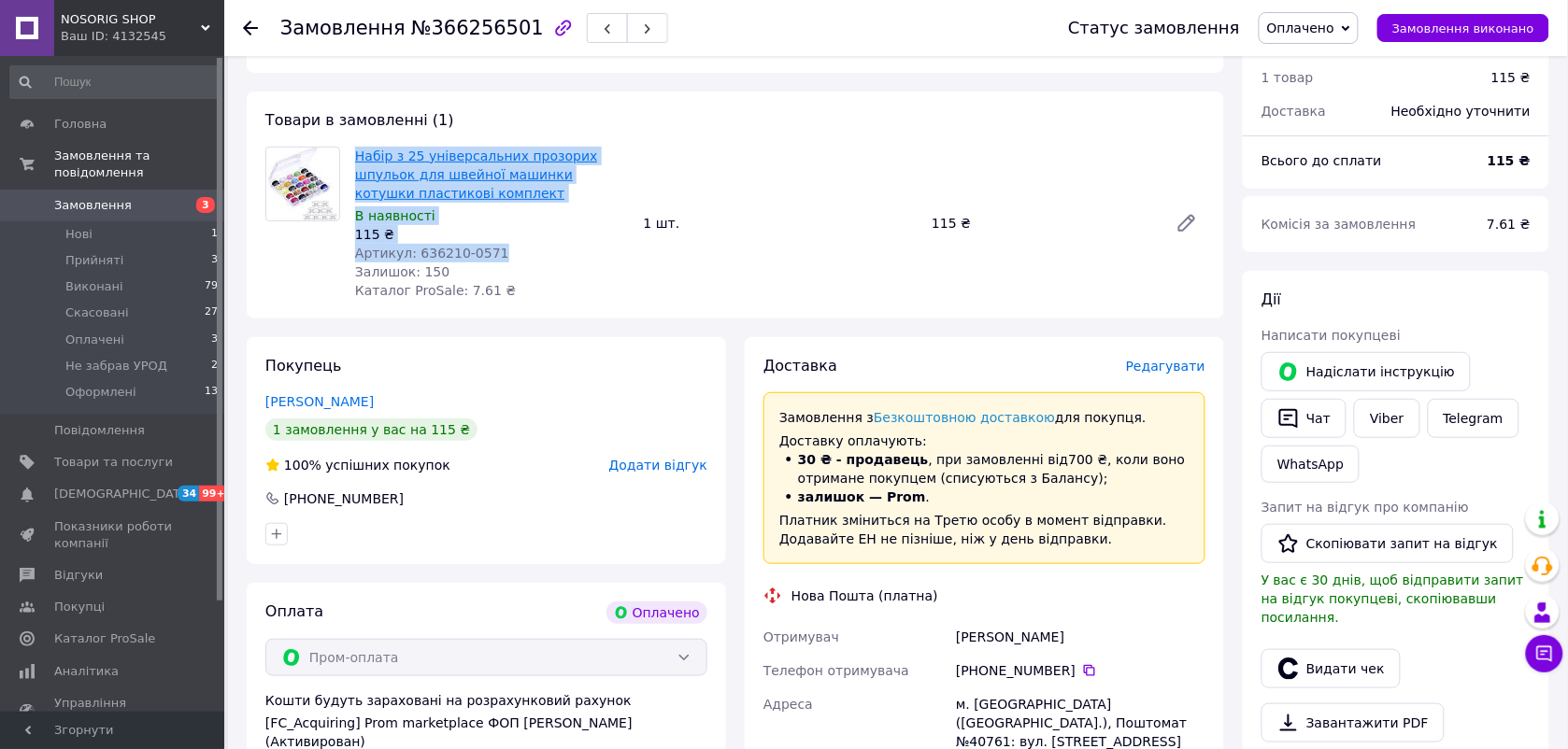
drag, startPoint x: 487, startPoint y: 252, endPoint x: 355, endPoint y: 155, distance: 163.8
click at [355, 155] on div "Набір з 25 універсальних прозорих шпульок для швейної машинки котушки пластиков…" at bounding box center [492, 223] width 289 height 161
copy div "Набір з 25 універсальних прозорих шпульок для швейної машинки котушки пластиков…"
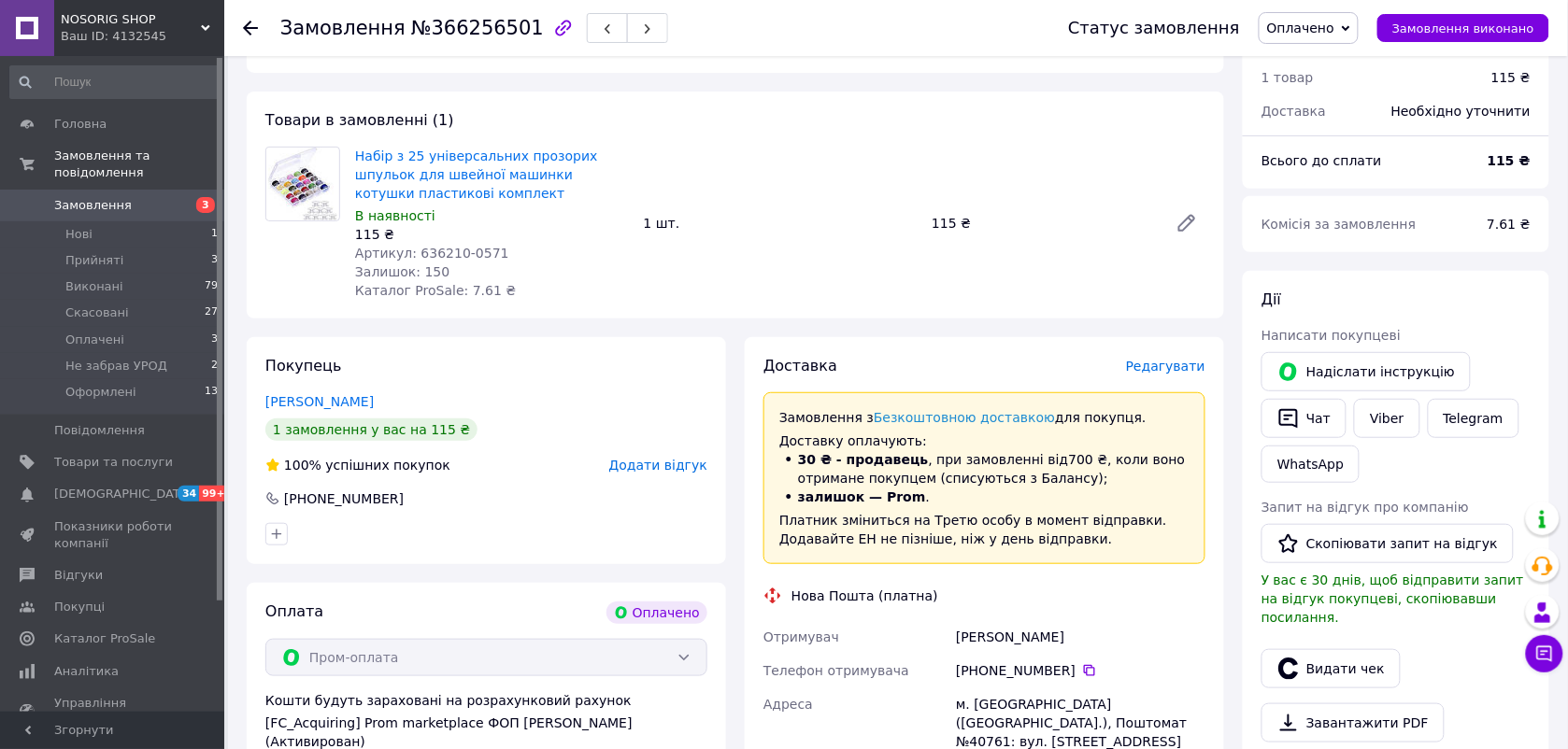
click at [577, 361] on div "Покупець [PERSON_NAME] 1 замовлення у вас на 115 ₴ 100% успішних покупок Додати…" at bounding box center [487, 451] width 479 height 227
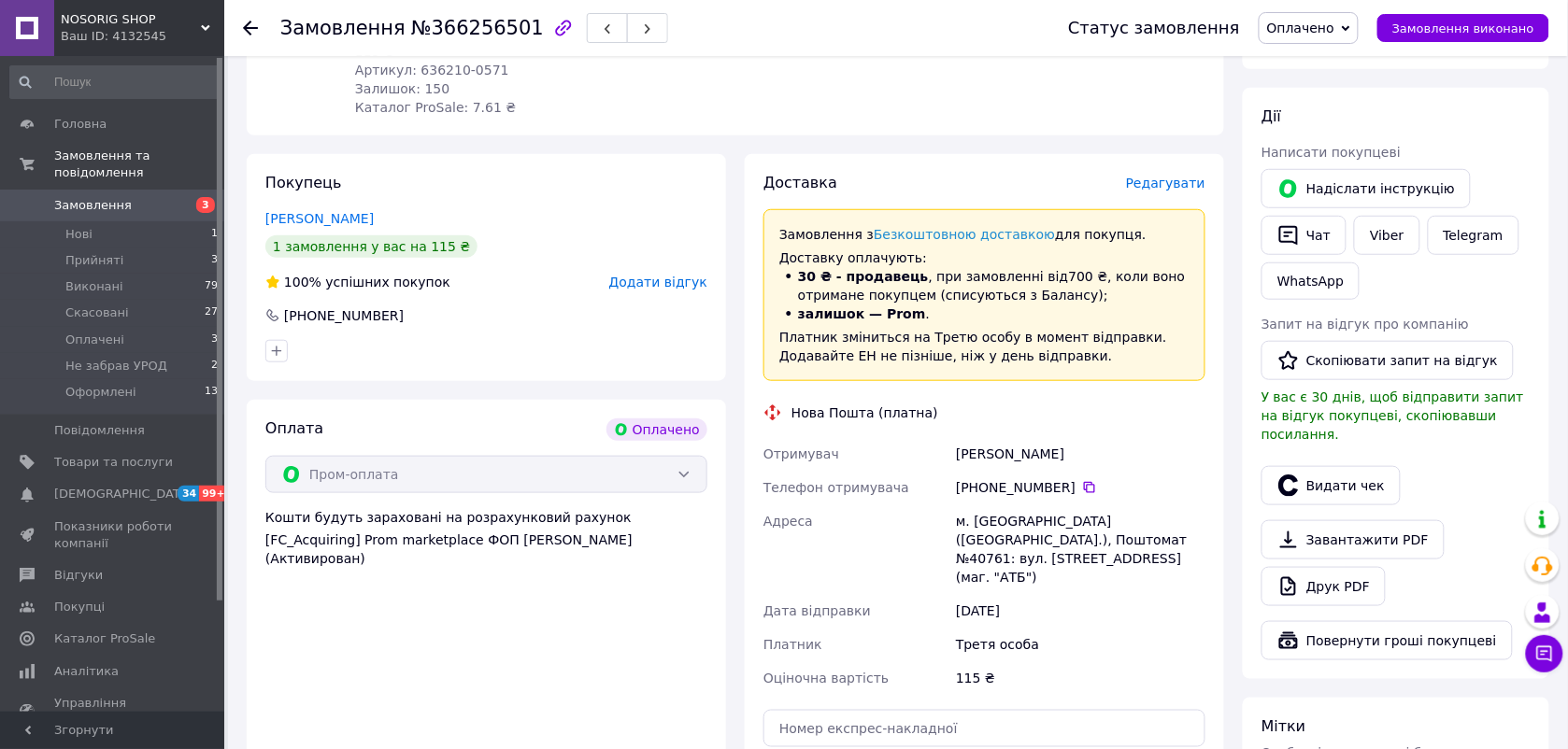
scroll to position [350, 0]
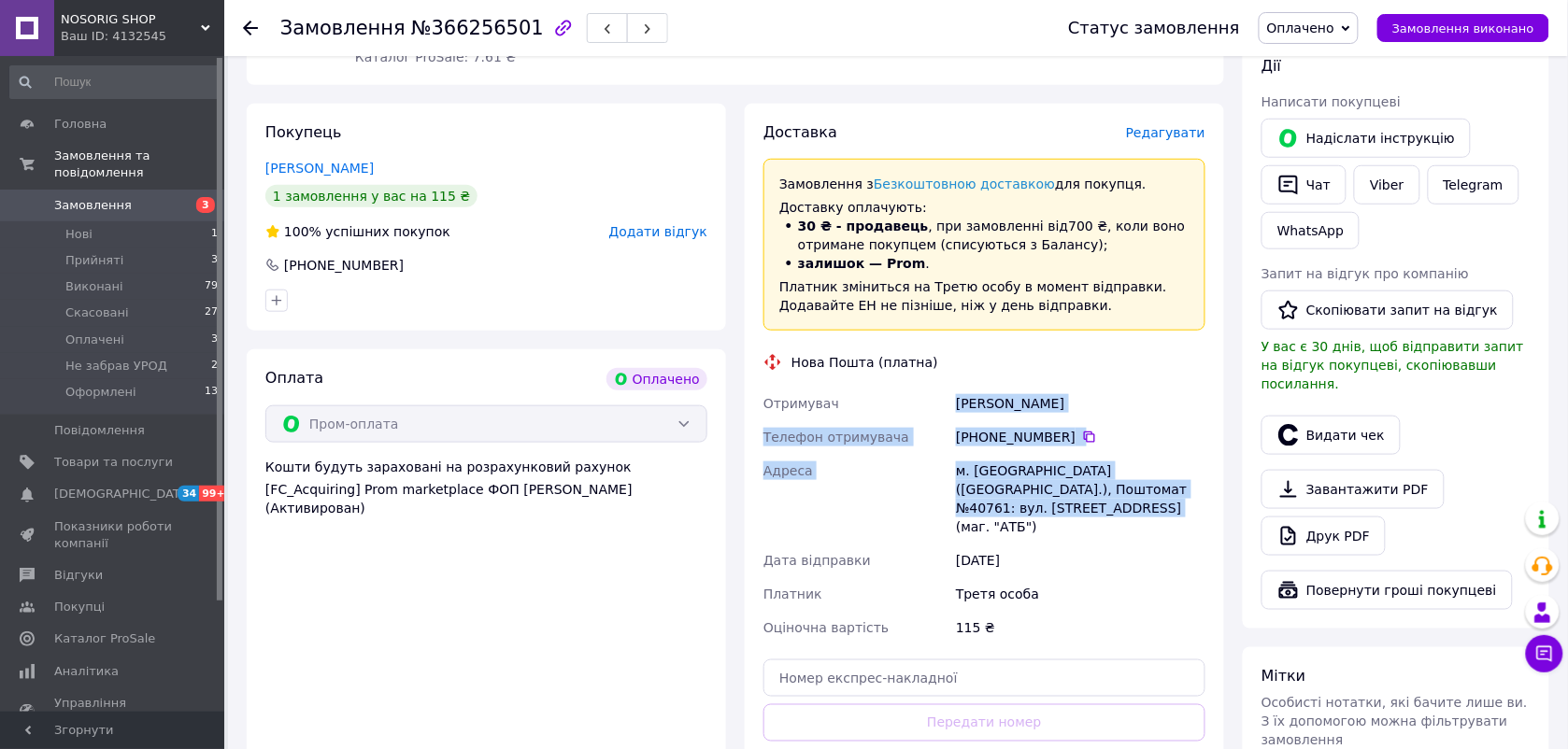
drag, startPoint x: 959, startPoint y: 402, endPoint x: 1082, endPoint y: 503, distance: 159.2
click at [1082, 503] on div "Отримувач [PERSON_NAME] Телефон отримувача [PHONE_NUMBER]   Адреса [PERSON_NAME…" at bounding box center [984, 515] width 449 height 258
drag, startPoint x: 1082, startPoint y: 503, endPoint x: 1036, endPoint y: 472, distance: 55.5
copy div "[PERSON_NAME] Телефон отримувача [PHONE_NUMBER]   [GEOGRAPHIC_DATA] м. [GEOGRAP…"
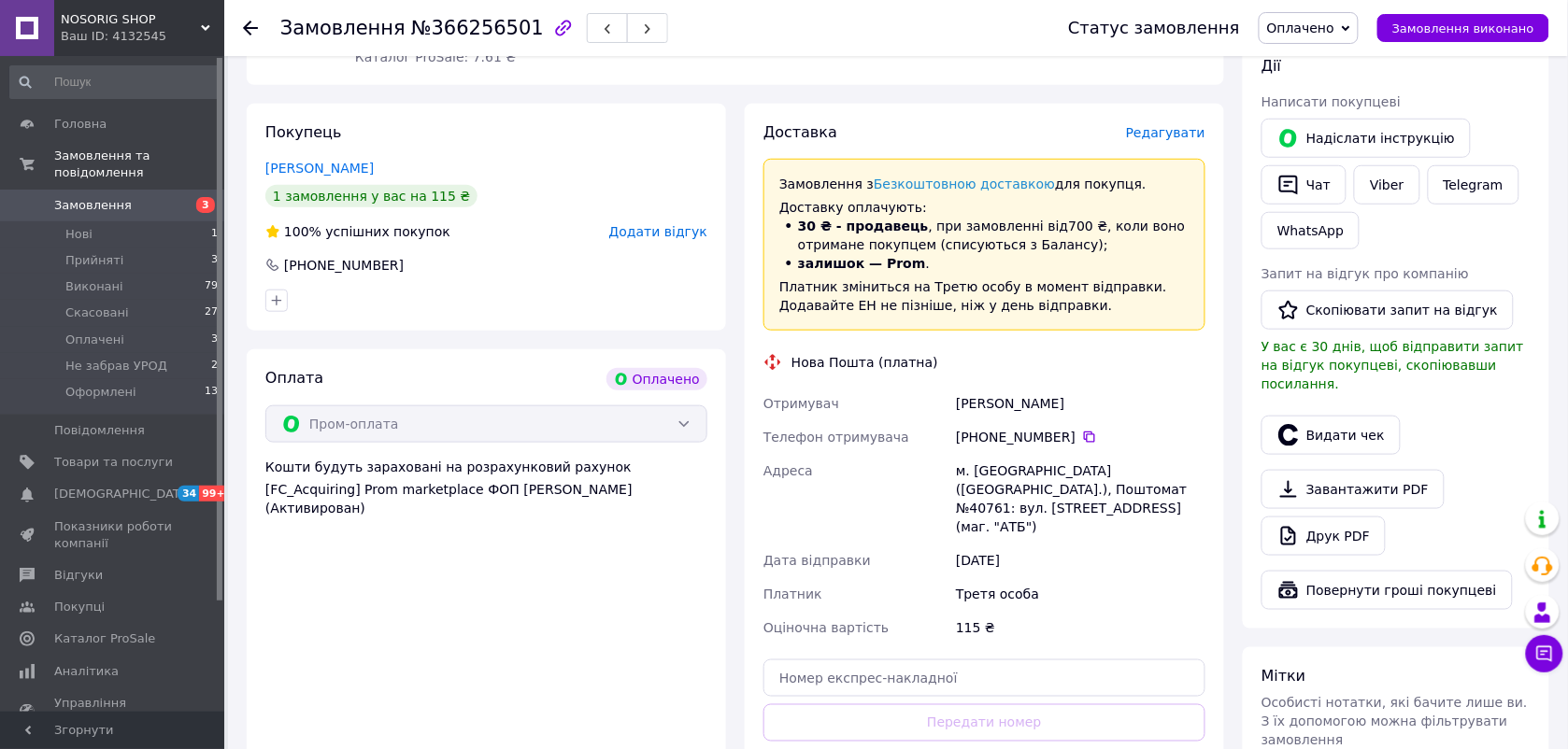
click at [657, 590] on div "Оплата Оплачено Пром-оплата Кошти будуть зараховані на розрахунковий рахунок [F…" at bounding box center [487, 596] width 479 height 495
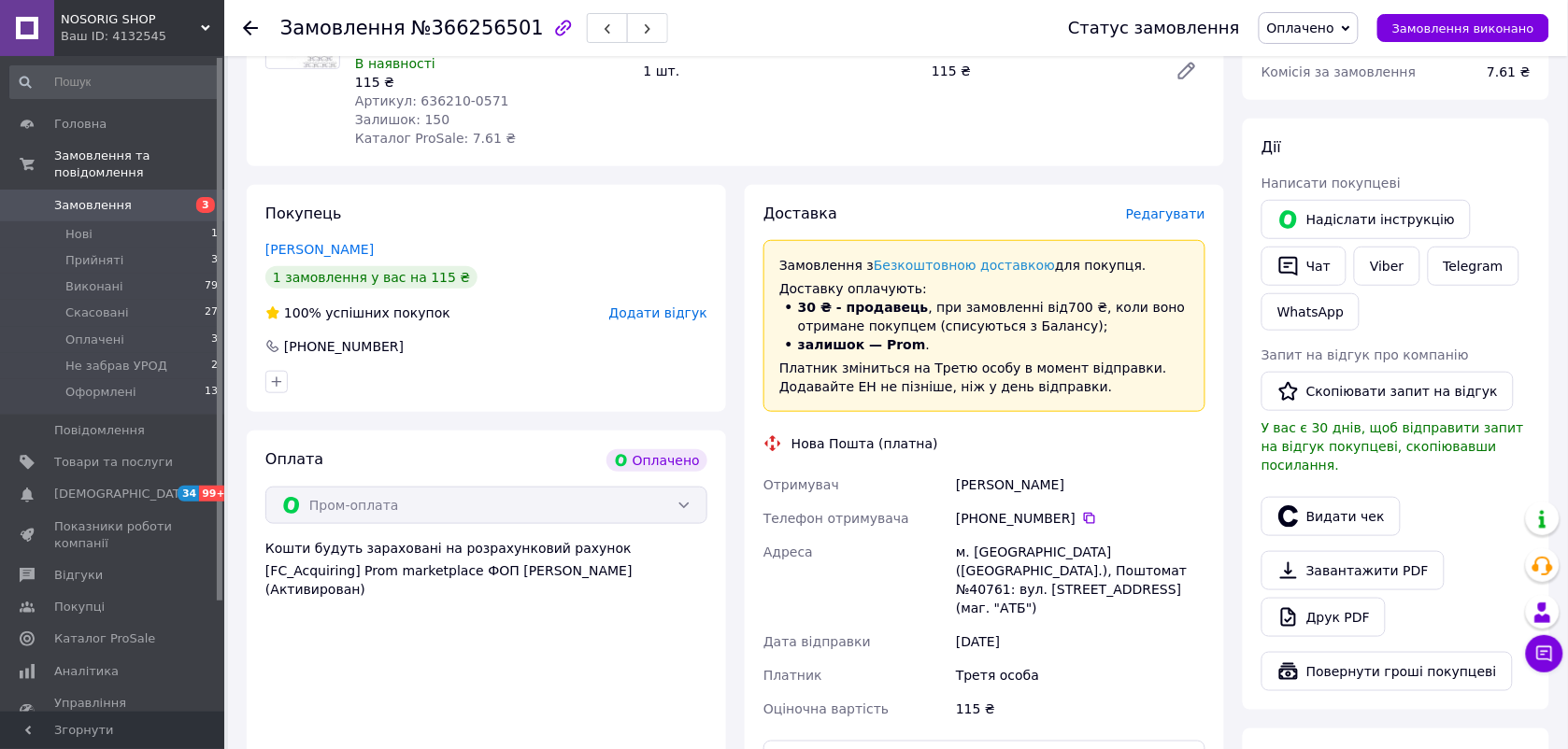
scroll to position [0, 0]
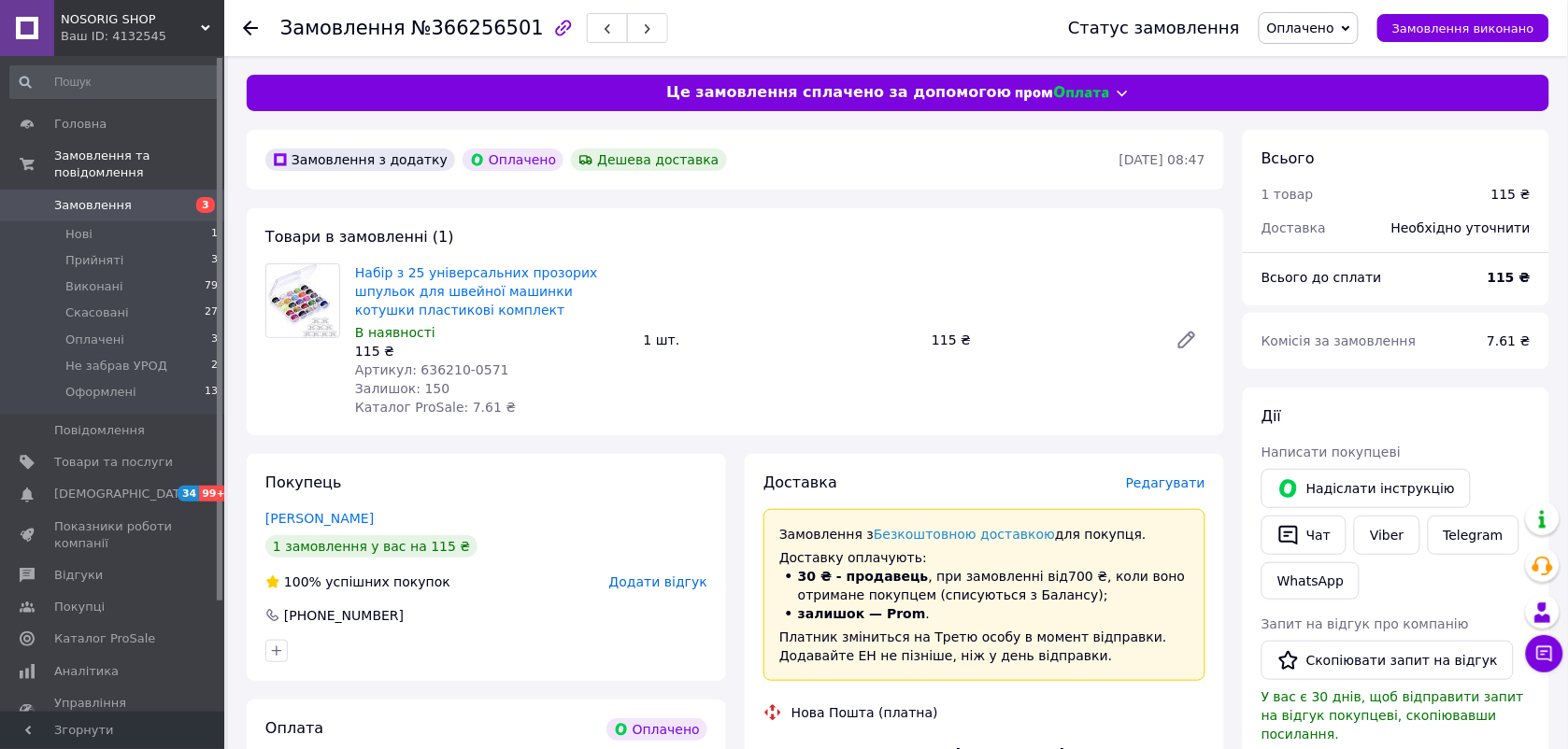
click at [1334, 29] on span "Оплачено" at bounding box center [1301, 28] width 67 height 15
click at [1300, 176] on li "Оформлені" at bounding box center [1320, 177] width 120 height 28
click at [78, 151] on span "Замовлення та повідомлення" at bounding box center [139, 164] width 170 height 34
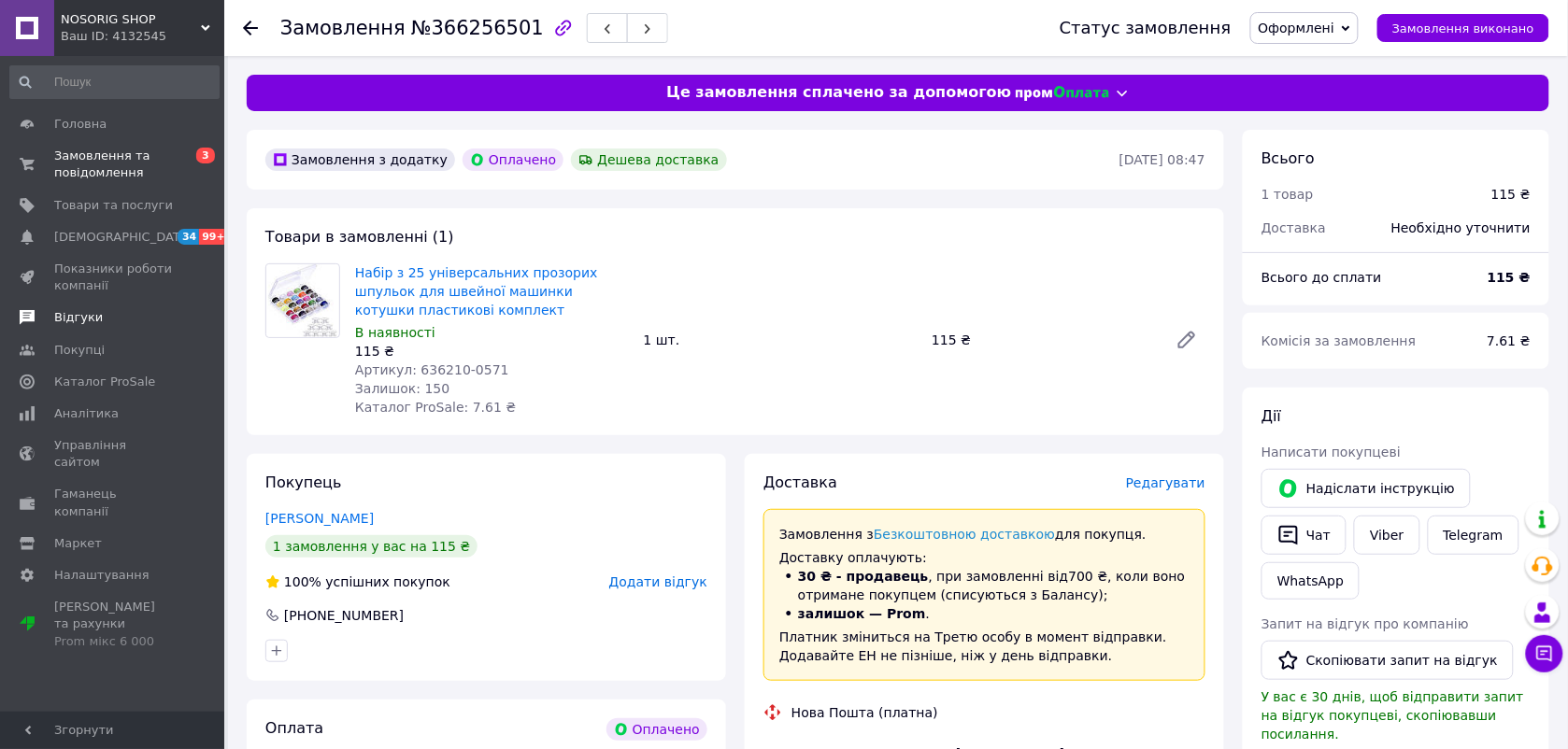
click at [72, 330] on link "Відгуки" at bounding box center [114, 317] width 229 height 32
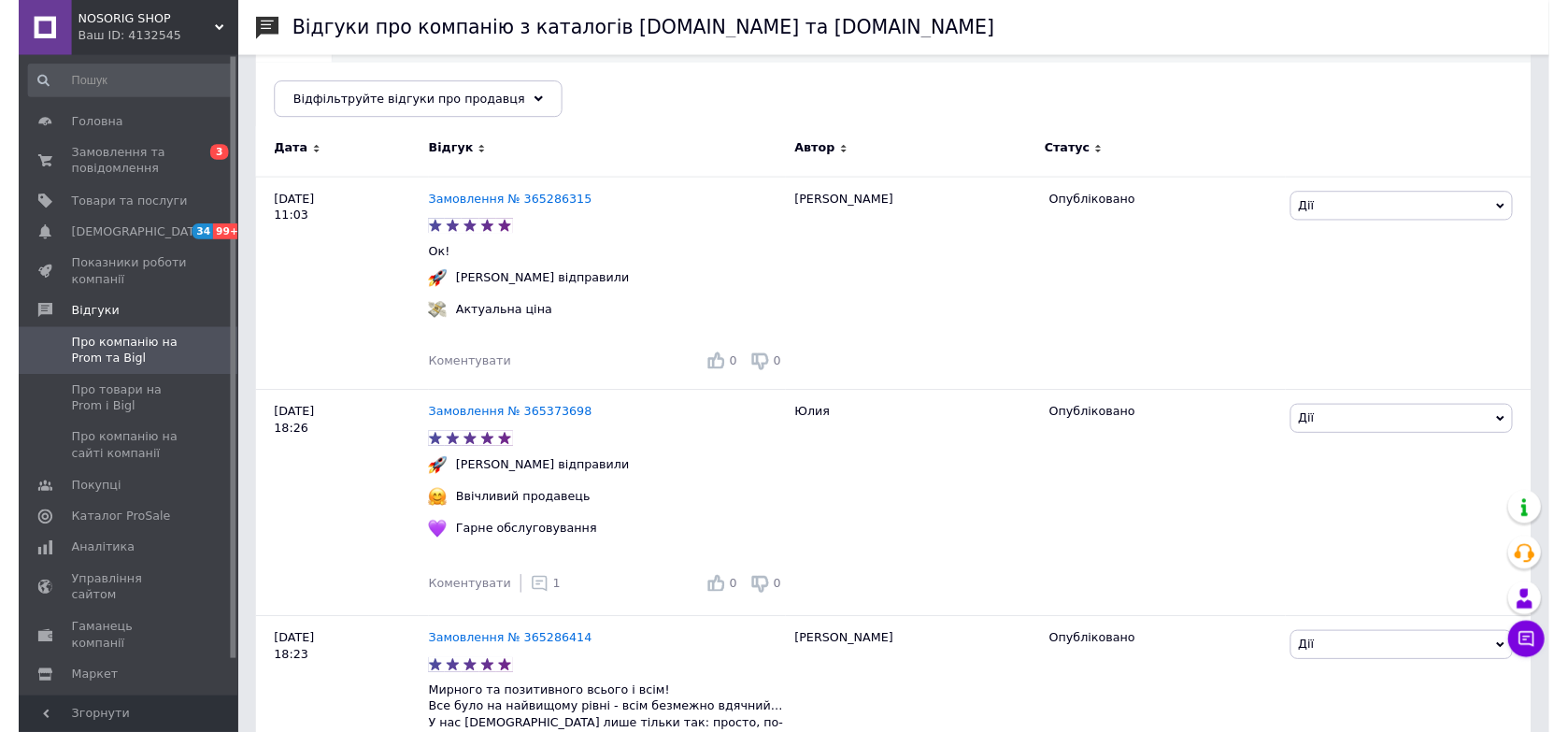
scroll to position [234, 0]
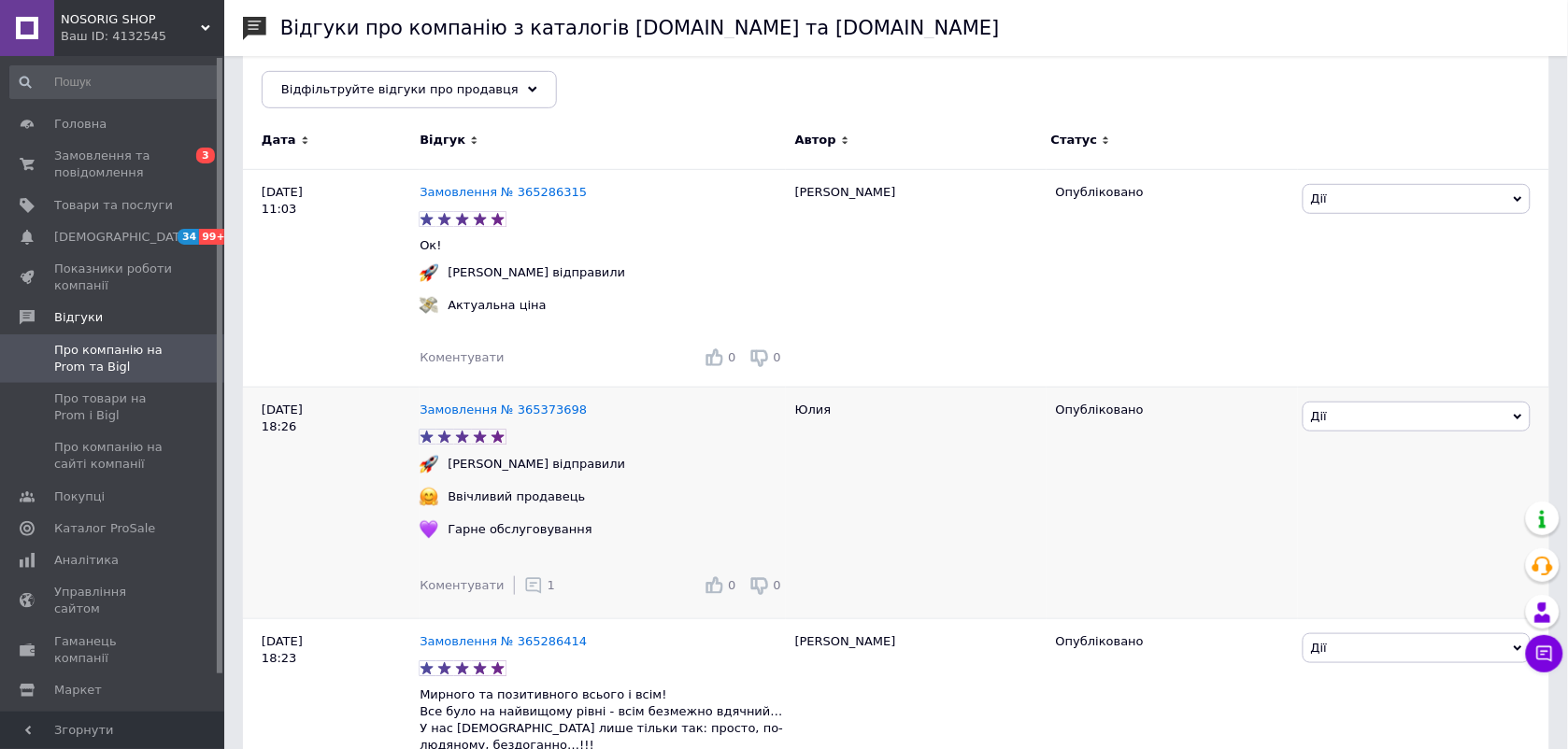
click at [524, 586] on icon at bounding box center [533, 585] width 18 height 18
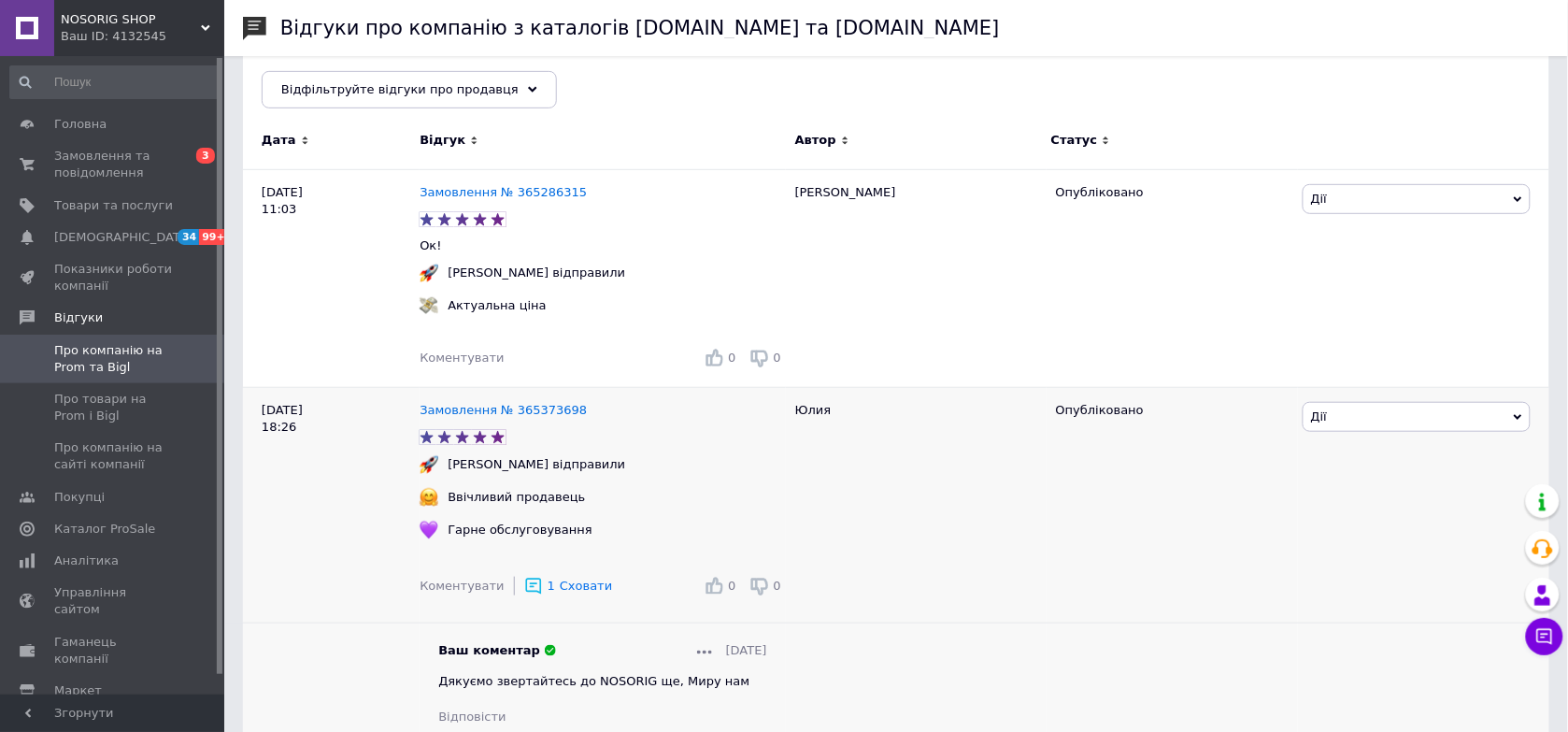
click at [552, 683] on span "Дякуємо звертайтесь до NOSORIG ще, Миру нам" at bounding box center [594, 681] width 312 height 14
copy span "Дякуємо звертайтесь до NOSORIG ще, Миру нам"
click at [468, 353] on span "Коментувати" at bounding box center [461, 357] width 84 height 14
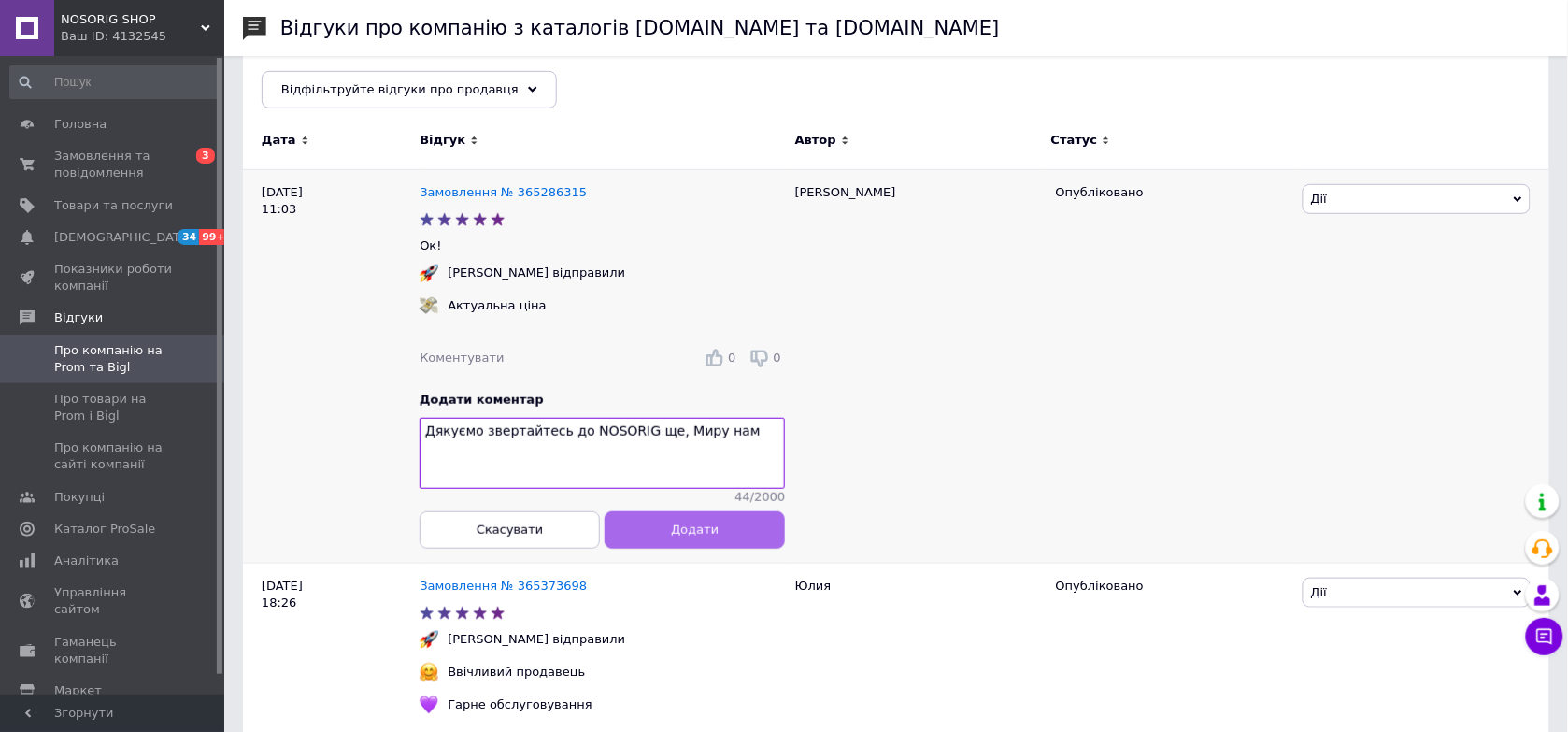
type textarea "Дякуємо звертайтесь до NOSORIG ще, Миру нам"
click at [669, 530] on button "Додати" at bounding box center [696, 529] width 181 height 38
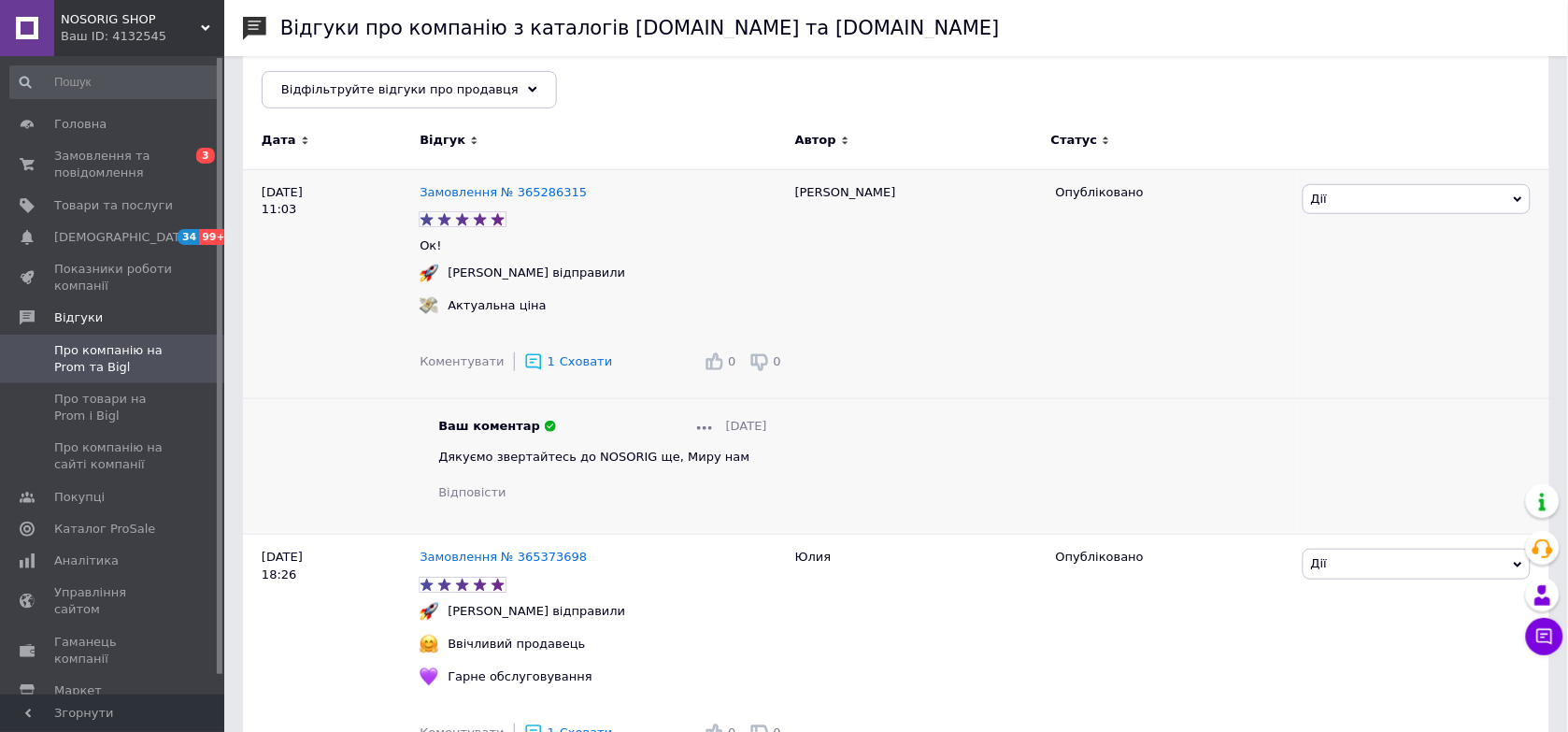
click at [458, 362] on span "Коментувати" at bounding box center [461, 361] width 84 height 14
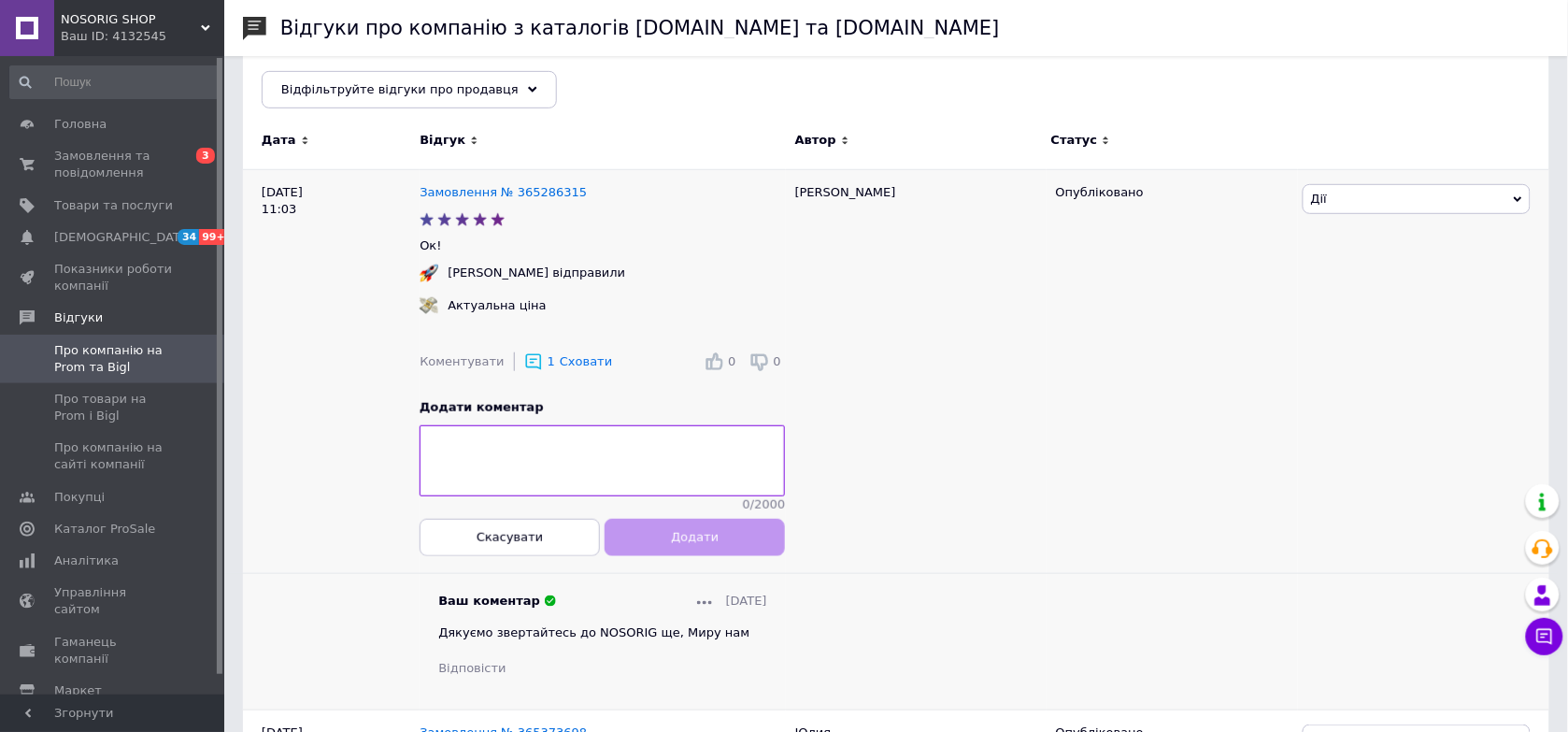
click at [828, 438] on div "[PERSON_NAME]" at bounding box center [916, 440] width 261 height 541
click at [843, 442] on div "[PERSON_NAME]" at bounding box center [916, 440] width 261 height 541
click at [103, 181] on span "Замовлення та повідомлення" at bounding box center [113, 164] width 118 height 34
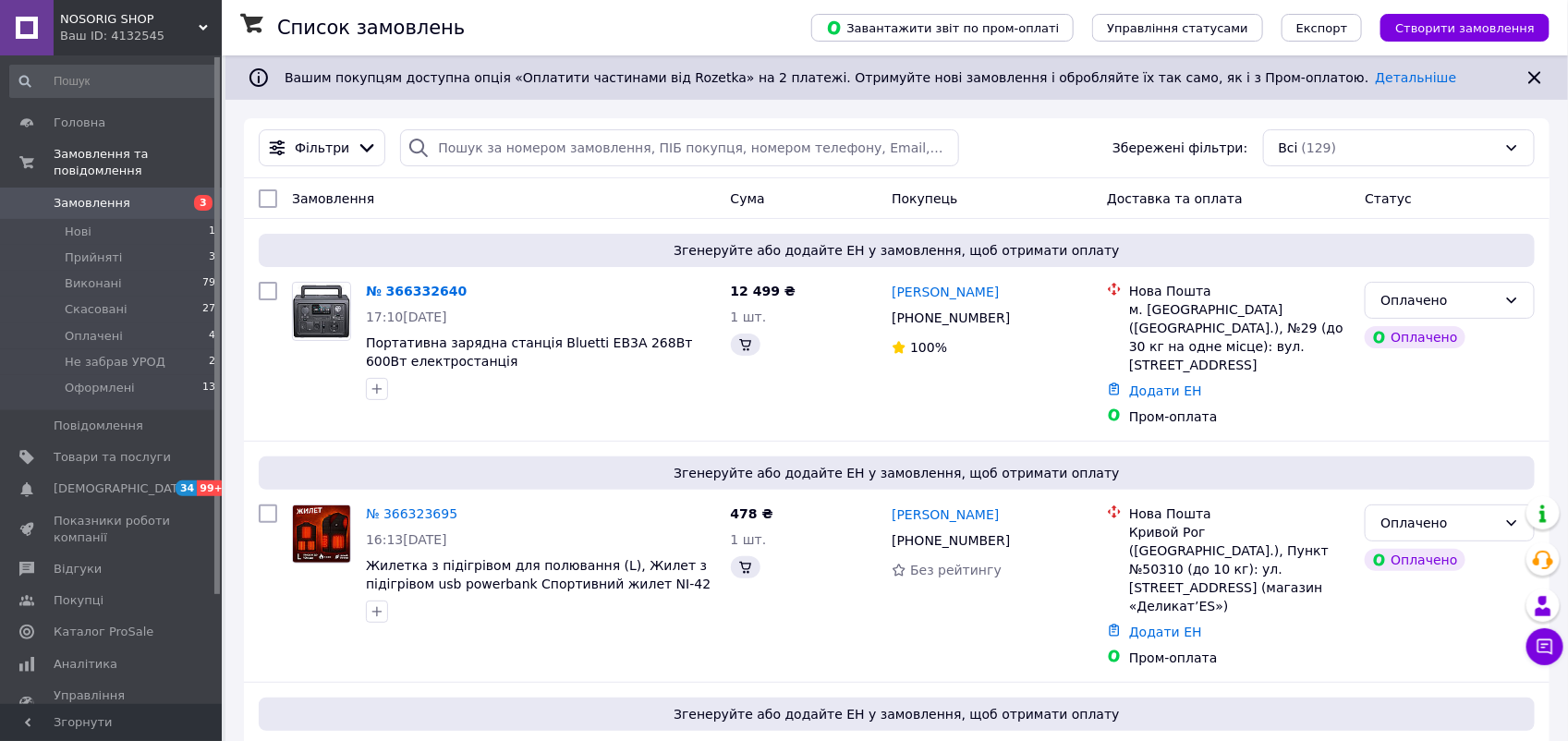
click at [117, 187] on link "Замовлення 3" at bounding box center [113, 203] width 226 height 31
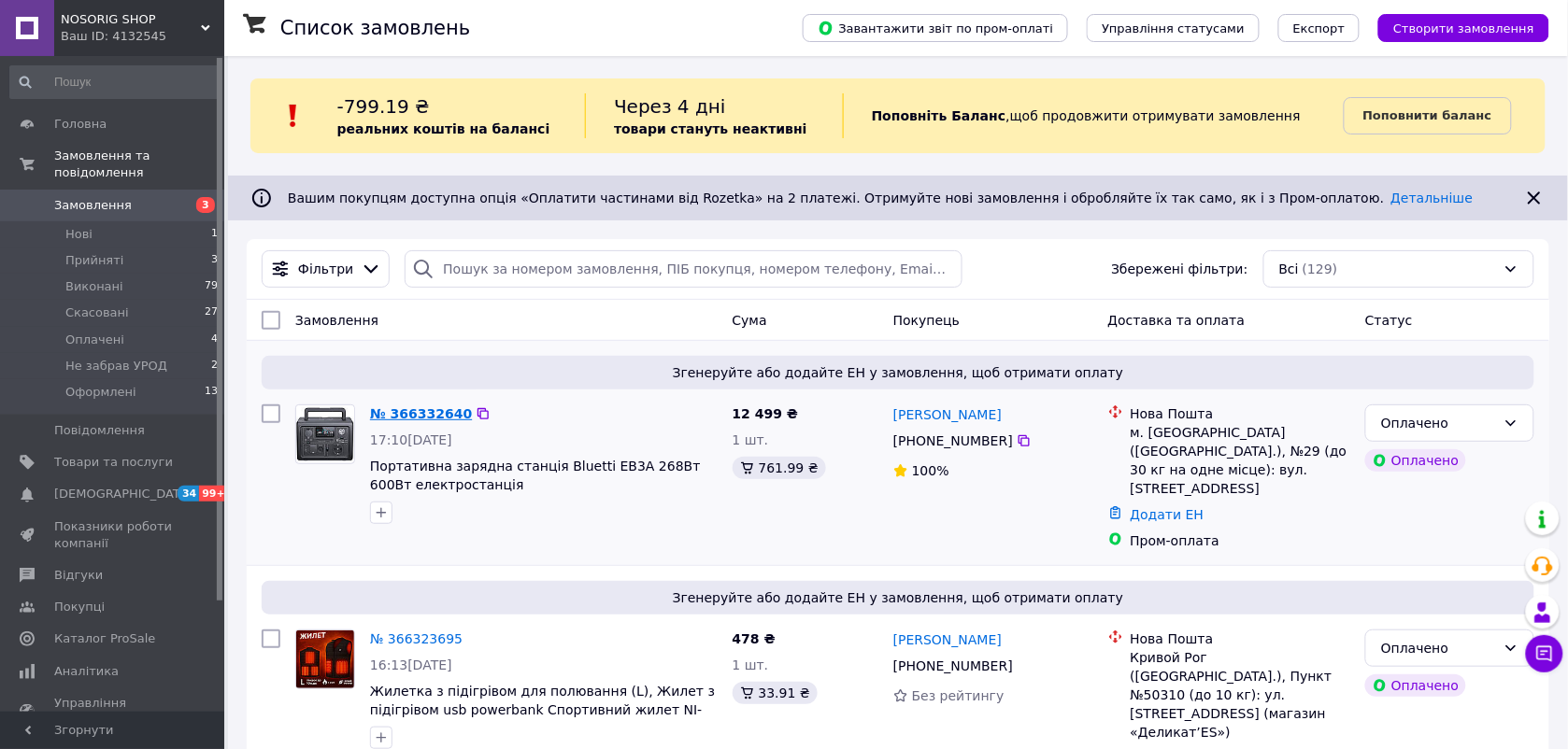
click at [431, 412] on link "№ 366332640" at bounding box center [421, 414] width 102 height 15
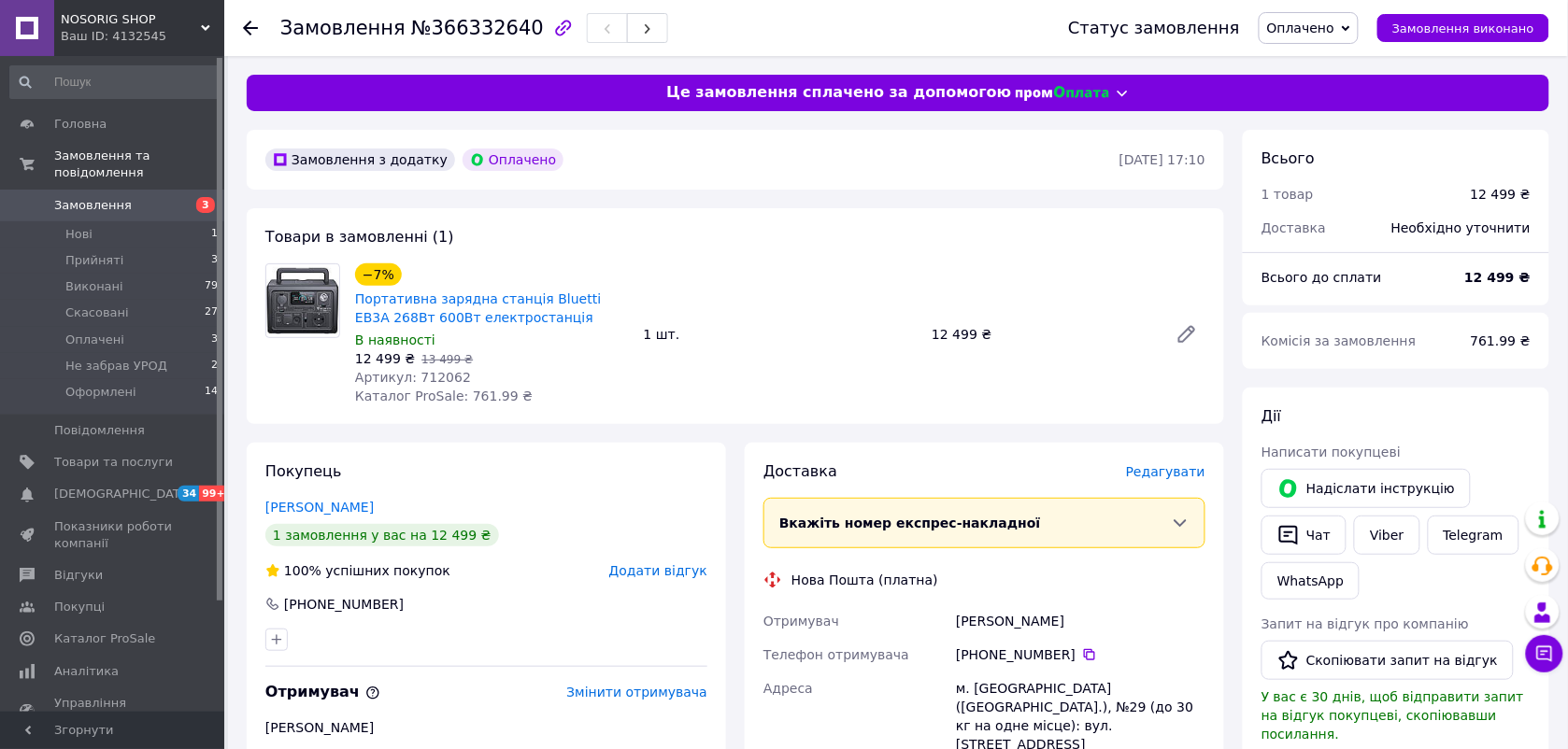
click at [431, 379] on span "Артикул: 712062" at bounding box center [413, 378] width 115 height 15
click at [93, 161] on span "Замовлення та повідомлення" at bounding box center [139, 164] width 170 height 34
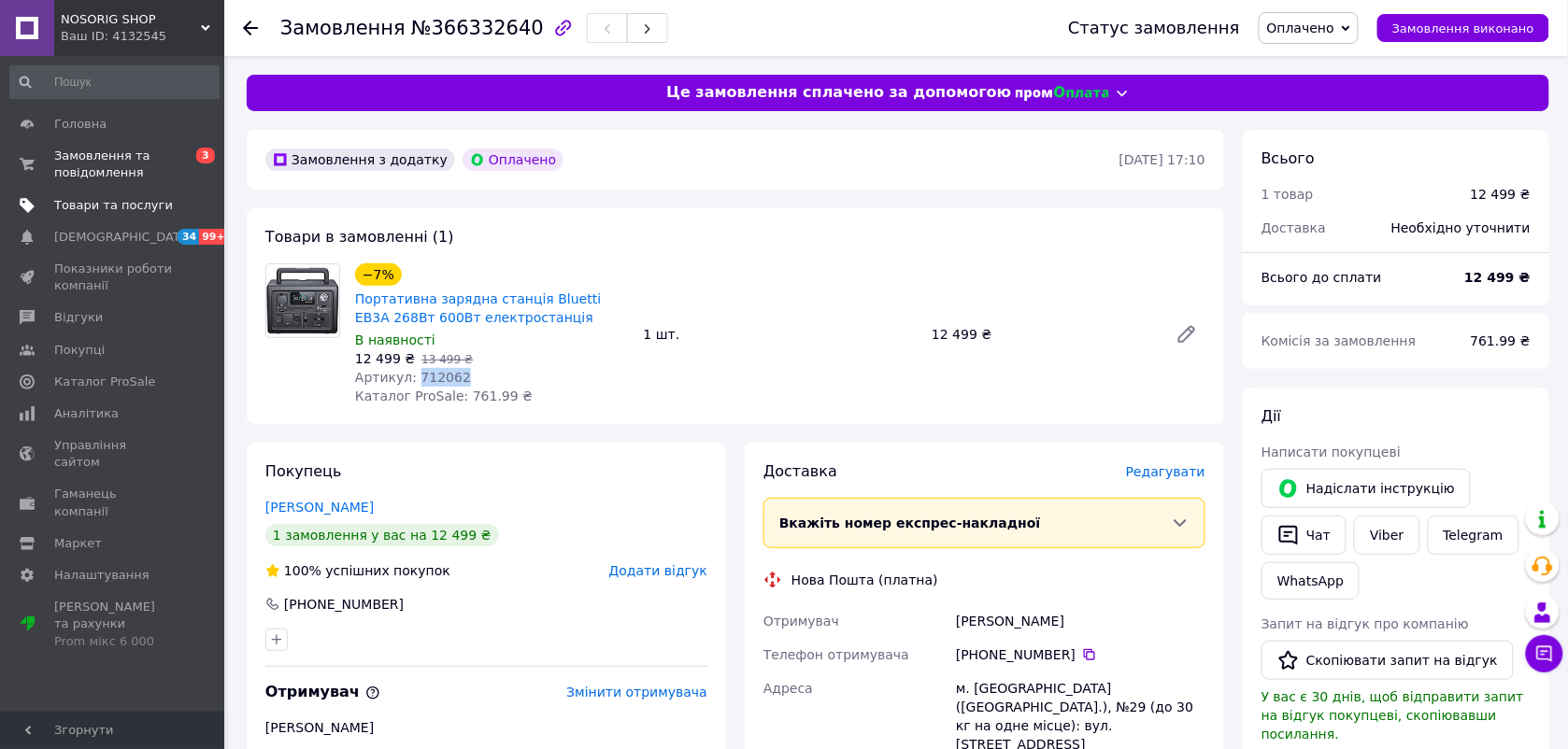
click at [85, 197] on span "Товари та послуги" at bounding box center [113, 205] width 118 height 16
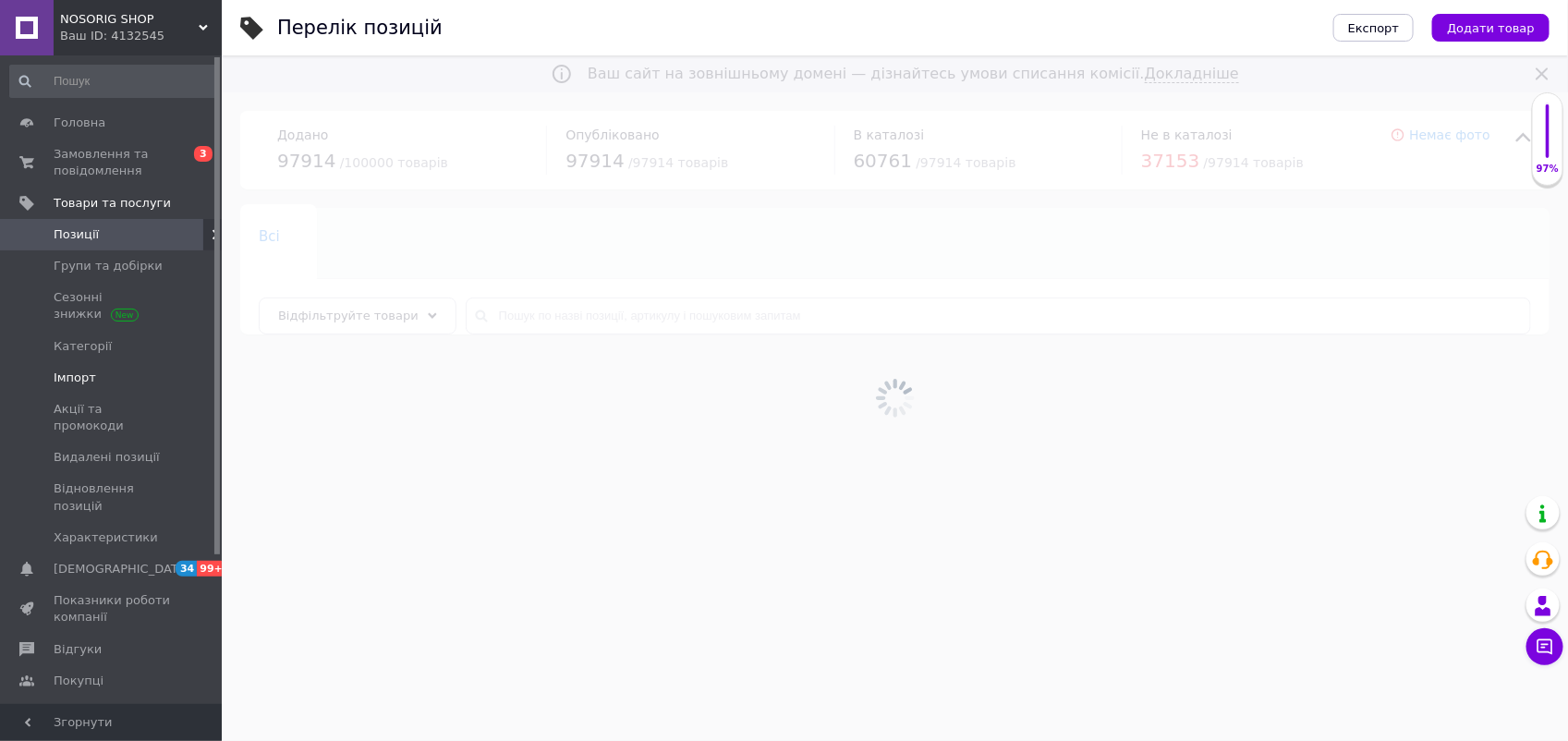
click at [79, 383] on span "Імпорт" at bounding box center [74, 378] width 43 height 16
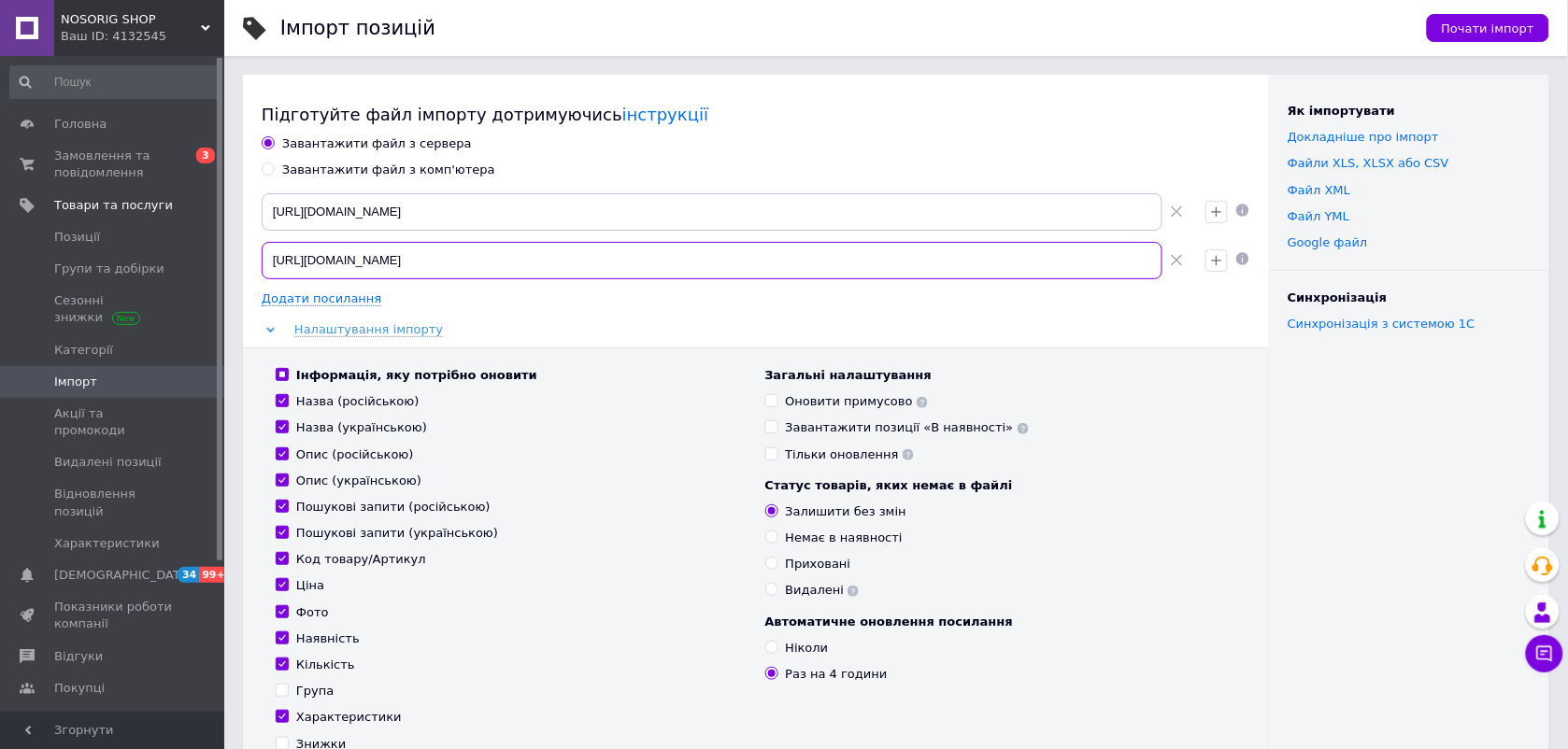
click at [378, 260] on input "[URL][DOMAIN_NAME]" at bounding box center [712, 261] width 901 height 37
click at [367, 212] on input "[URL][DOMAIN_NAME]" at bounding box center [712, 212] width 901 height 37
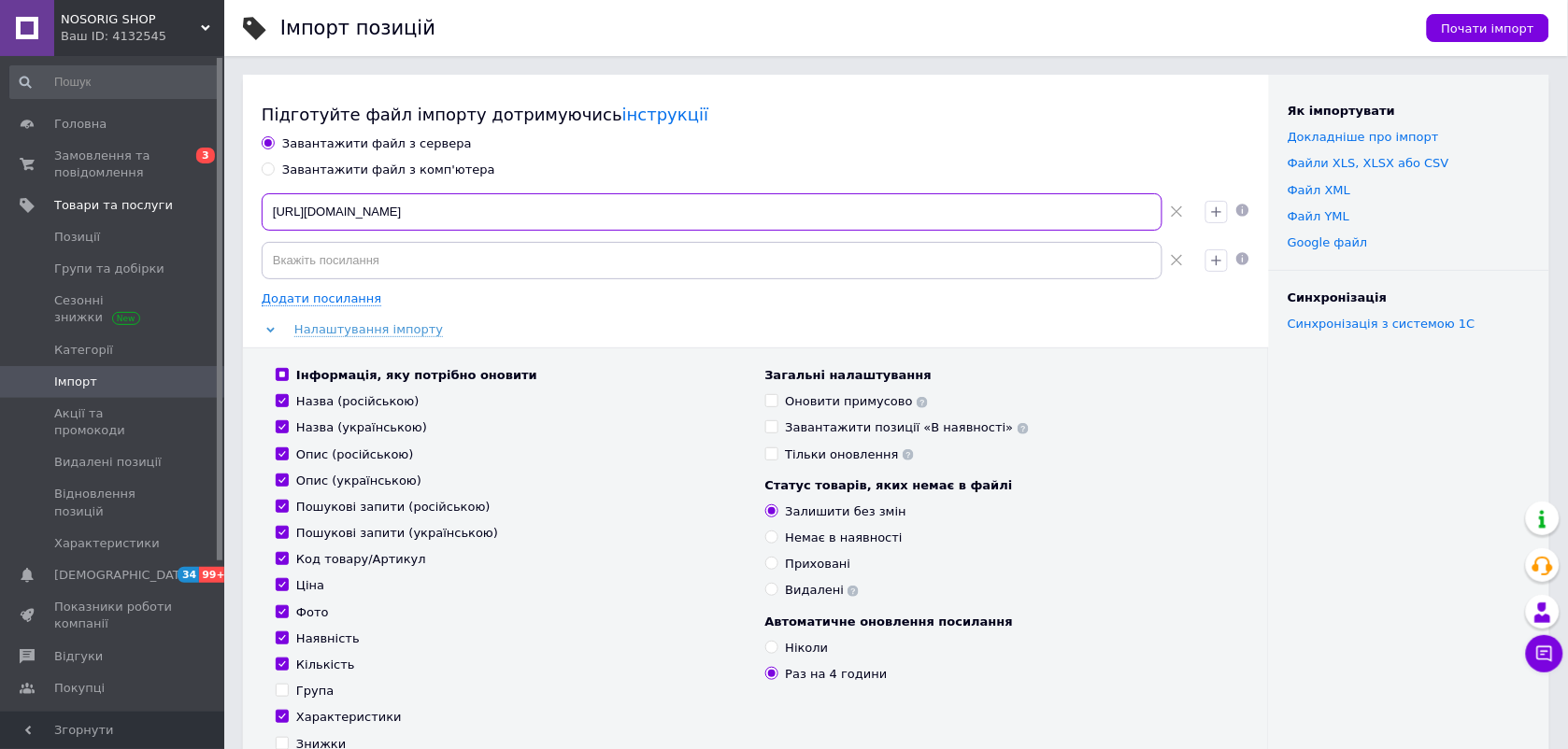
click at [367, 212] on input "[URL][DOMAIN_NAME]" at bounding box center [712, 212] width 901 height 37
paste input "[DOMAIN_NAME][URL]"
type input "[URL][DOMAIN_NAME]"
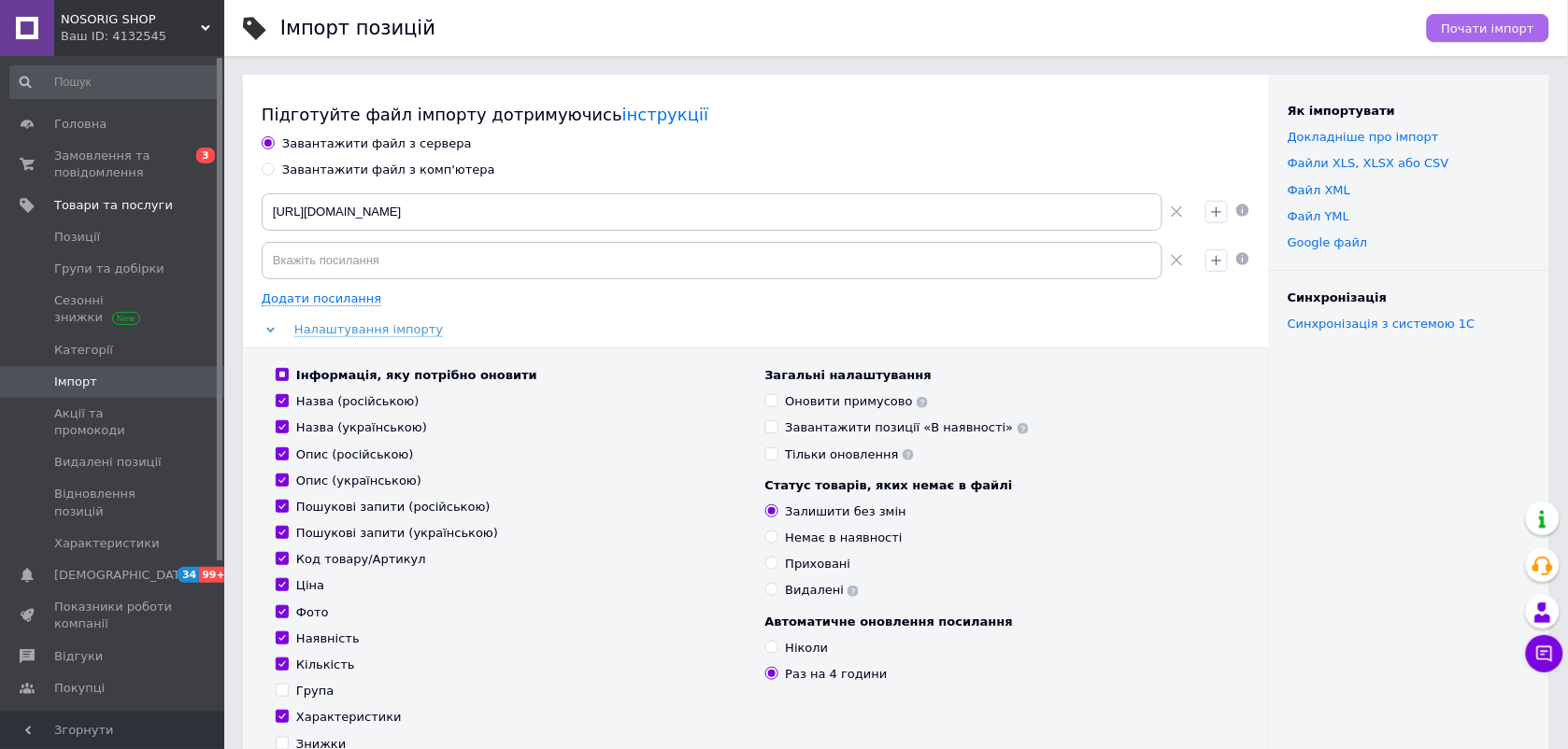
click at [1464, 33] on span "Почати імпорт" at bounding box center [1488, 28] width 92 height 14
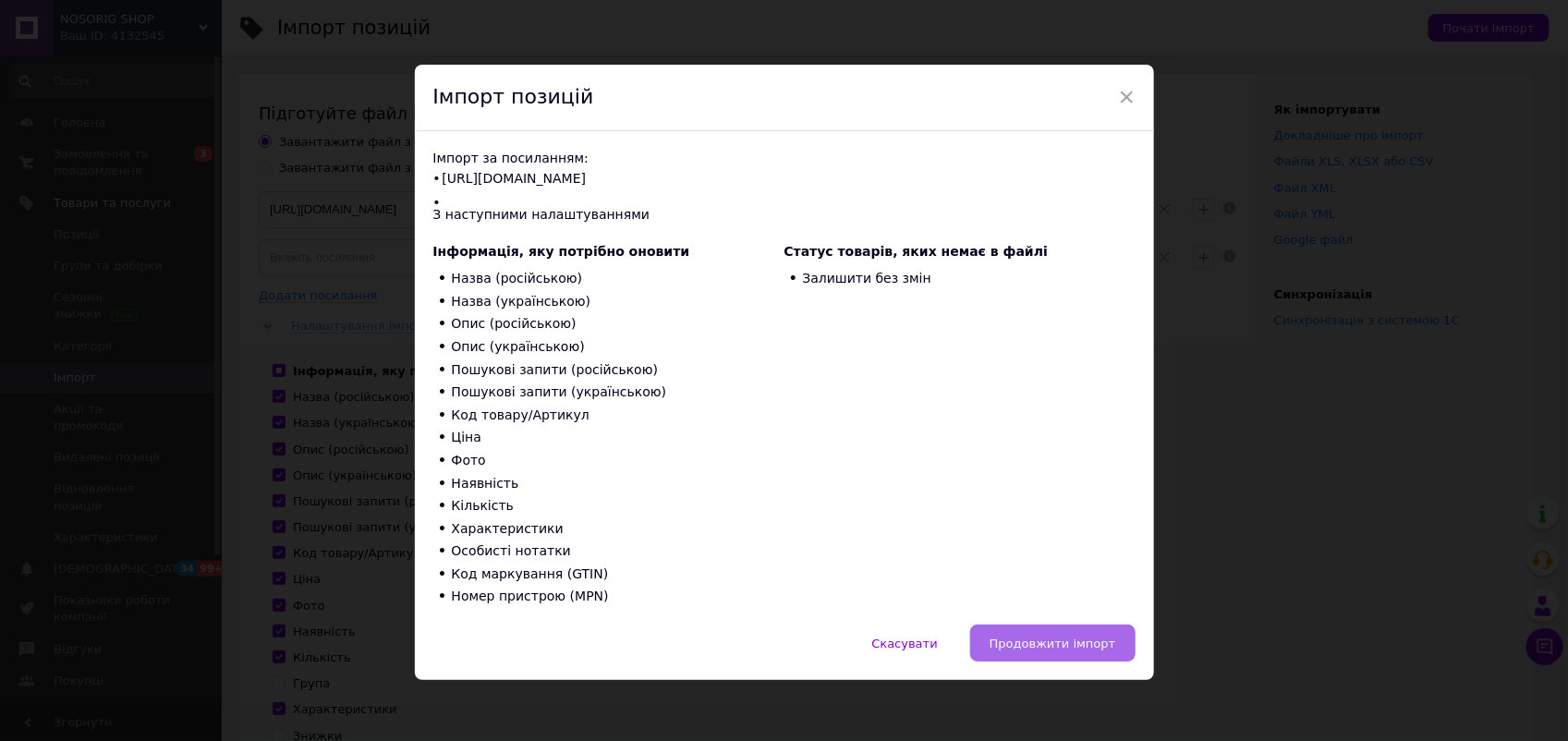
click at [1073, 636] on span "Продовжити імпорт" at bounding box center [1053, 643] width 126 height 14
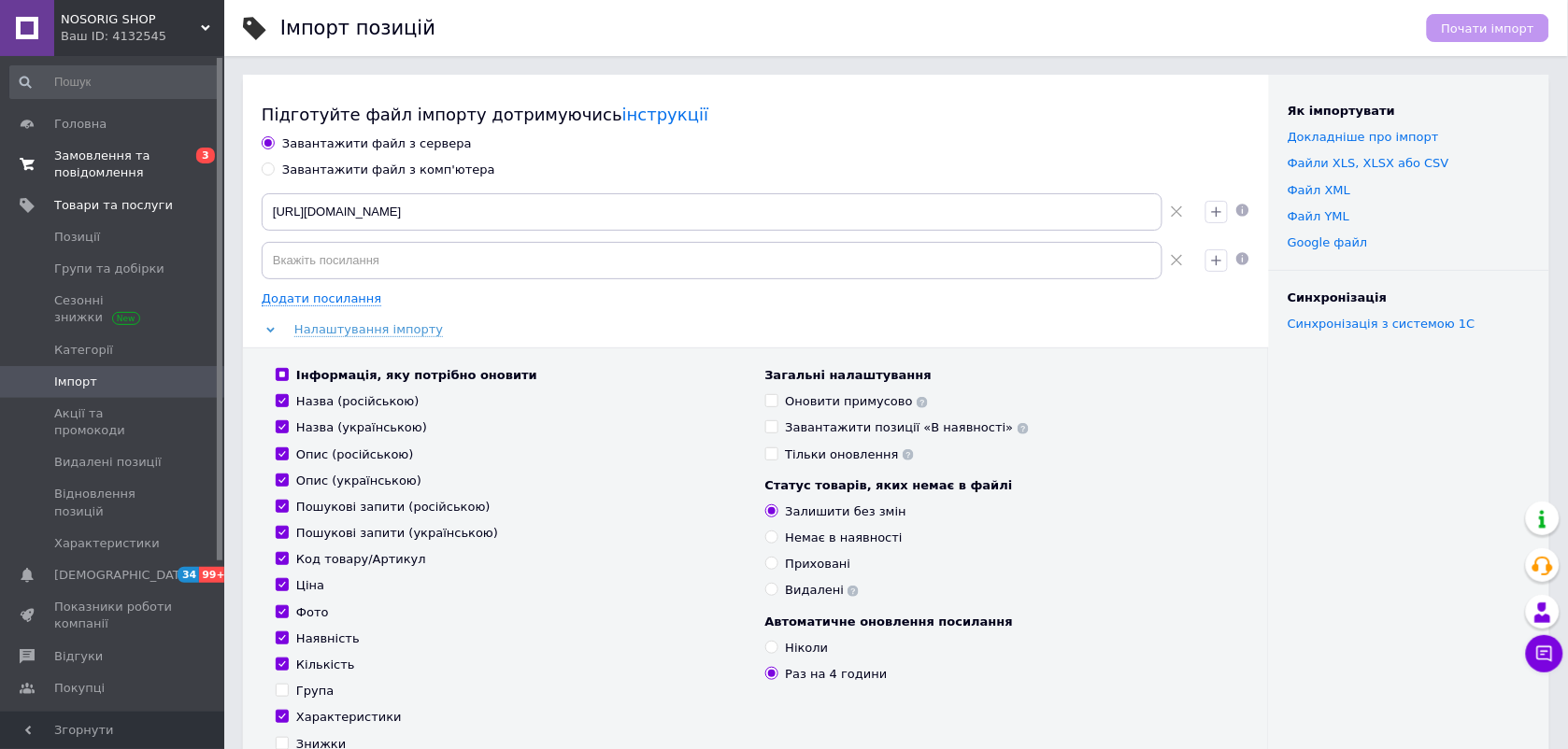
click at [87, 165] on span "Замовлення та повідомлення" at bounding box center [113, 164] width 118 height 34
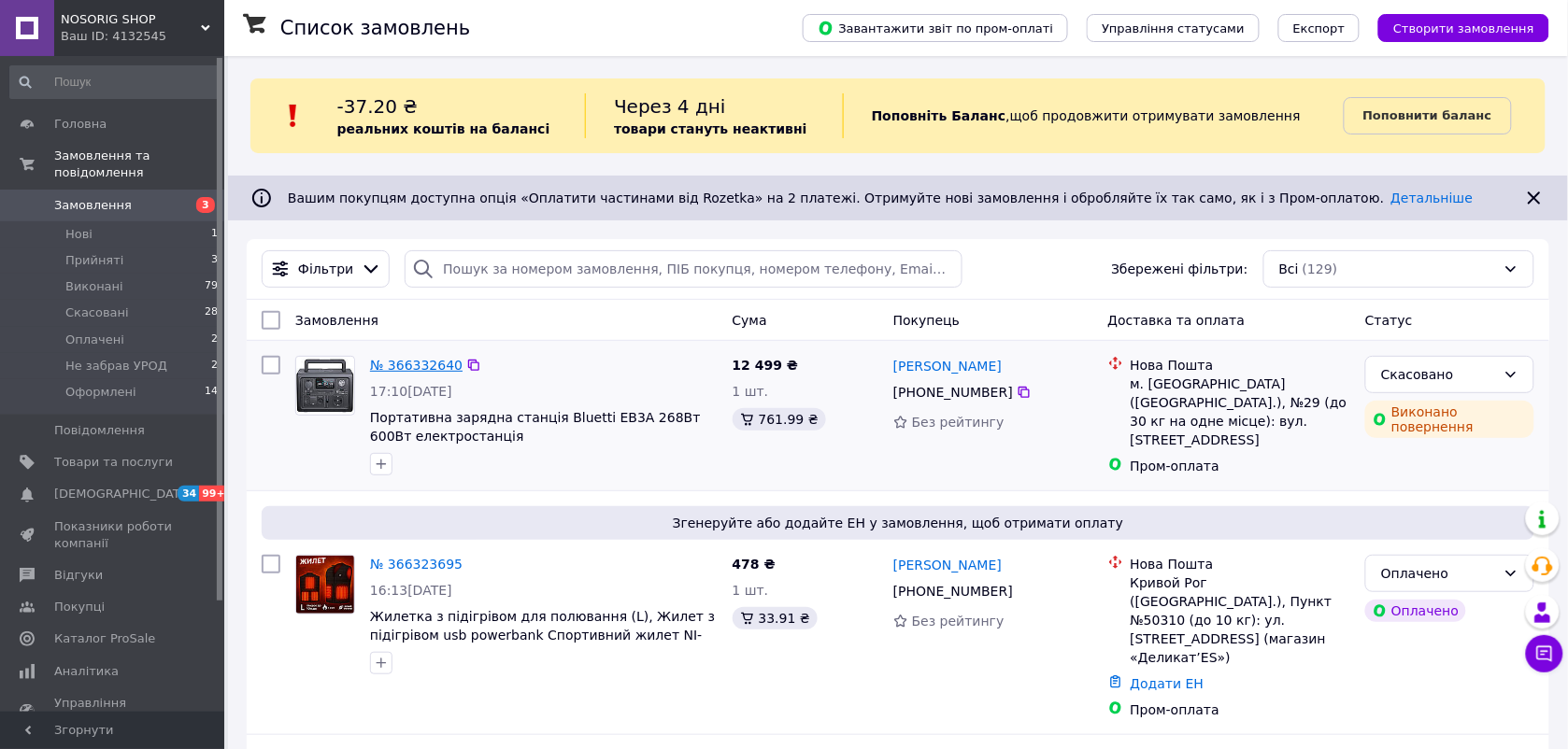
click at [425, 362] on link "№ 366332640" at bounding box center [417, 365] width 92 height 15
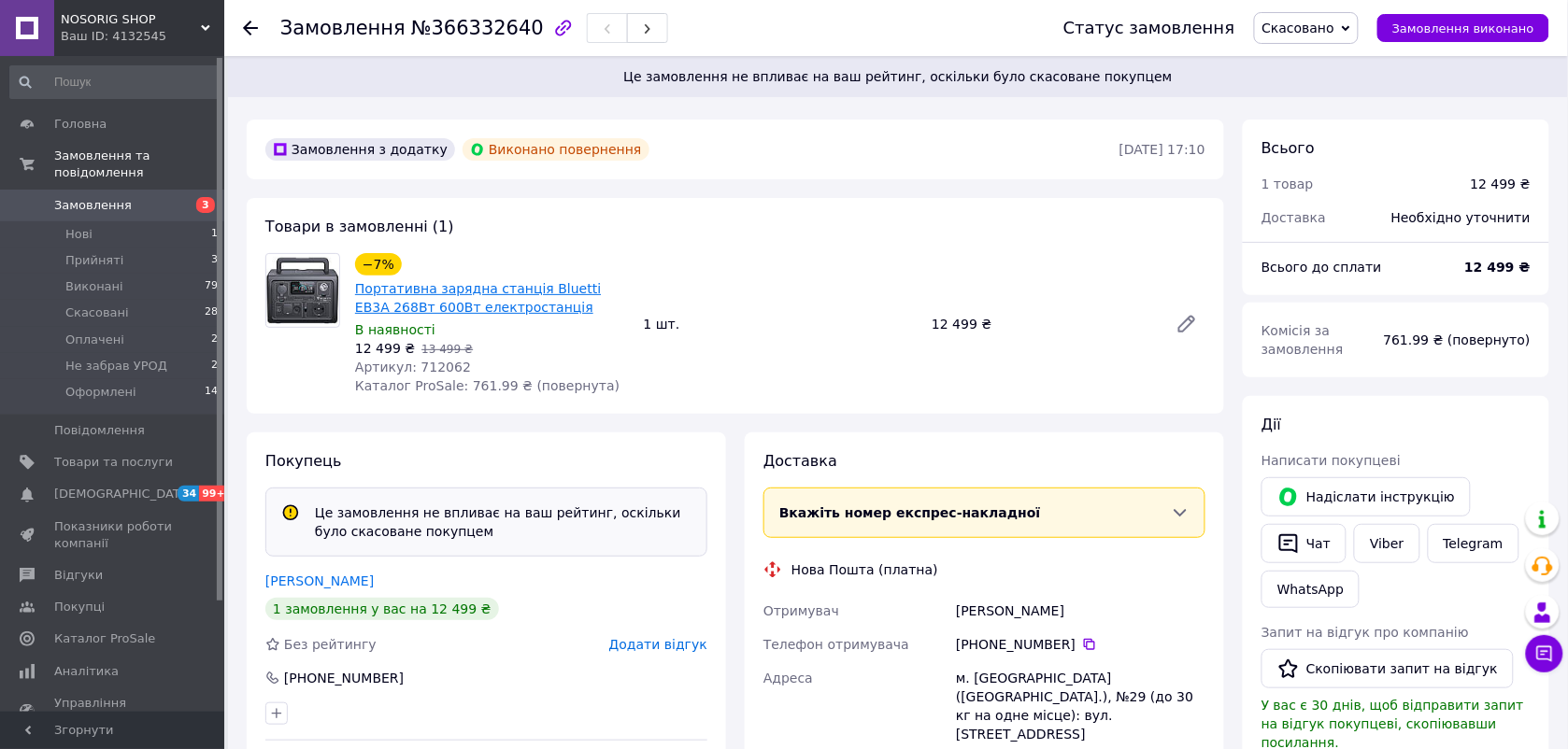
click at [478, 294] on link "Портативна зарядна станція Bluetti EB3A 268Вт 600Вт електростанція" at bounding box center [478, 297] width 246 height 34
click at [96, 189] on link "Замовлення 3" at bounding box center [114, 205] width 229 height 32
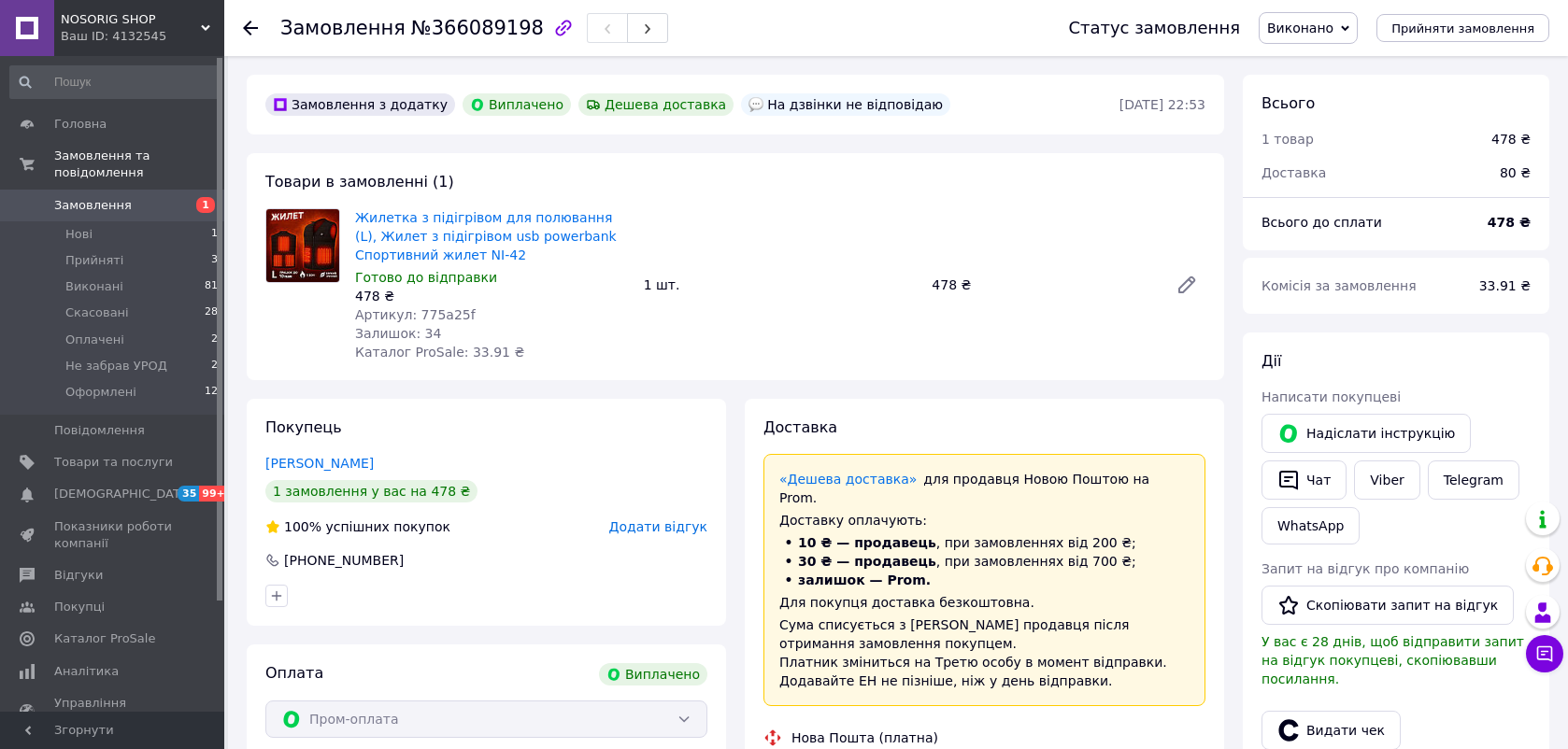
scroll to position [234, 0]
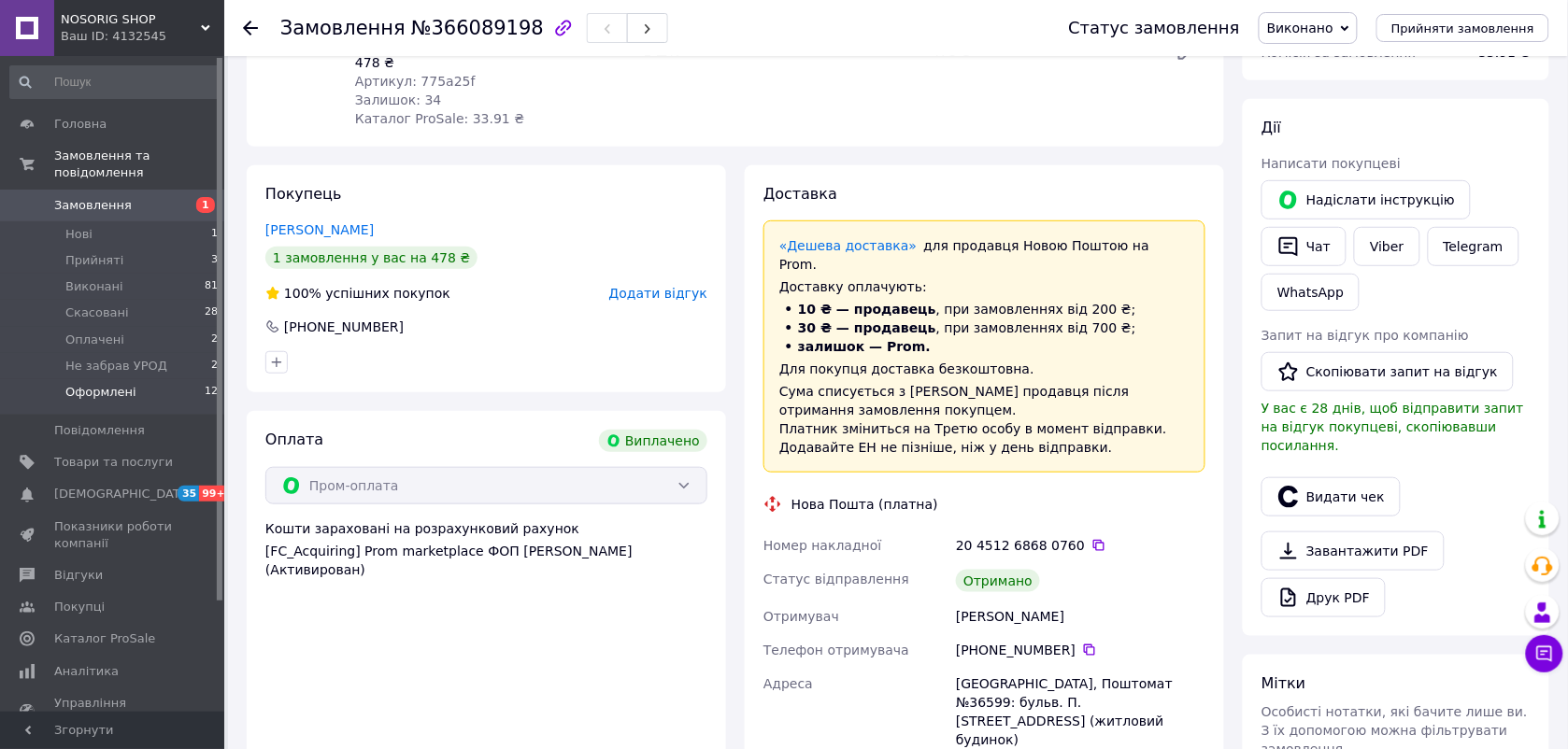
click at [85, 384] on span "Оформлені" at bounding box center [101, 391] width 71 height 16
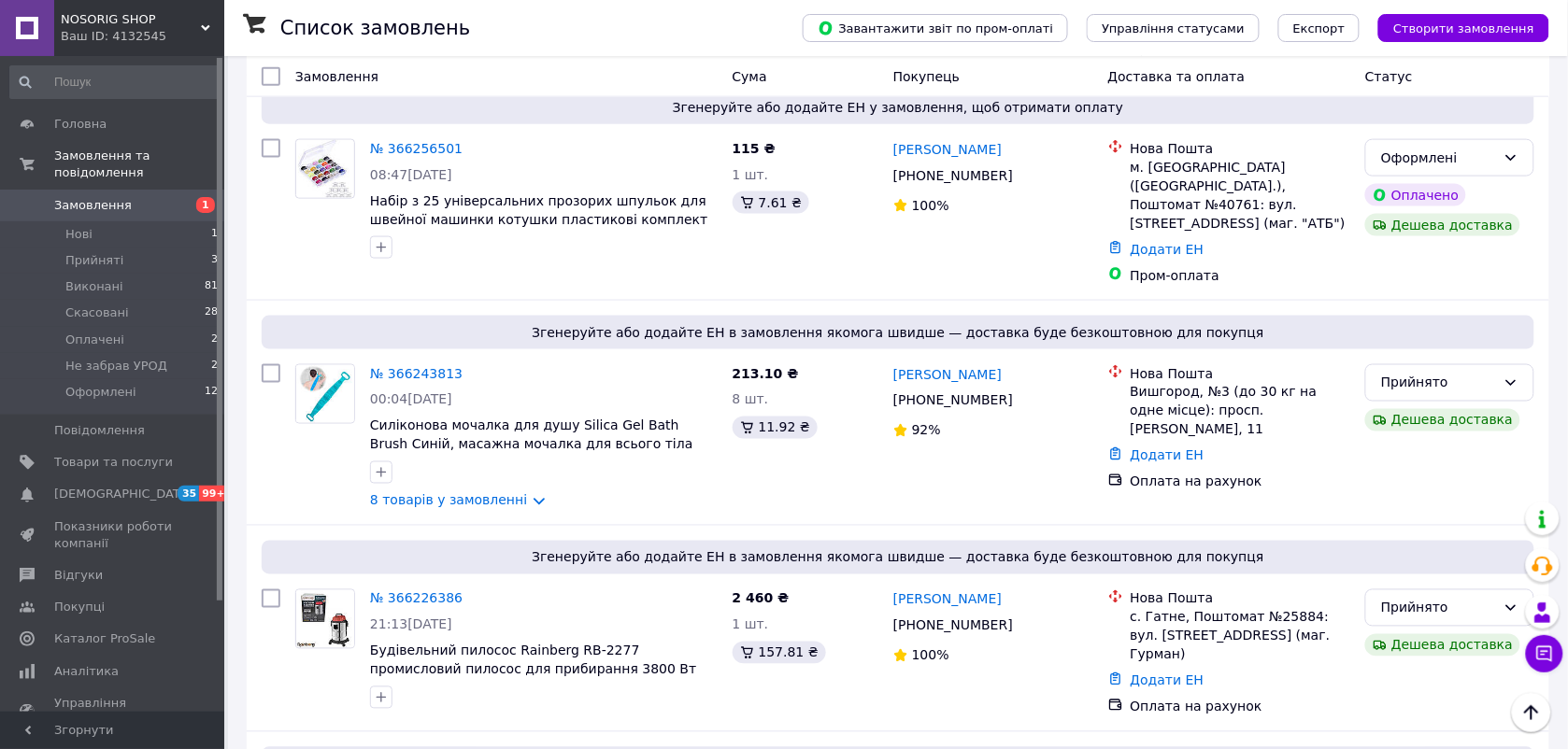
scroll to position [701, 0]
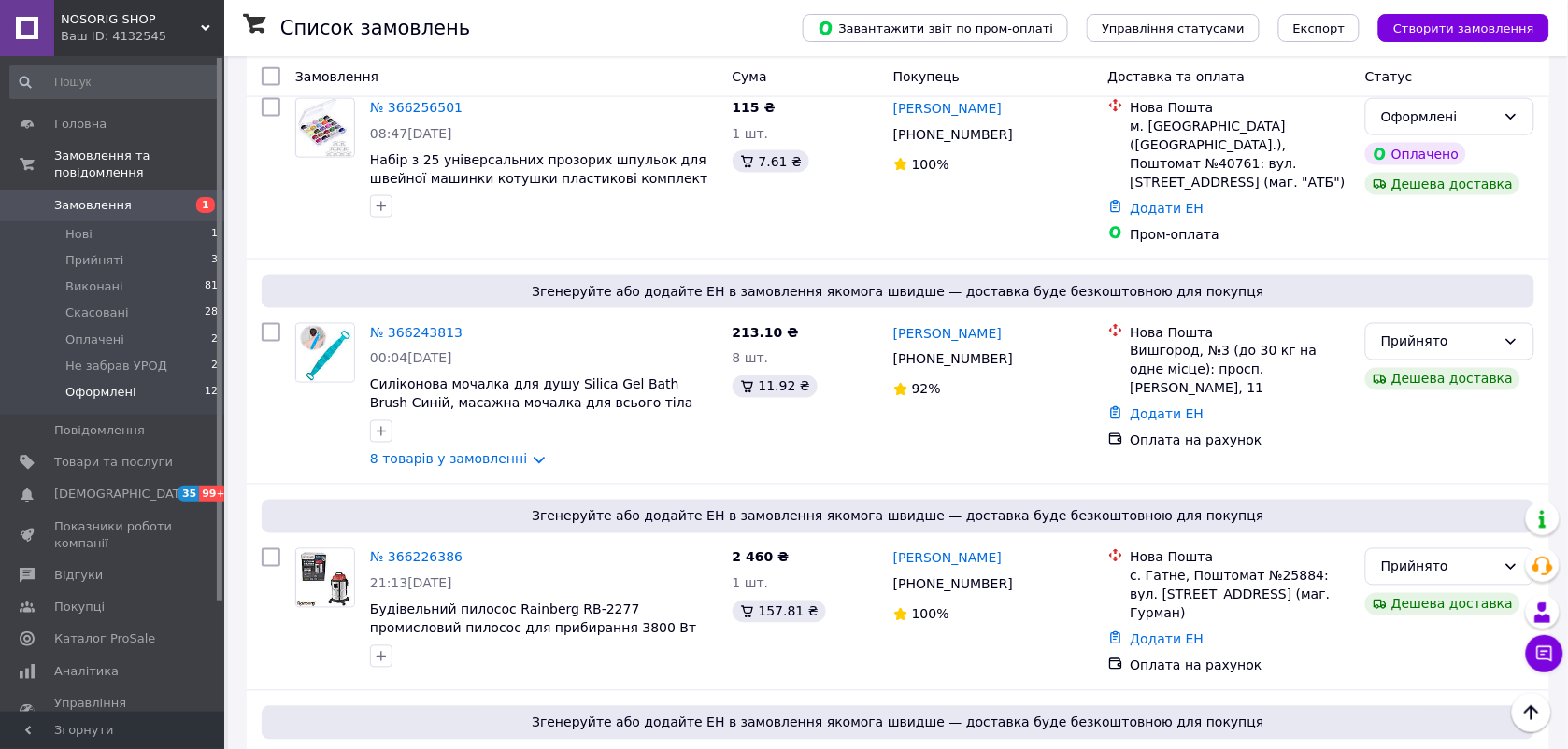
click at [137, 379] on li "Оформлені 12" at bounding box center [114, 396] width 229 height 36
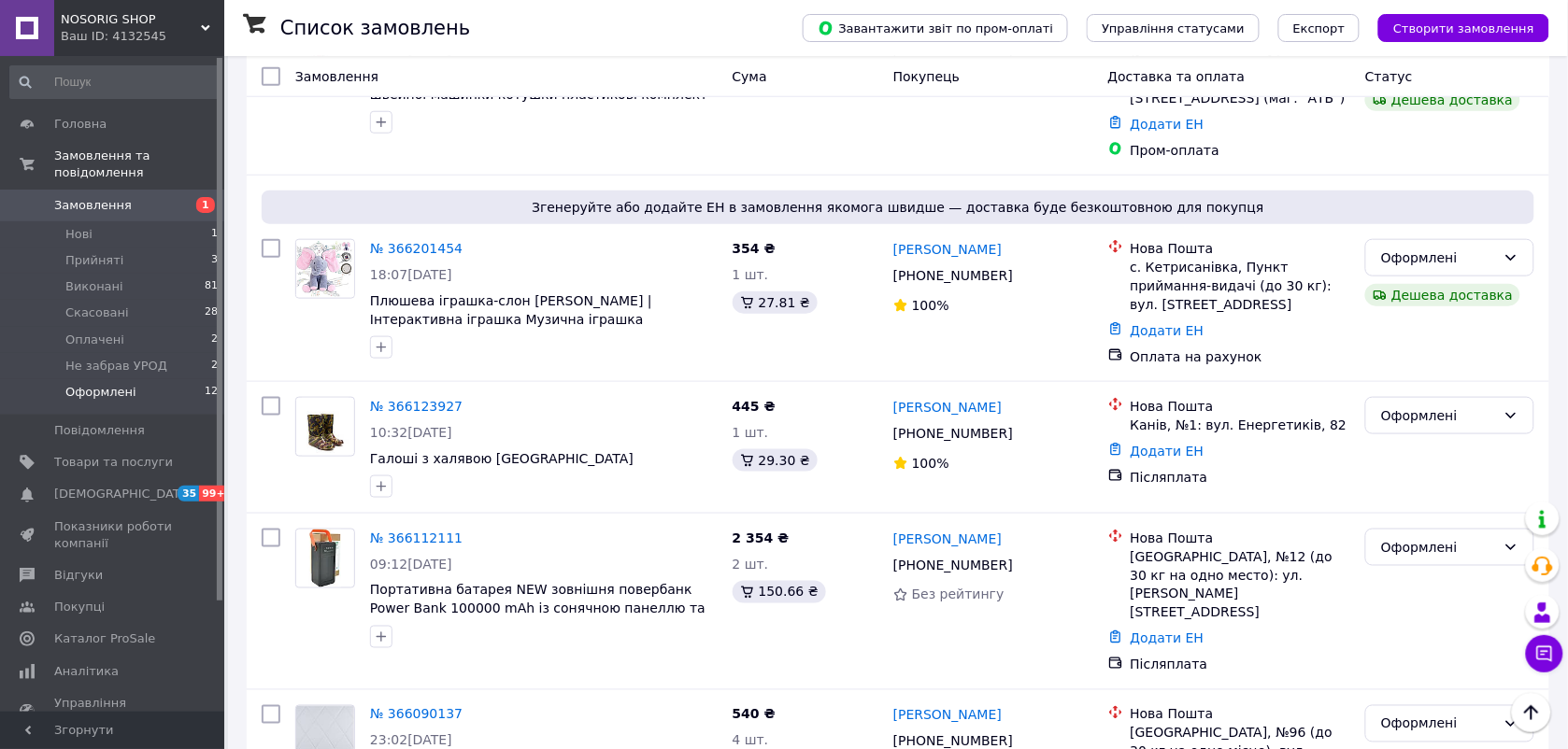
scroll to position [584, 0]
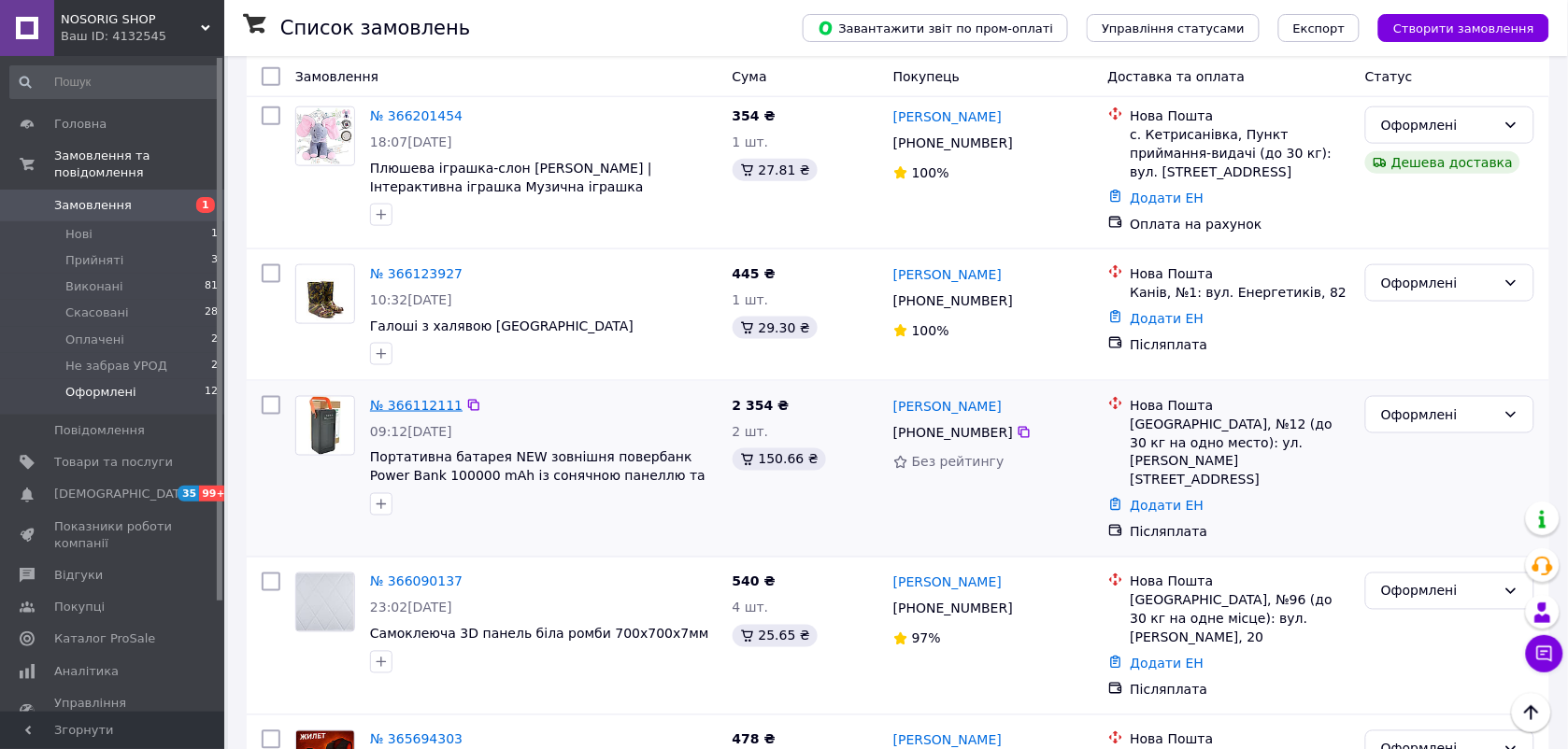
click at [412, 398] on link "№ 366112111" at bounding box center [417, 406] width 92 height 15
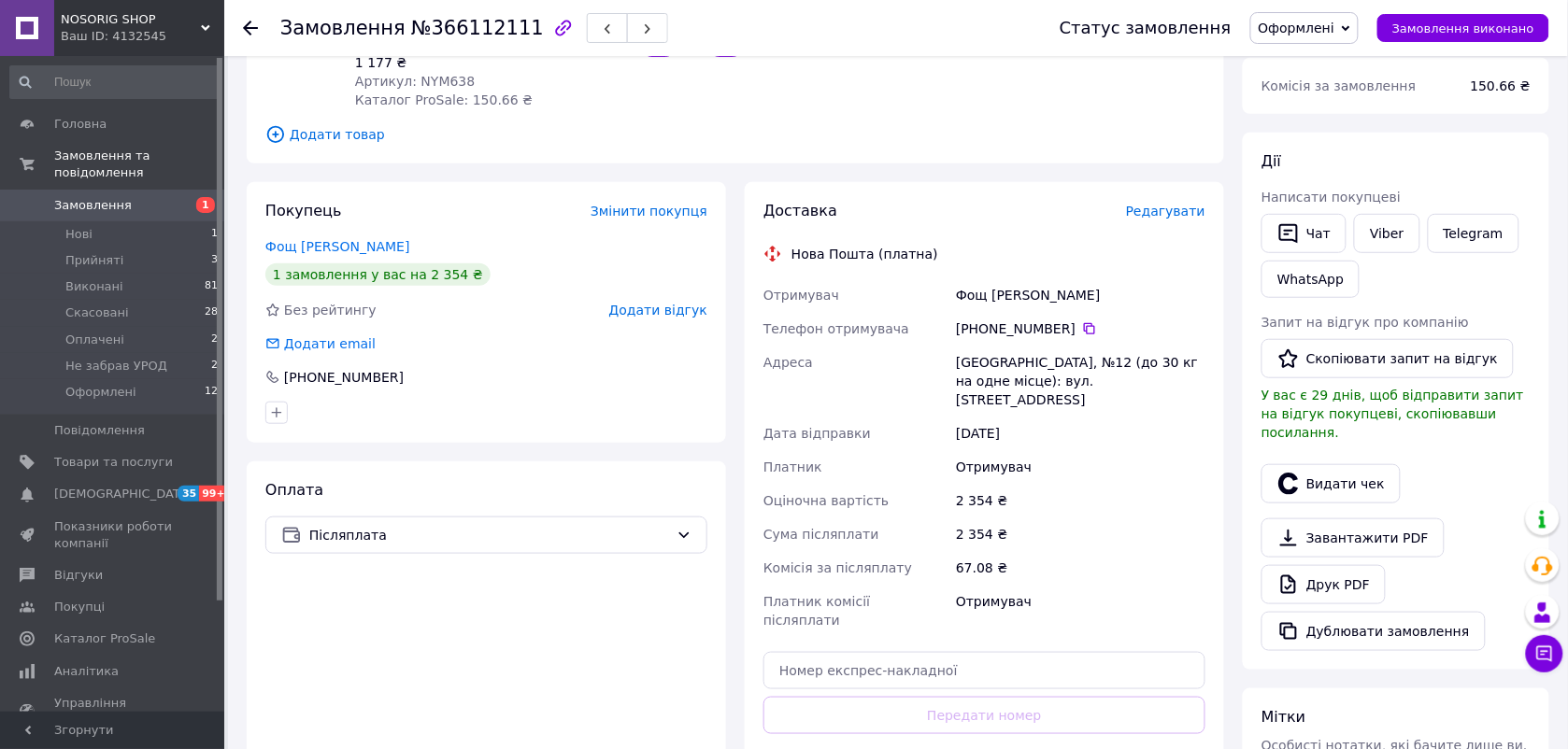
scroll to position [116, 0]
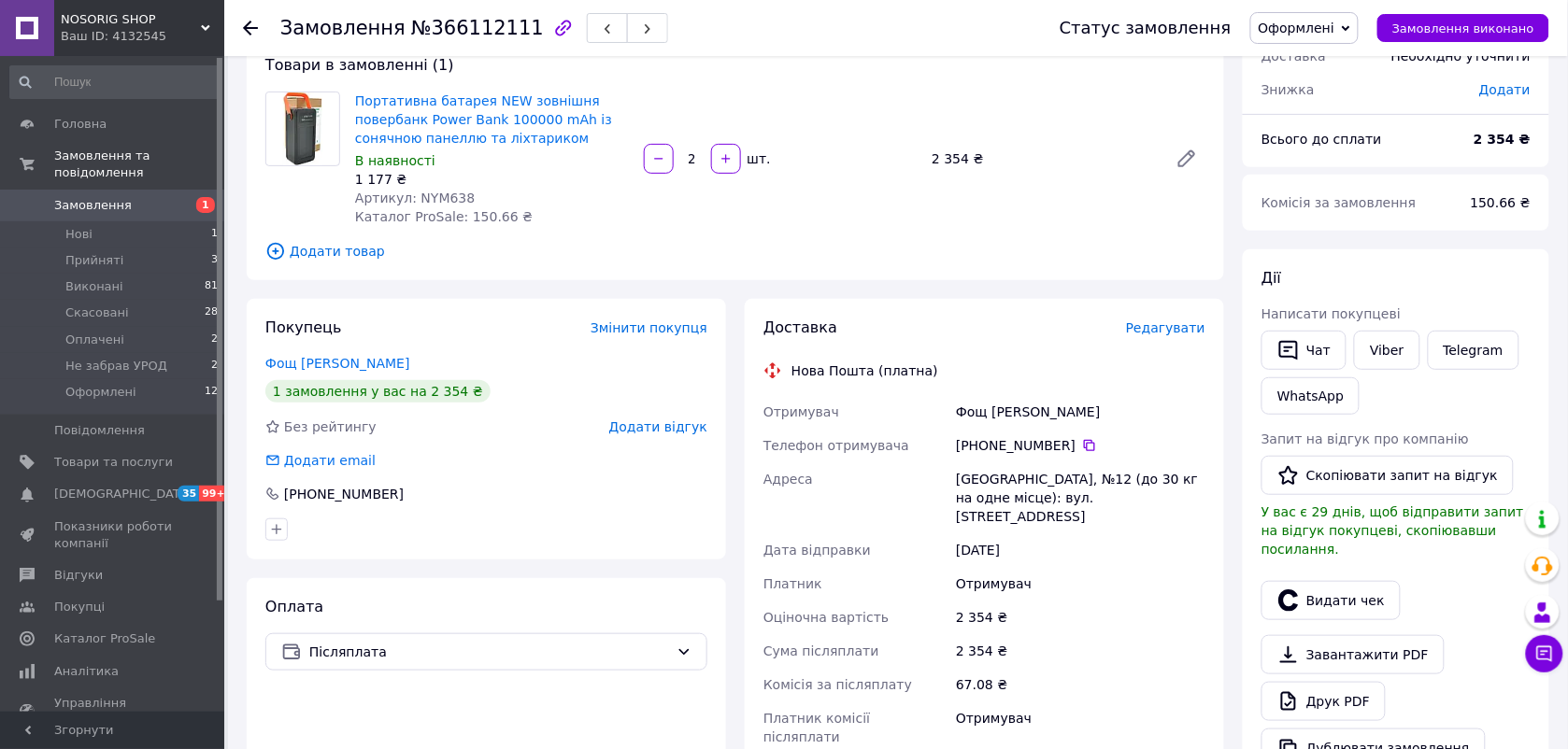
click at [477, 81] on div "Товари в замовленні (1) Портативна батарея NEW зовнішня повербанк Power Bank 10…" at bounding box center [736, 159] width 977 height 244
click at [477, 98] on link "Портативна батарея NEW зовнішня повербанк Power Bank 100000 mAh із сонячною пан…" at bounding box center [483, 119] width 257 height 52
click at [456, 199] on span "Артикул: NYM638" at bounding box center [415, 198] width 119 height 15
drag, startPoint x: 456, startPoint y: 199, endPoint x: 438, endPoint y: 193, distance: 19.0
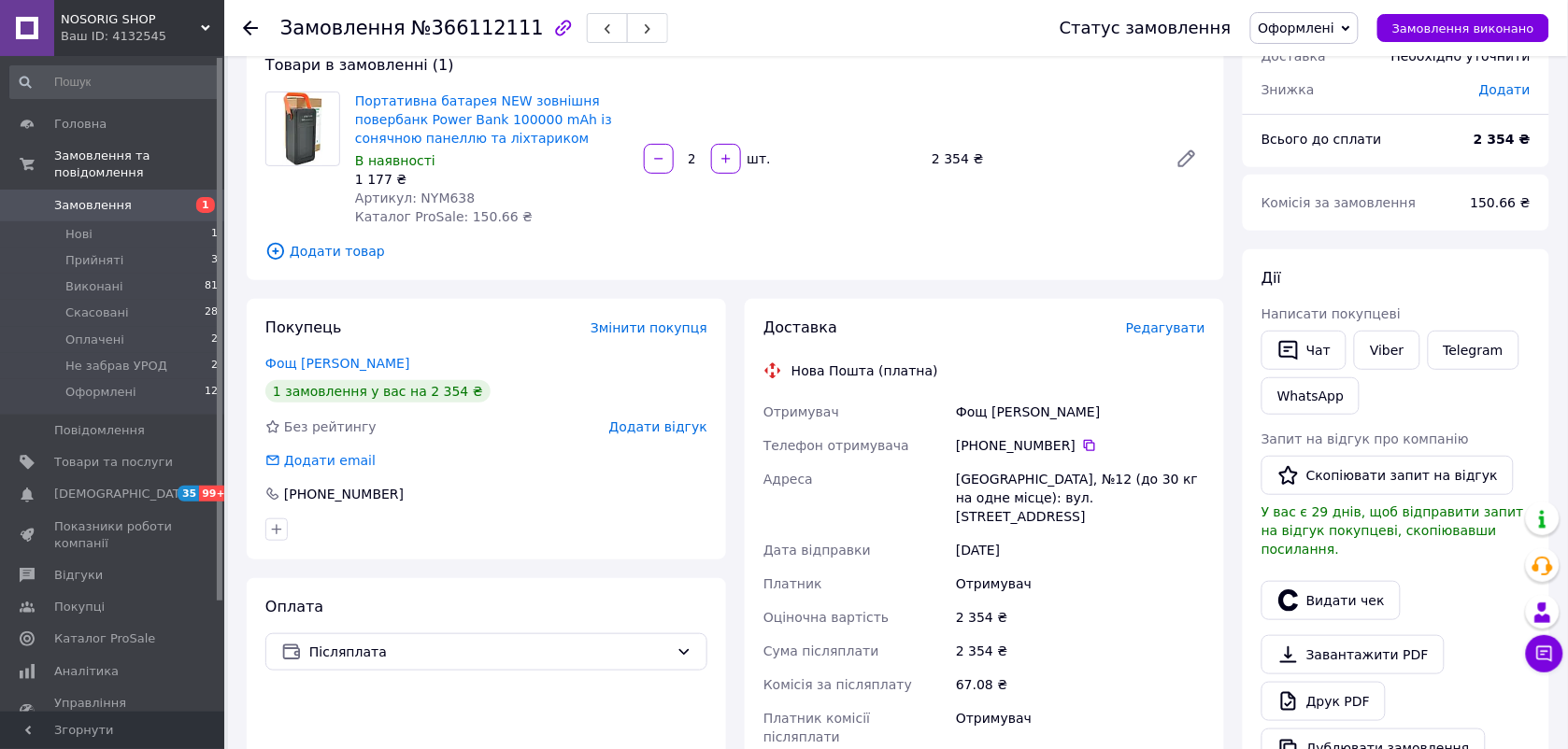
click at [438, 193] on span "Артикул: NYM638" at bounding box center [415, 198] width 119 height 15
copy span "NYM638"
click at [93, 384] on span "Оформлені" at bounding box center [101, 391] width 71 height 16
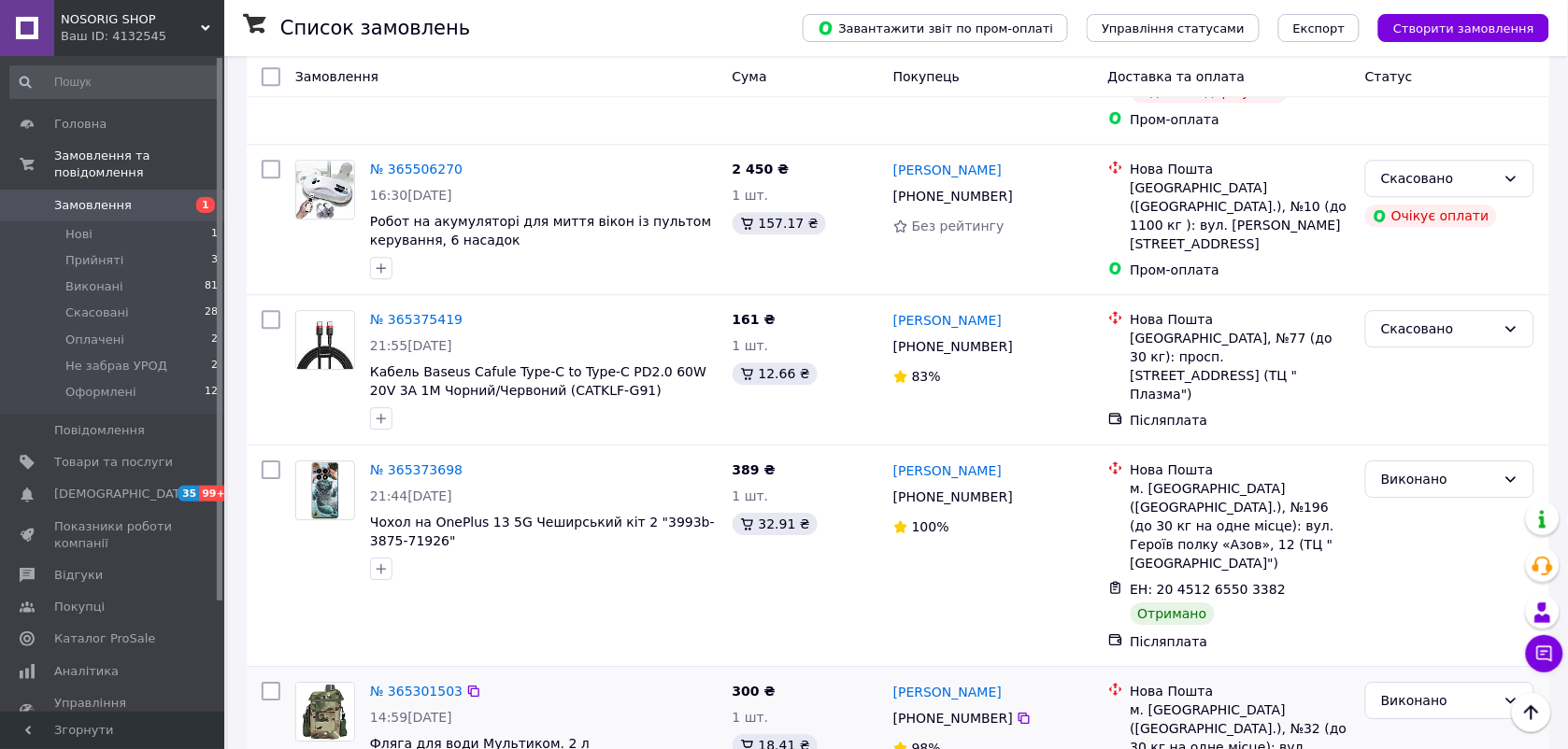
scroll to position [3504, 0]
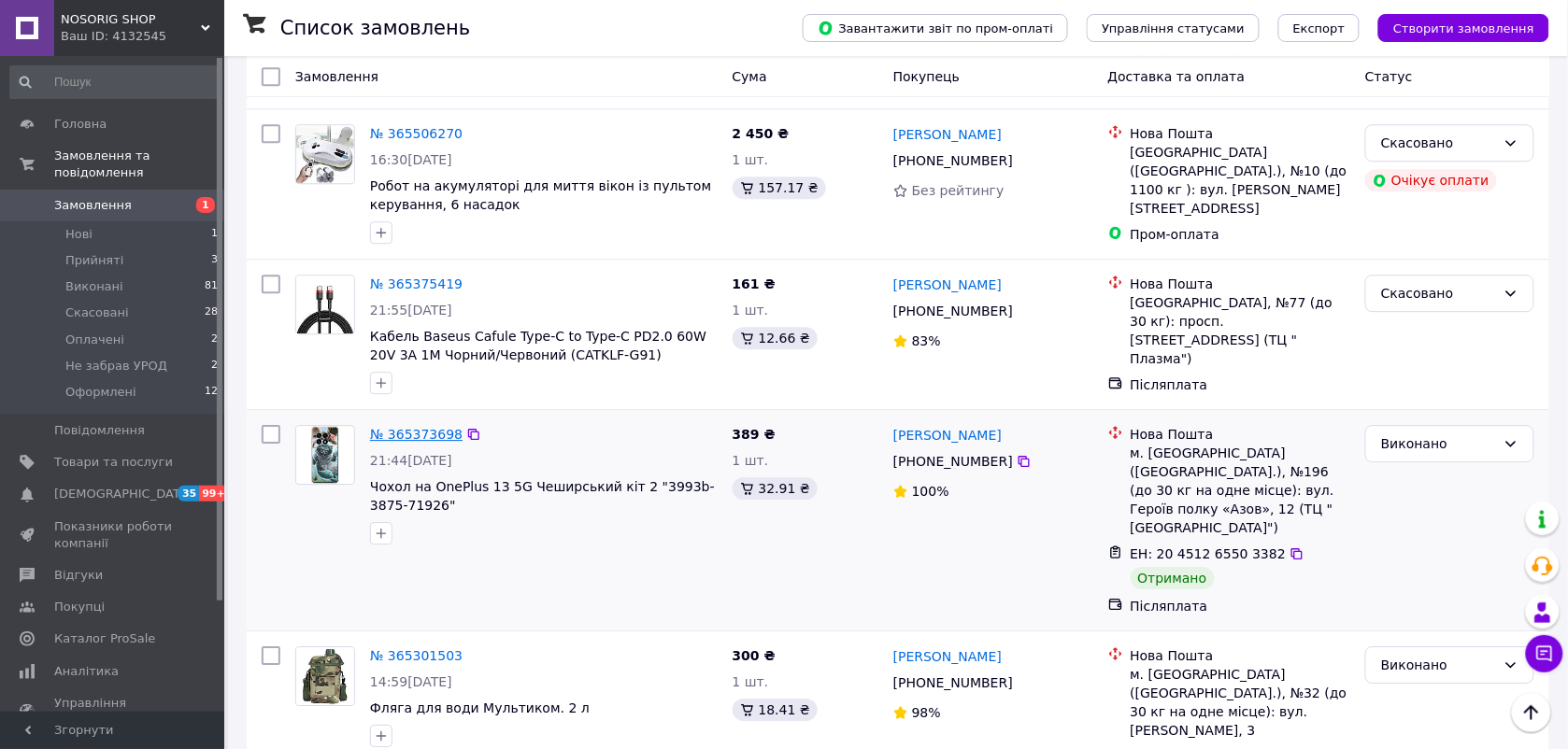
click at [400, 427] on link "№ 365373698" at bounding box center [417, 435] width 92 height 15
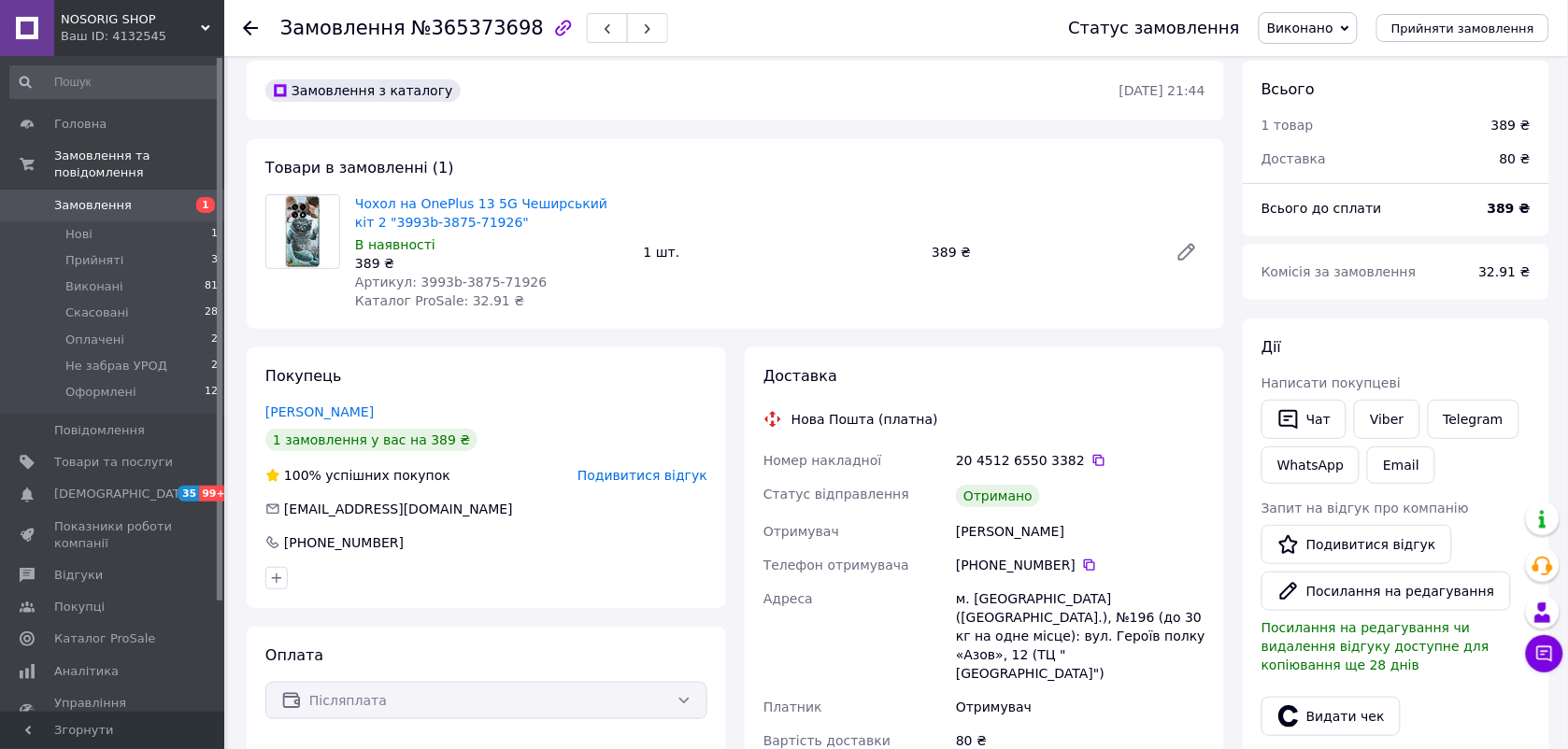
scroll to position [12, 0]
click at [91, 155] on span "Замовлення та повідомлення" at bounding box center [139, 164] width 170 height 34
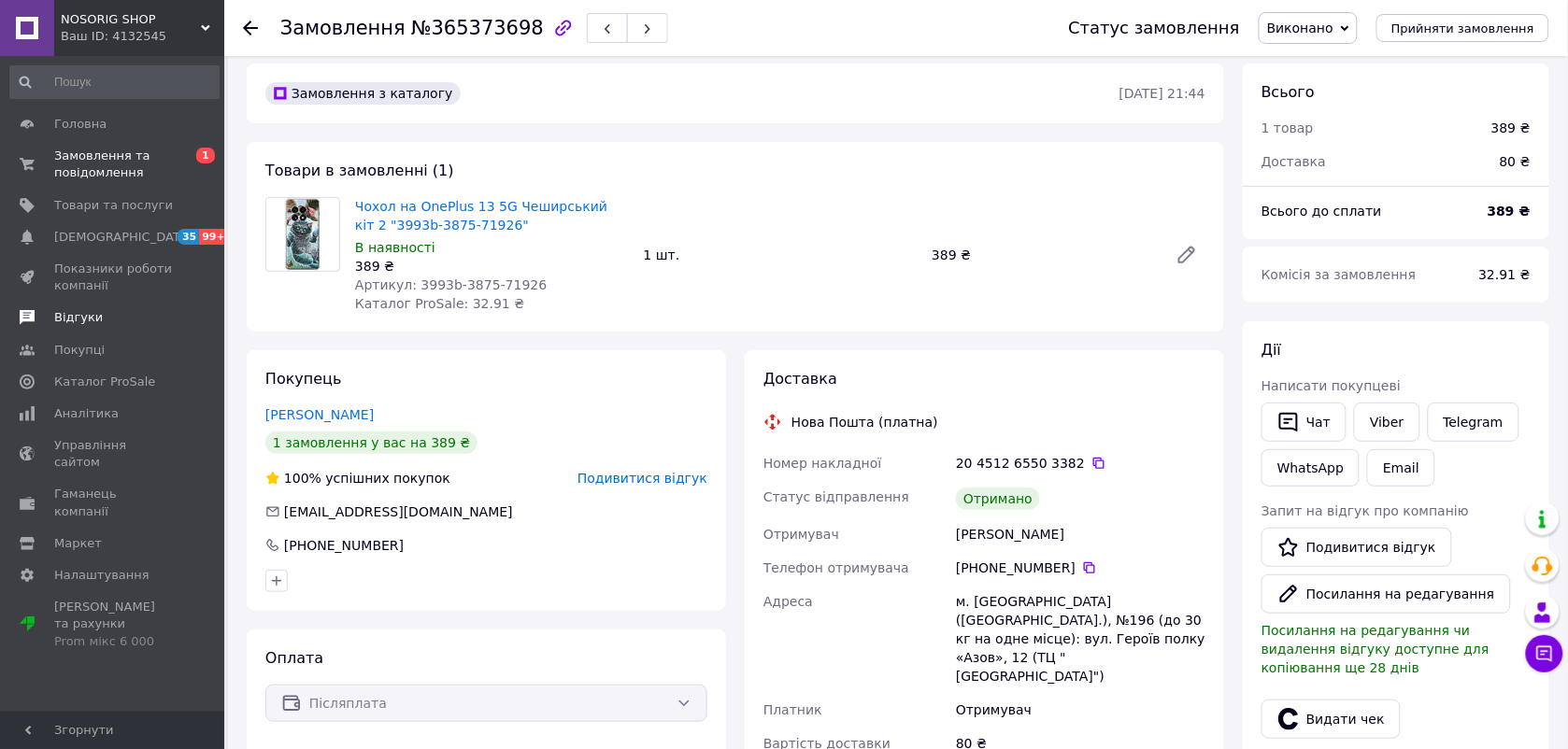
click at [83, 305] on link "Відгуки" at bounding box center [114, 317] width 229 height 32
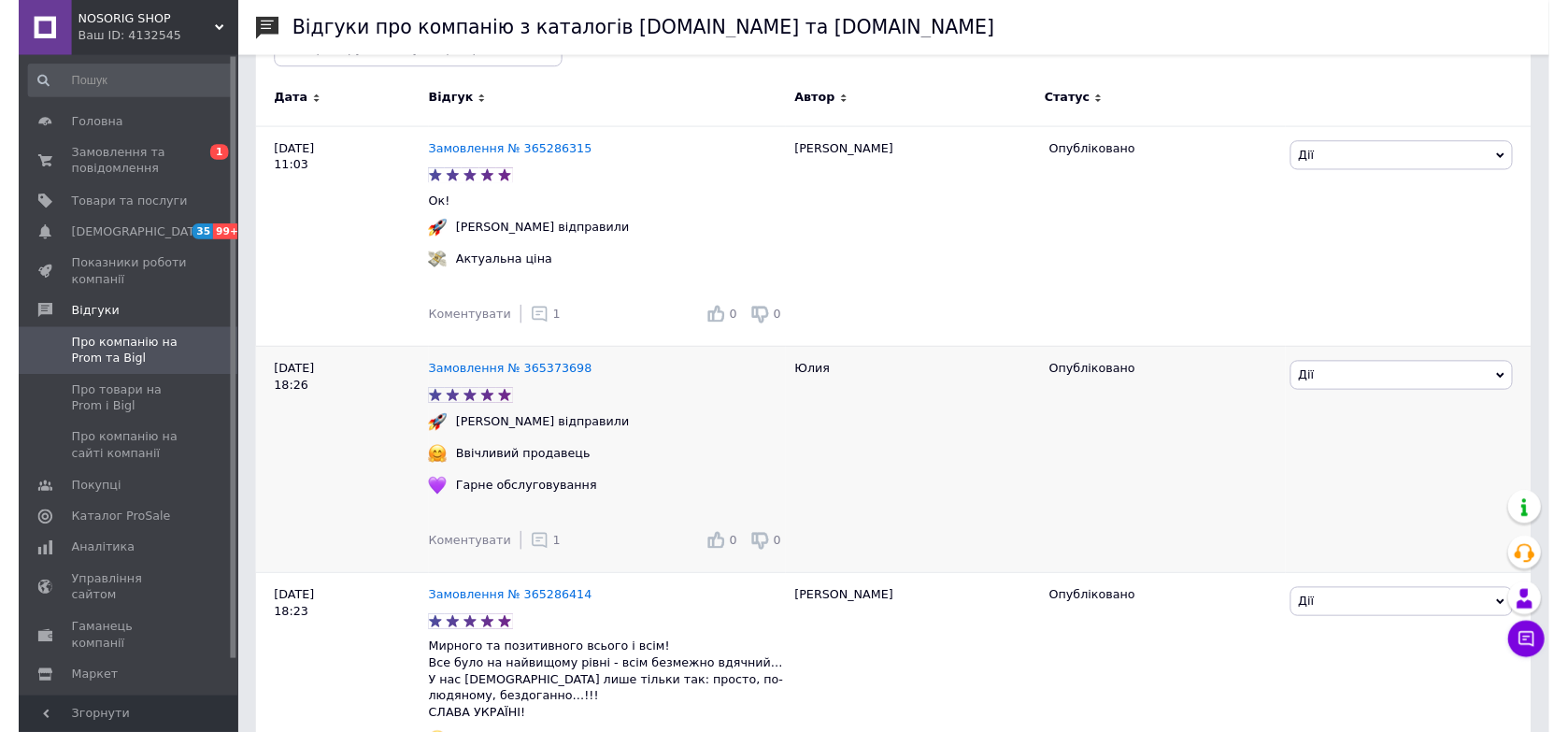
scroll to position [234, 0]
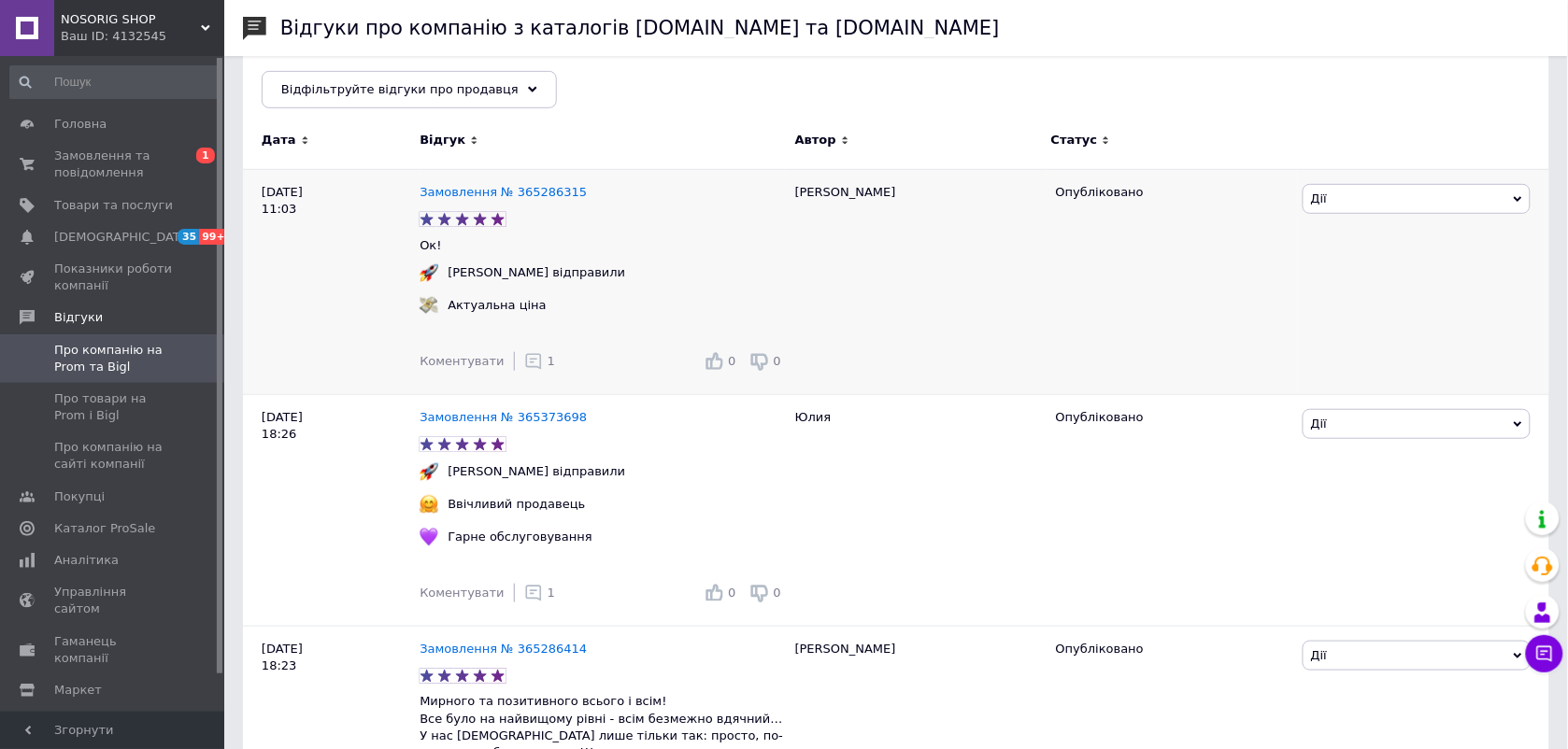
click at [524, 360] on icon at bounding box center [533, 361] width 18 height 18
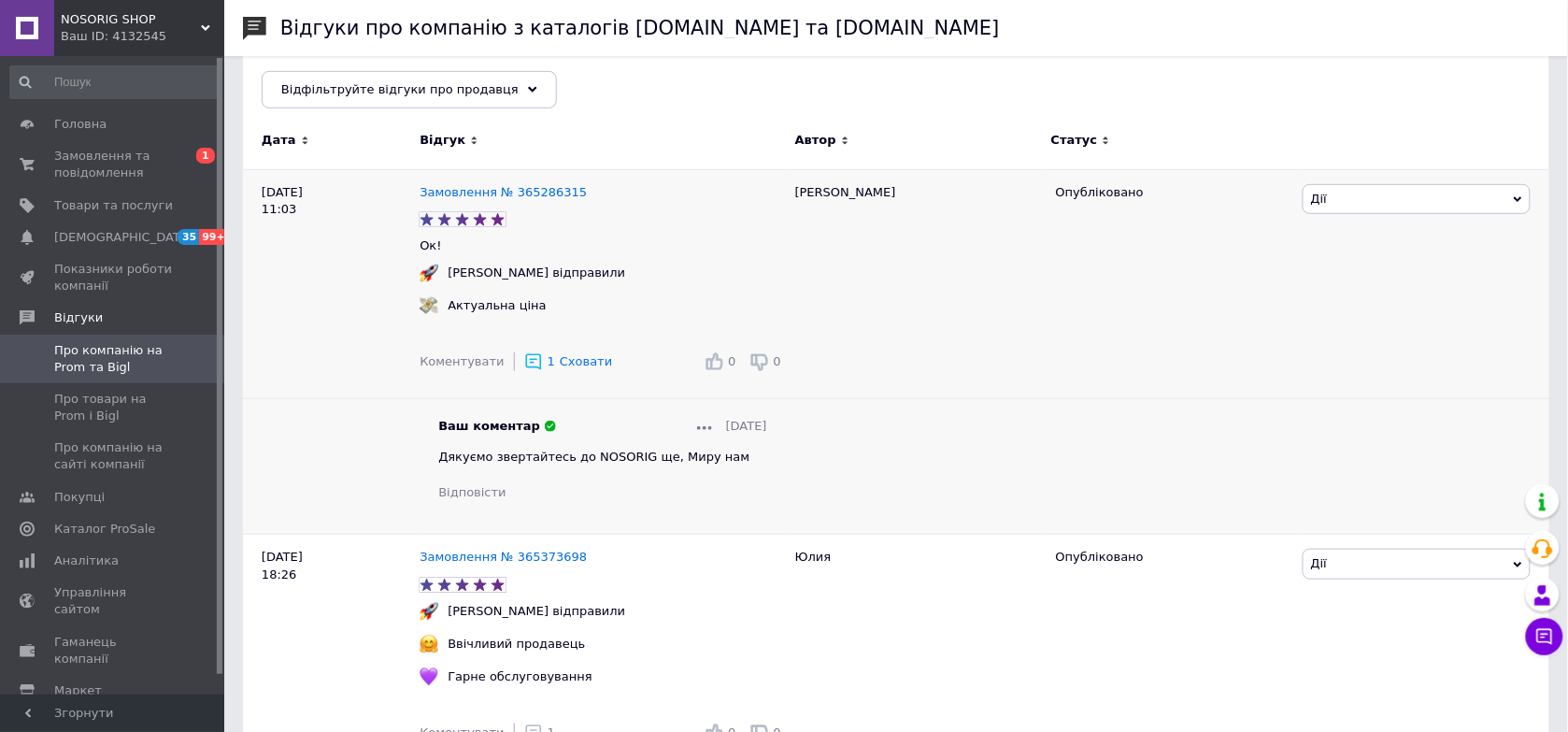
click at [553, 450] on span "Дякуємо звертайтесь до NOSORIG ще, Миру нам" at bounding box center [594, 456] width 312 height 14
copy span "Дякуємо звертайтесь до NOSORIG ще, Миру нам"
click at [465, 374] on div "Коментувати 1 Сховати" at bounding box center [516, 362] width 192 height 38
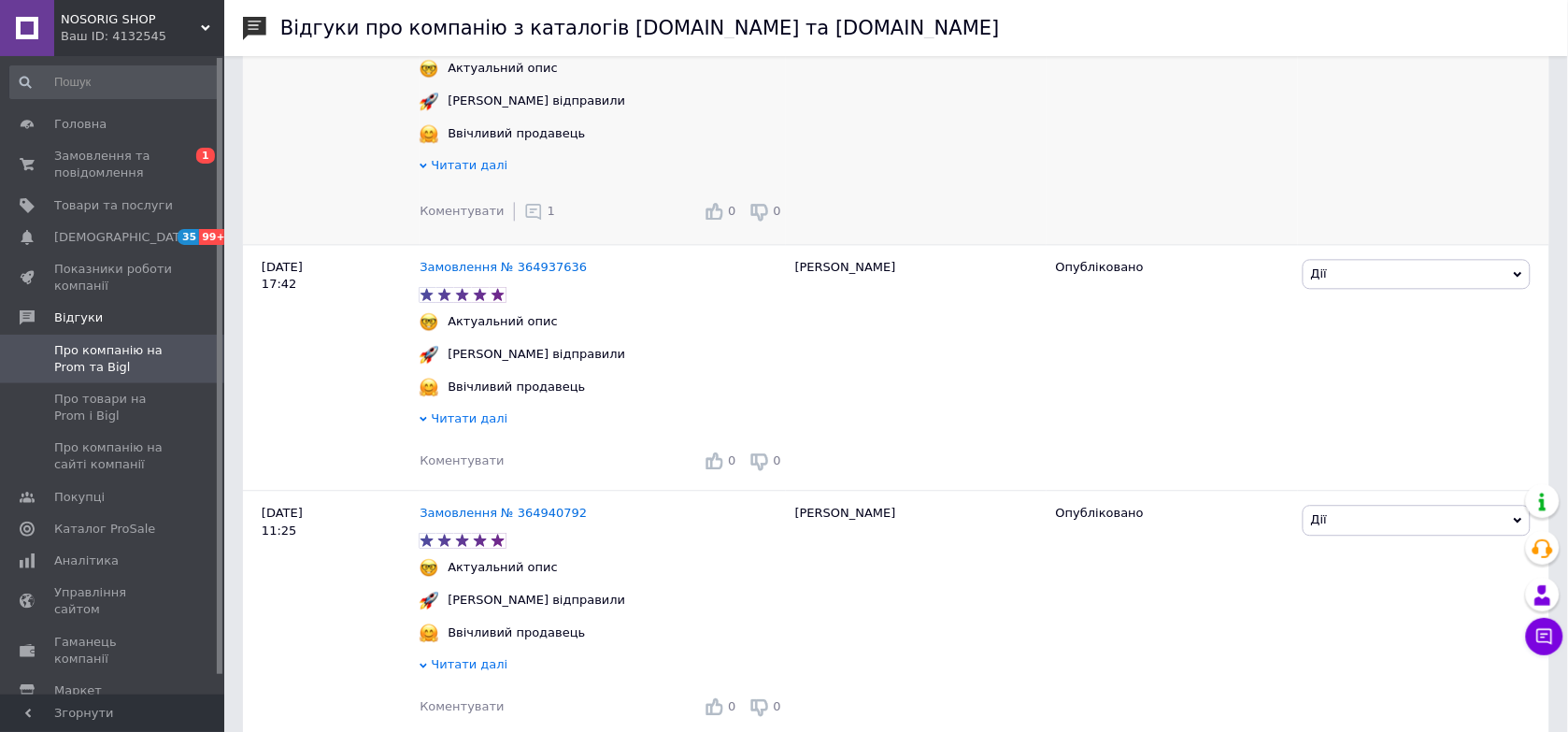
scroll to position [1169, 0]
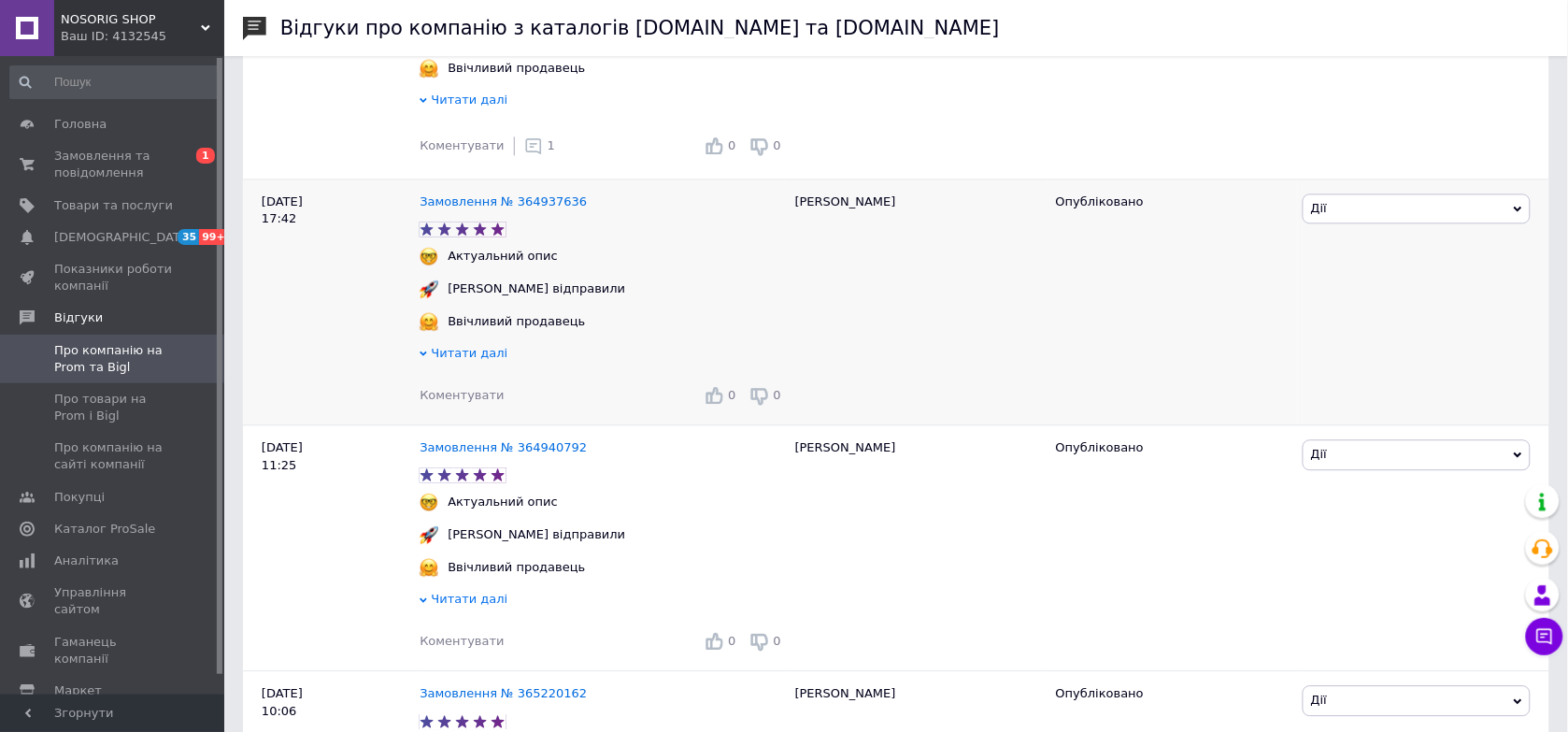
click at [475, 400] on span "Коментувати" at bounding box center [461, 394] width 84 height 14
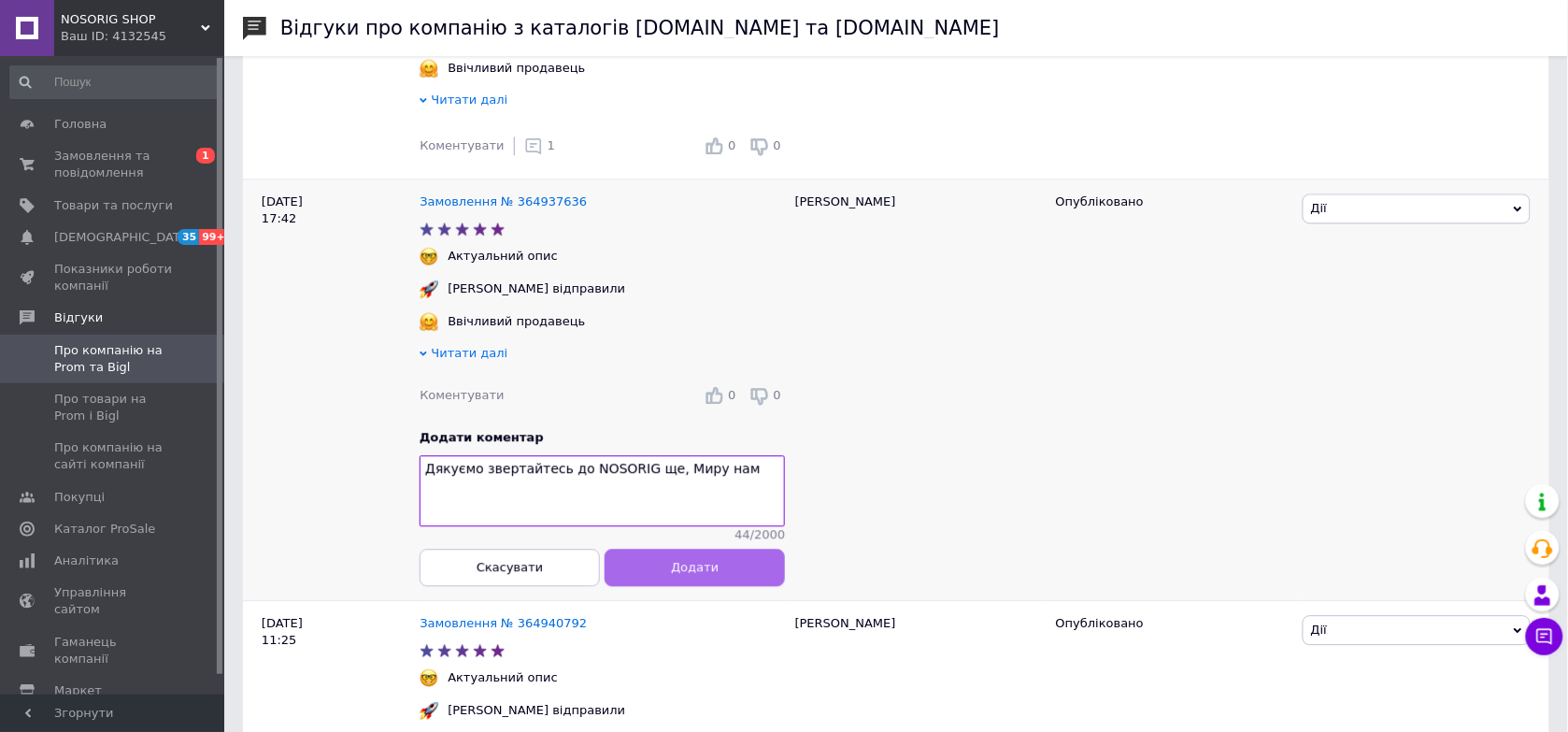
type textarea "Дякуємо звертайтесь до NOSORIG ще, Миру нам"
click at [662, 575] on button "Додати" at bounding box center [696, 567] width 181 height 38
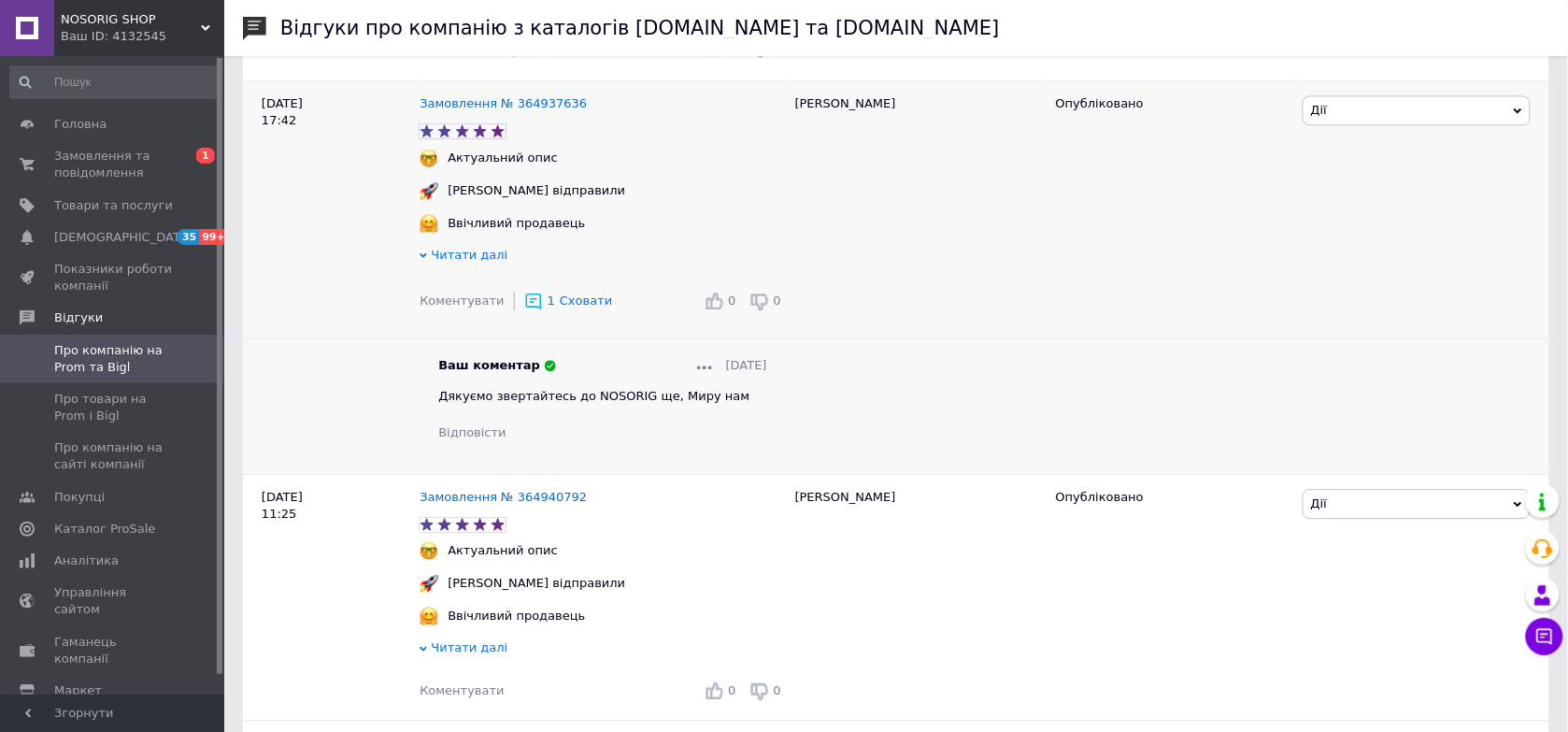
scroll to position [1401, 0]
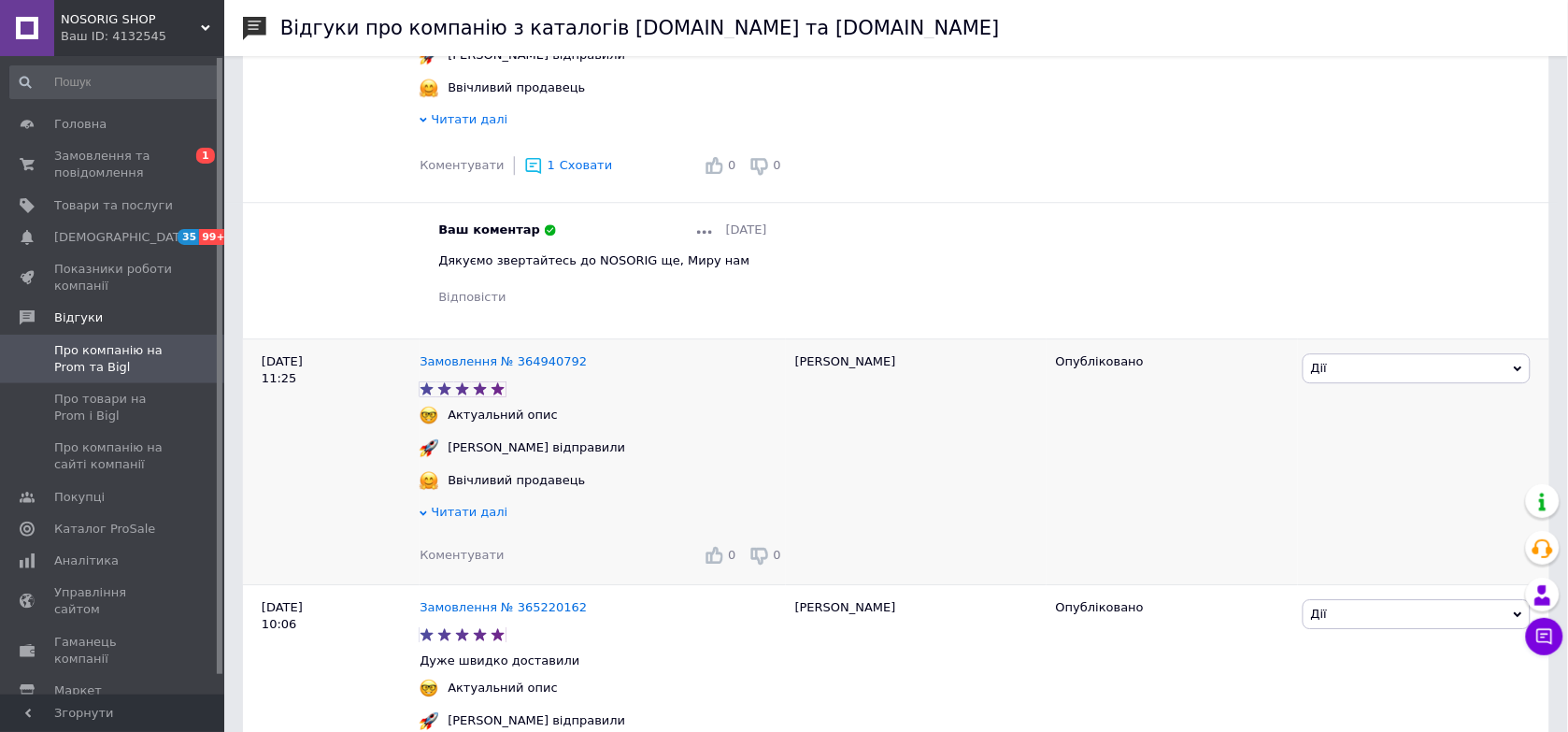
click at [470, 562] on span "Коментувати" at bounding box center [461, 554] width 84 height 14
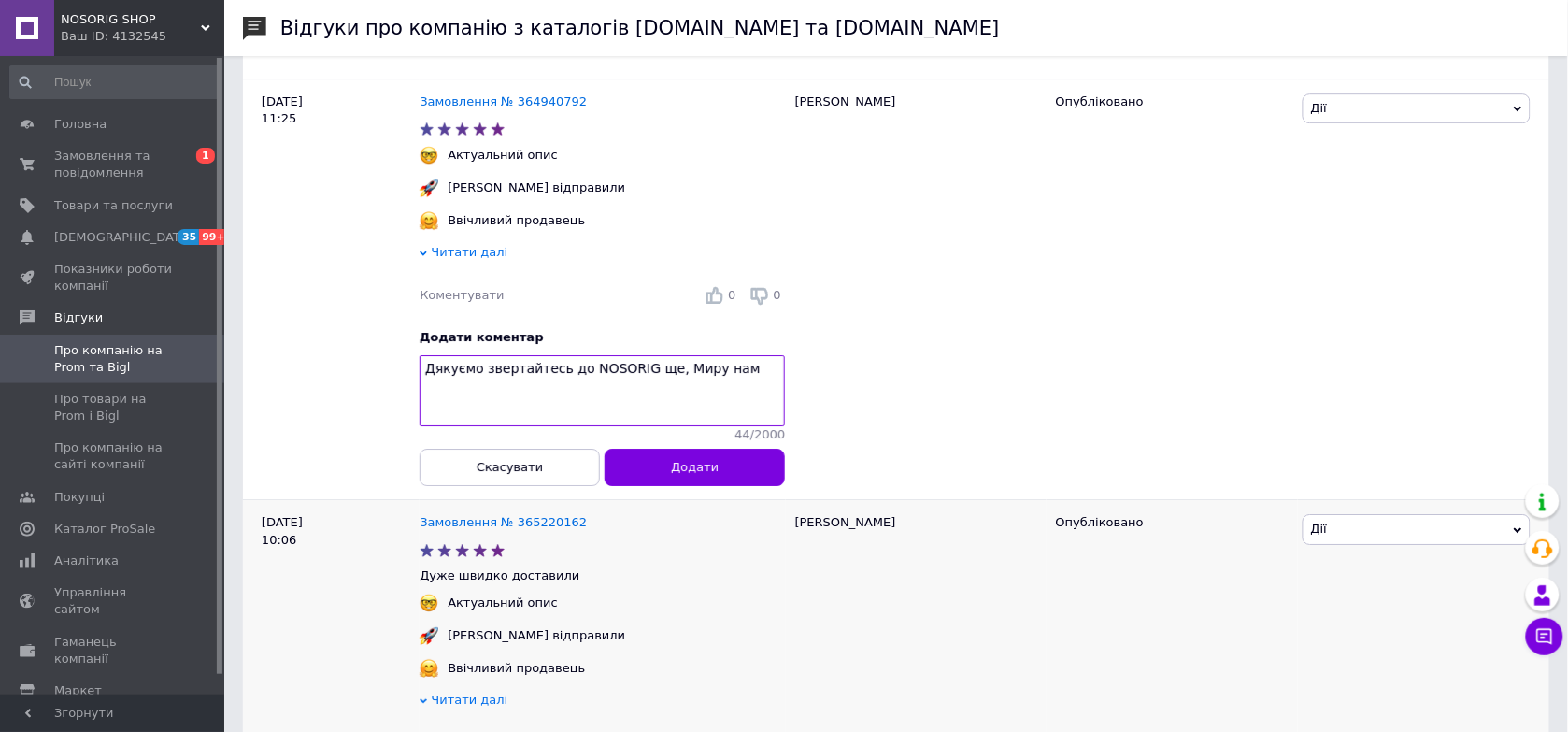
scroll to position [1753, 0]
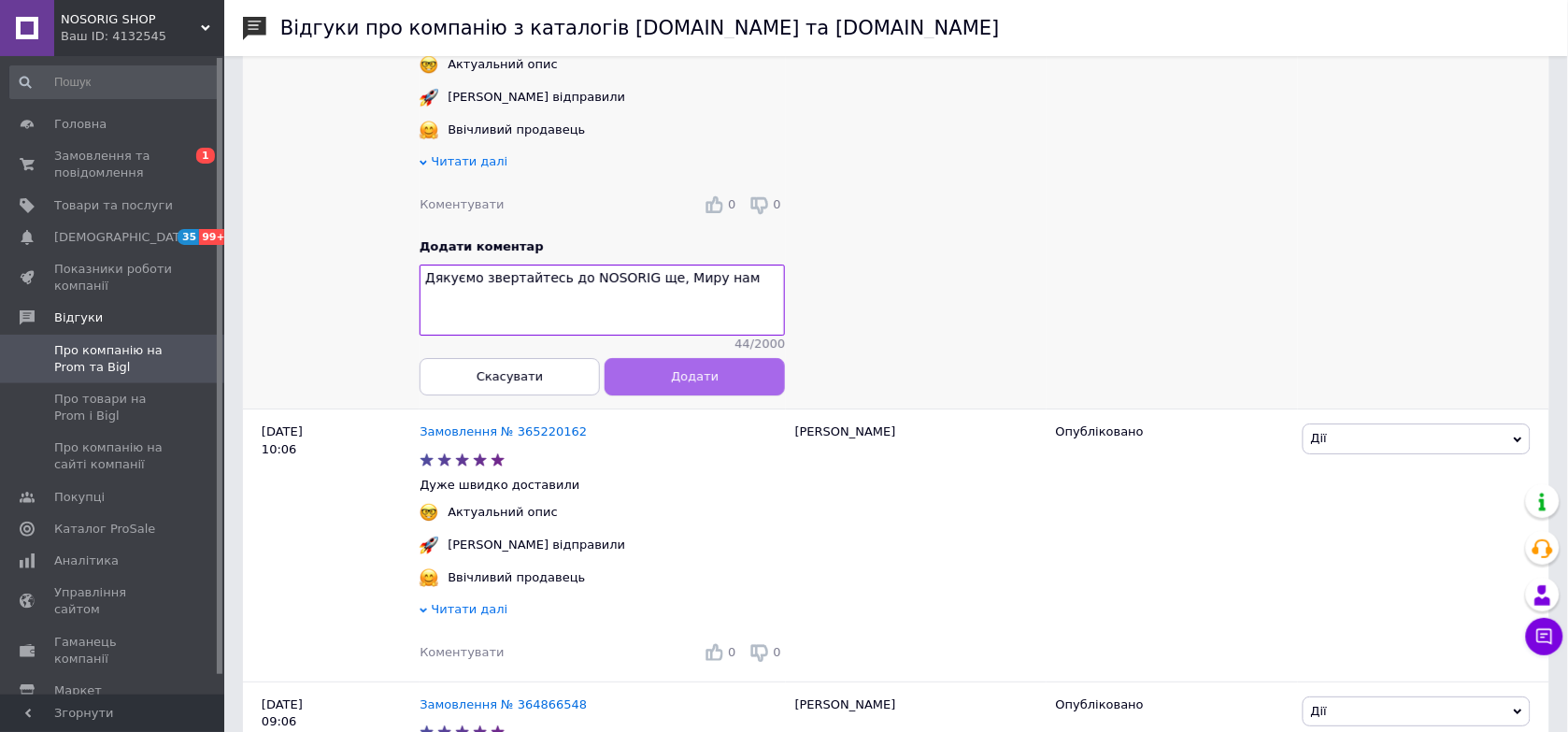
type textarea "Дякуємо звертайтесь до NOSORIG ще, Миру нам"
click at [706, 383] on span "Додати" at bounding box center [696, 376] width 48 height 14
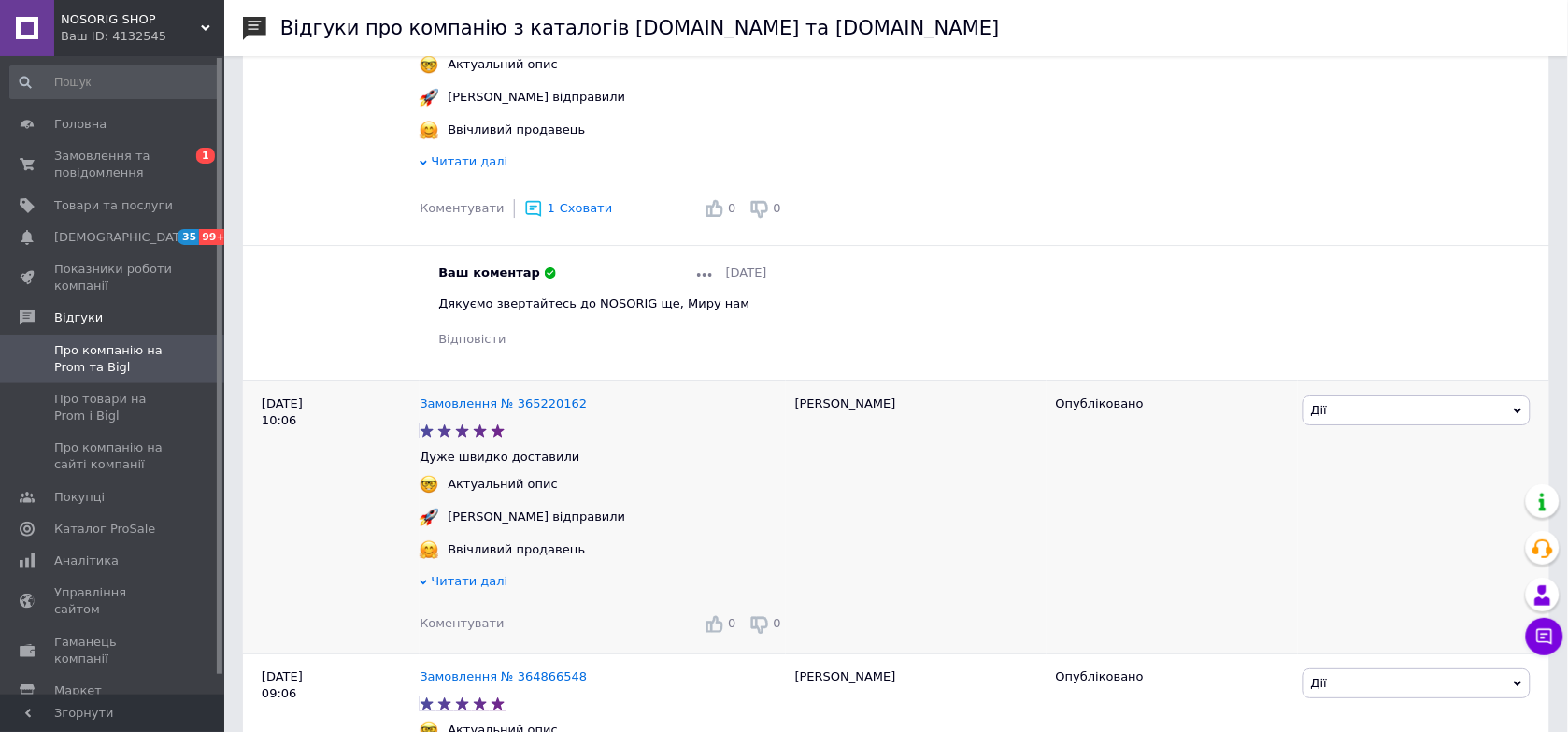
drag, startPoint x: 612, startPoint y: 414, endPoint x: 584, endPoint y: 456, distance: 50.5
drag, startPoint x: 584, startPoint y: 456, endPoint x: 523, endPoint y: 571, distance: 130.2
drag, startPoint x: 523, startPoint y: 571, endPoint x: 438, endPoint y: 706, distance: 159.5
drag, startPoint x: 438, startPoint y: 706, endPoint x: 425, endPoint y: 698, distance: 15.3
